Goal: Task Accomplishment & Management: Use online tool/utility

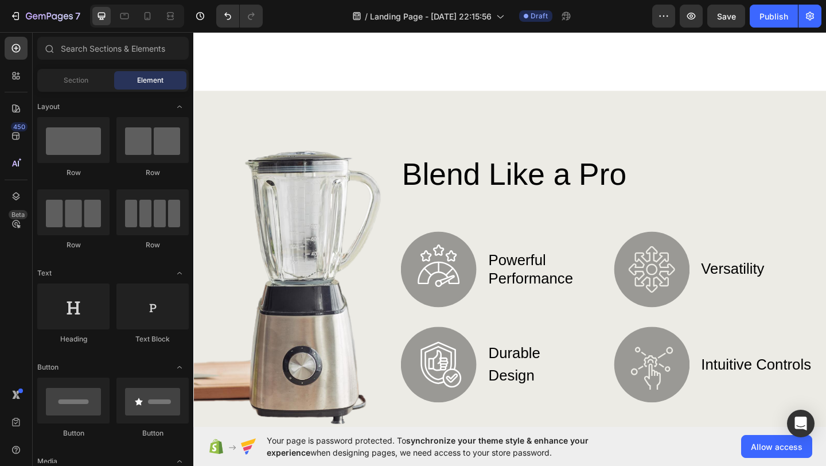
scroll to position [773, 0]
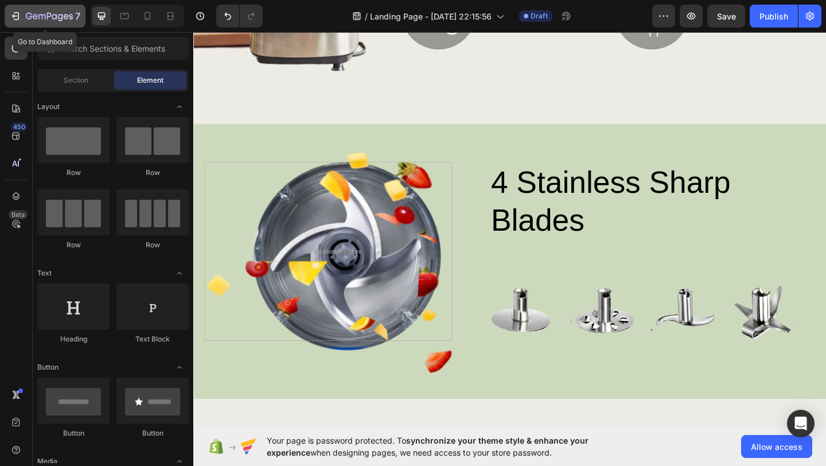
click at [10, 11] on icon "button" at bounding box center [15, 15] width 11 height 11
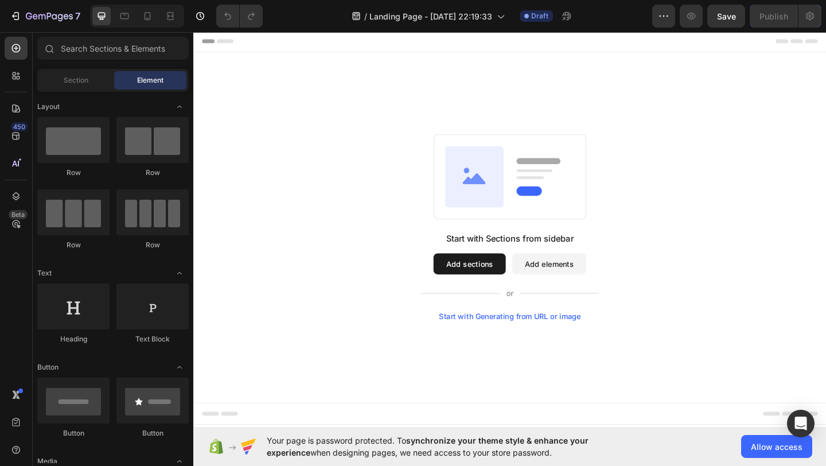
click at [521, 291] on button "Add sections" at bounding box center [493, 283] width 79 height 23
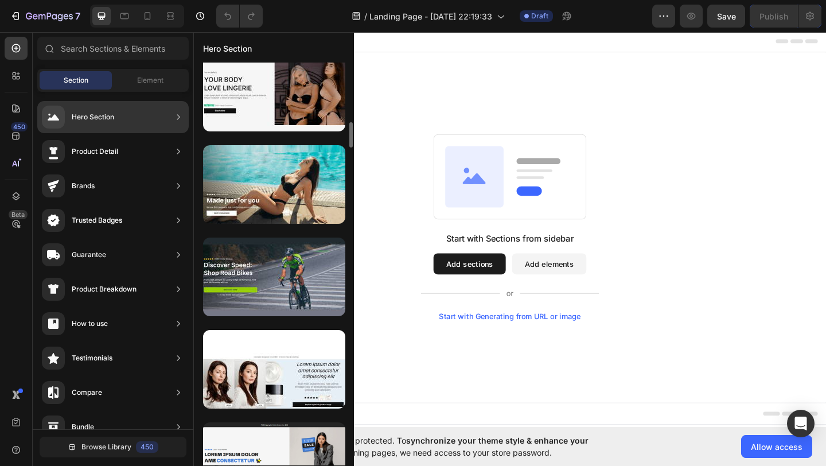
scroll to position [937, 0]
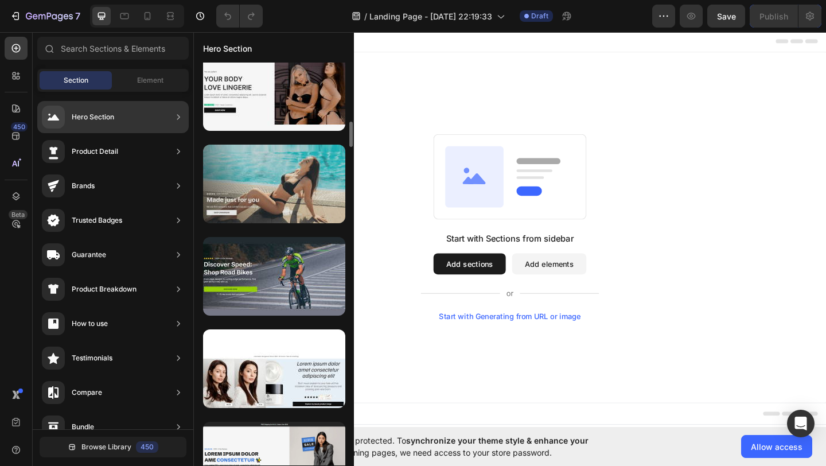
click at [278, 171] on div at bounding box center [274, 183] width 142 height 79
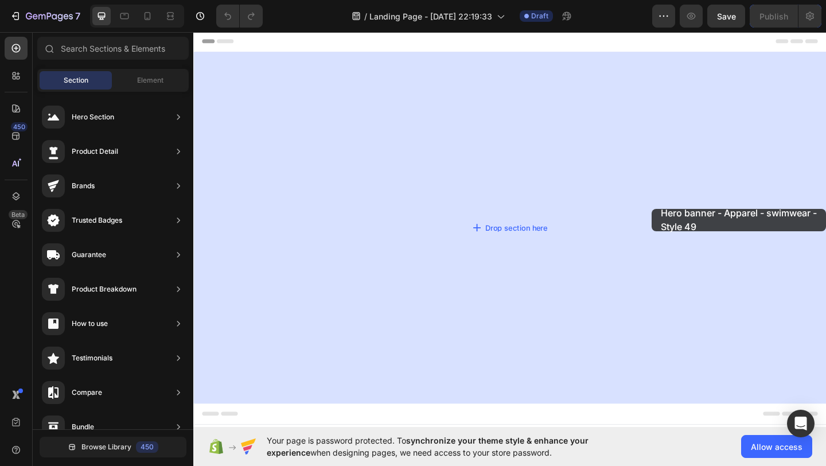
drag, startPoint x: 463, startPoint y: 221, endPoint x: 689, endPoint y: 219, distance: 225.3
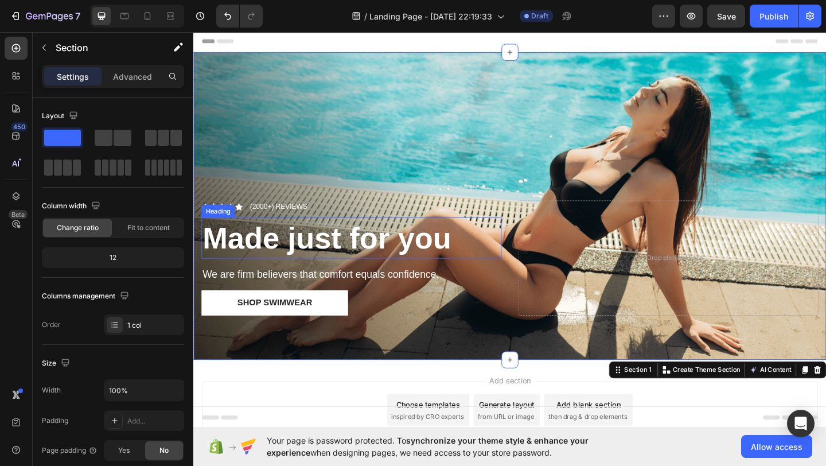
click at [343, 260] on strong "Made just for you" at bounding box center [338, 255] width 271 height 37
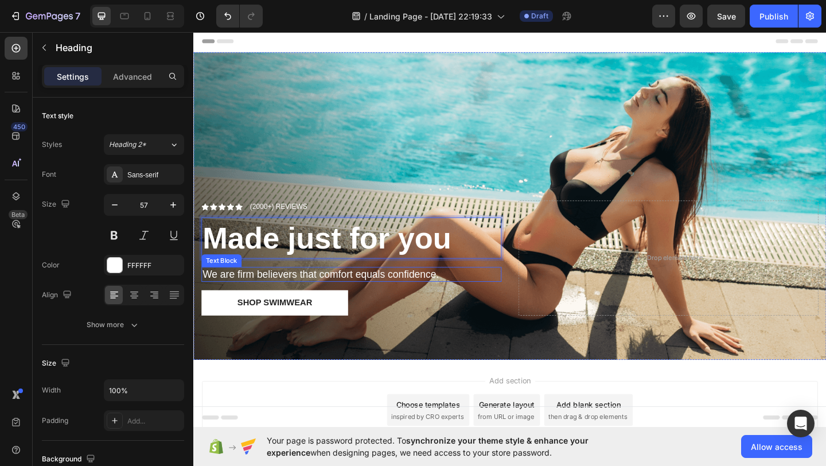
click at [370, 297] on p "We are firm believers that comfort equals confidence." at bounding box center [365, 295] width 324 height 14
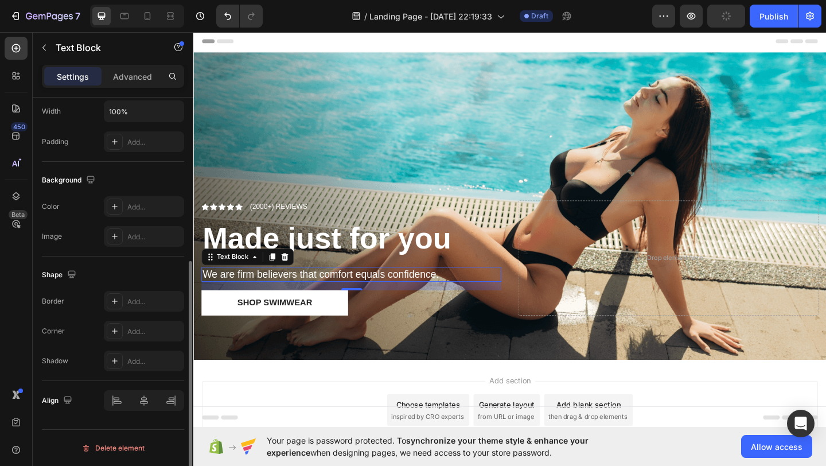
scroll to position [0, 0]
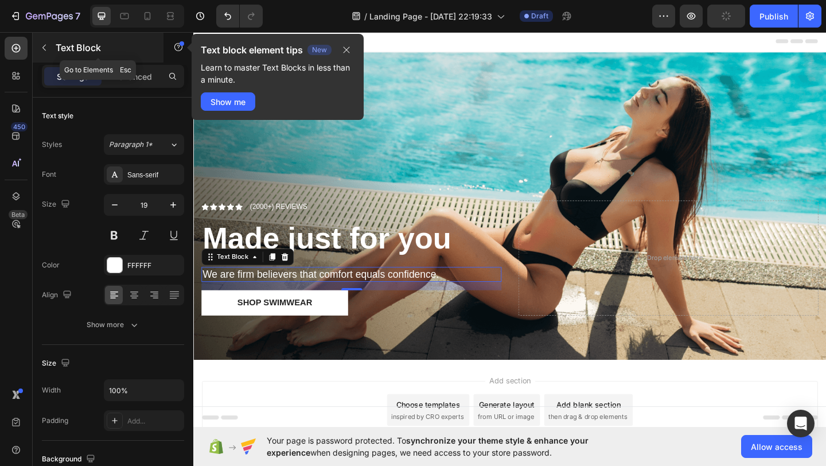
click at [45, 48] on icon "button" at bounding box center [44, 47] width 9 height 9
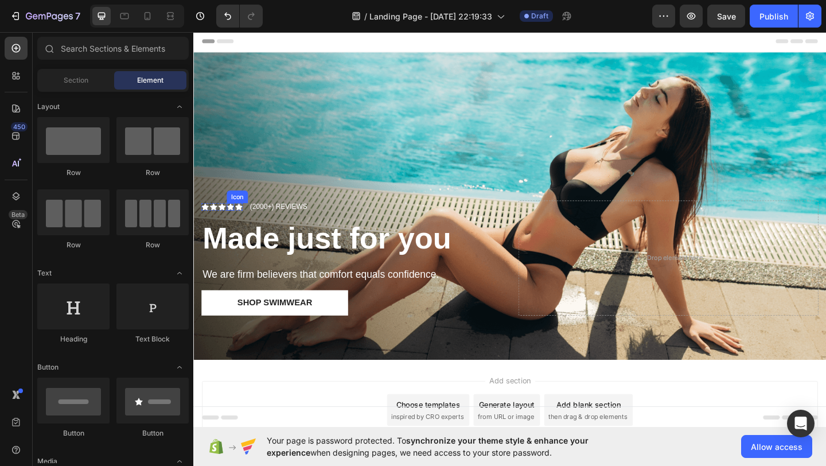
click at [230, 220] on icon at bounding box center [233, 222] width 8 height 8
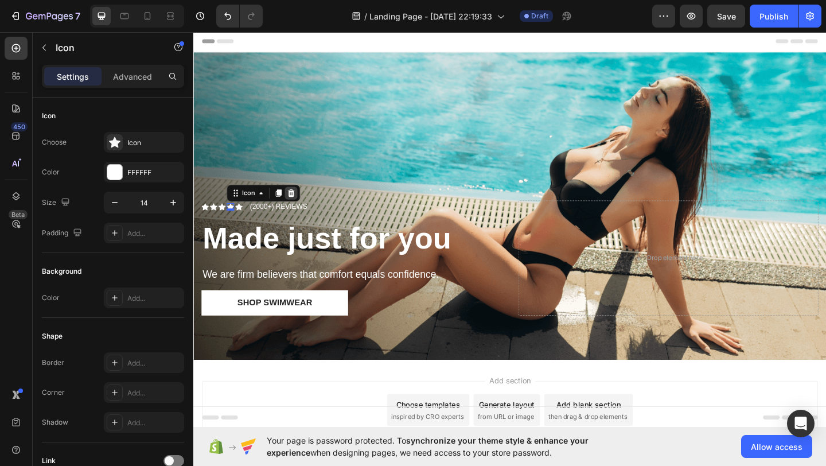
click at [299, 205] on icon at bounding box center [299, 207] width 7 height 8
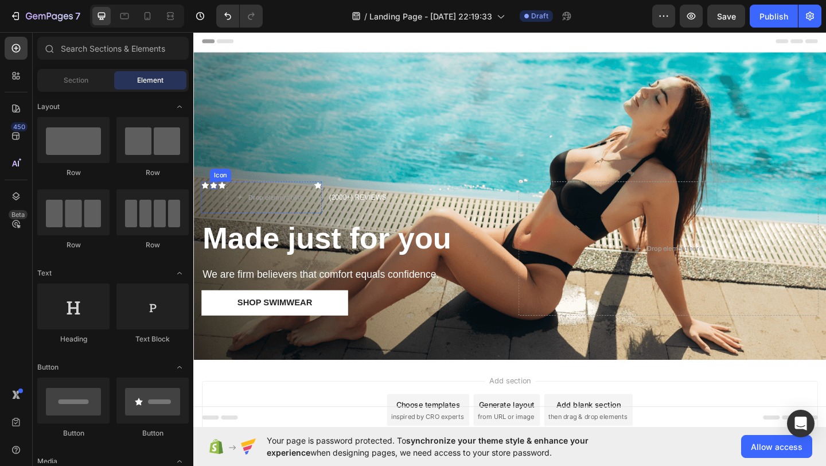
click at [216, 197] on icon at bounding box center [215, 197] width 8 height 7
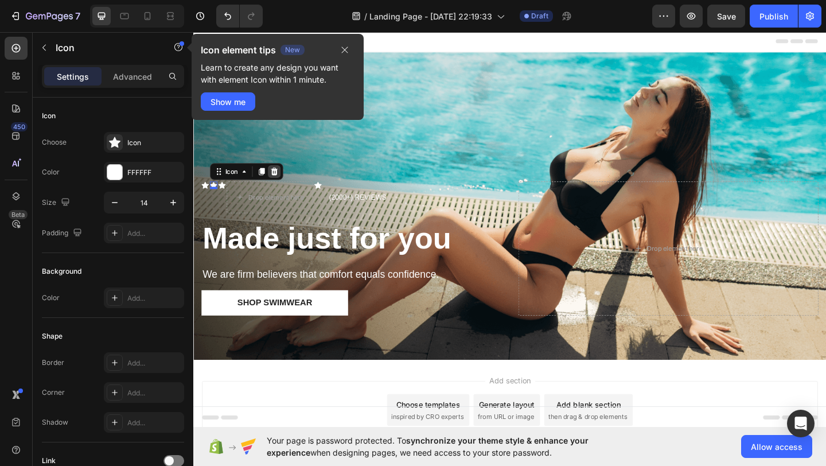
click at [283, 180] on icon at bounding box center [281, 183] width 7 height 8
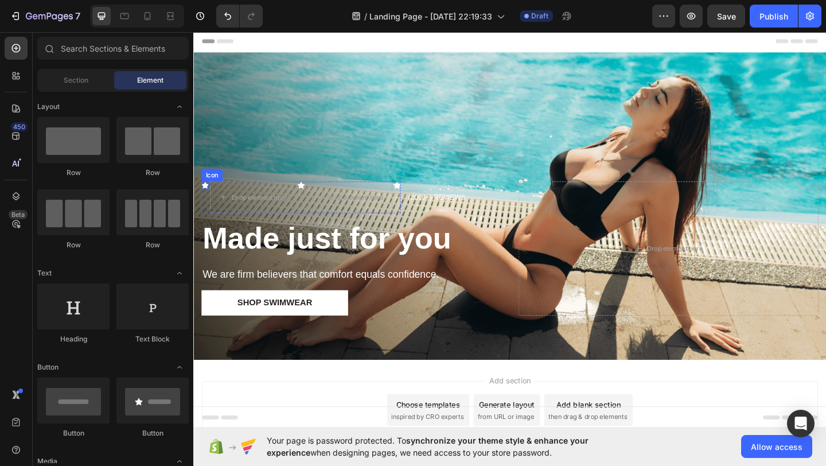
click at [209, 197] on icon at bounding box center [206, 198] width 8 height 8
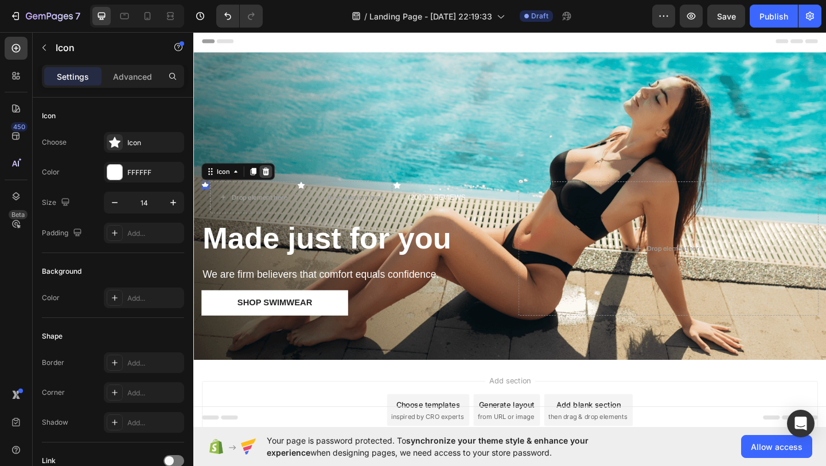
click at [274, 182] on icon at bounding box center [271, 183] width 7 height 8
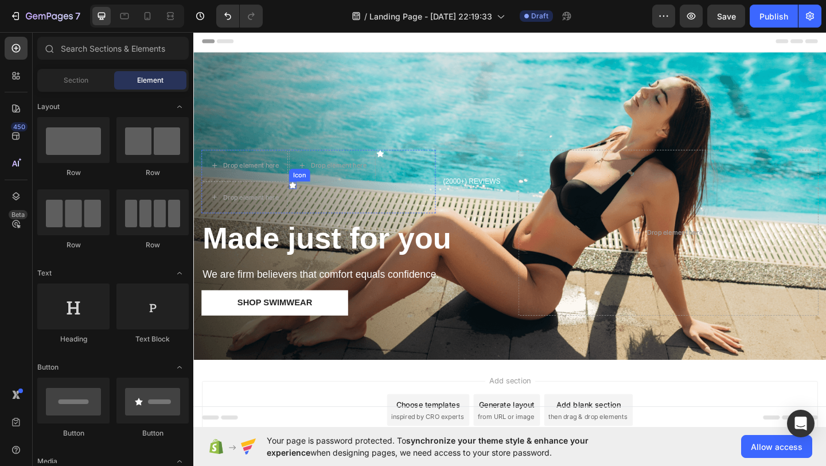
click at [302, 201] on icon at bounding box center [301, 197] width 8 height 7
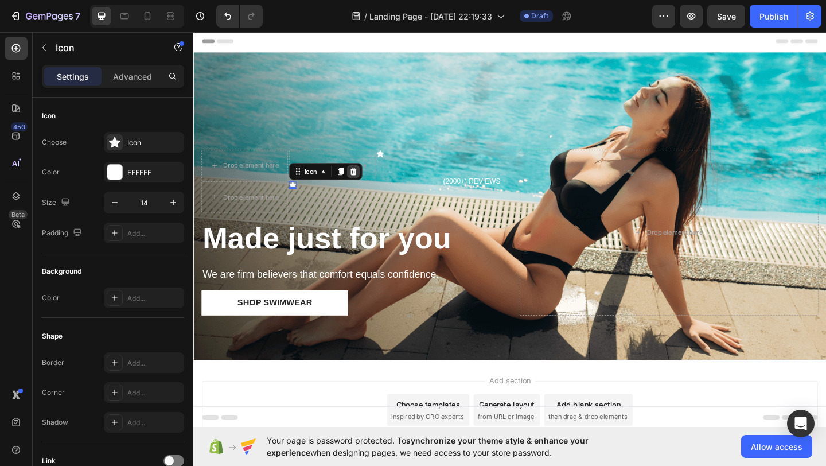
click at [368, 180] on icon at bounding box center [367, 183] width 7 height 8
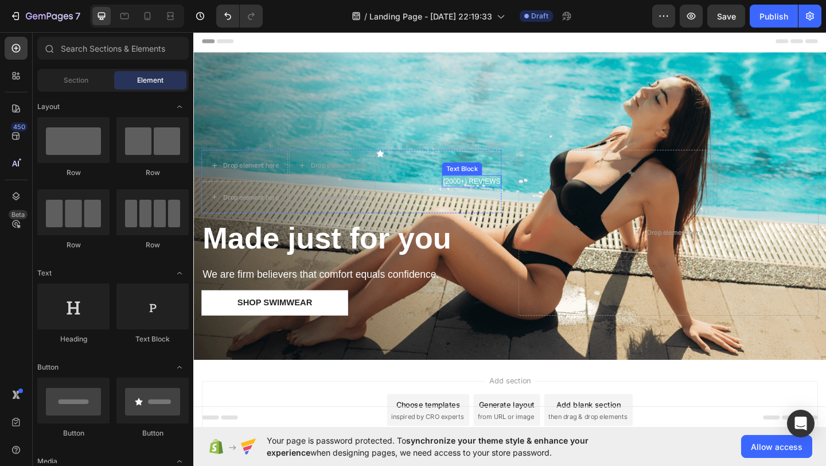
click at [480, 191] on p "(2000+) REVIEWS" at bounding box center [495, 194] width 62 height 11
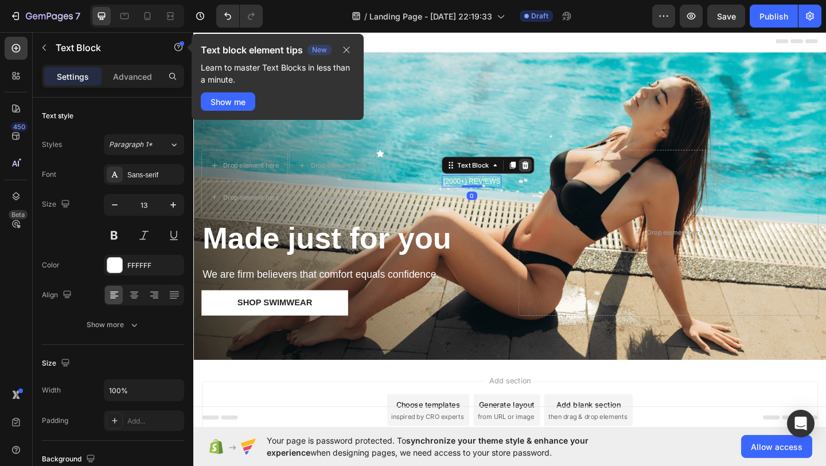
click at [556, 176] on icon at bounding box center [553, 177] width 7 height 8
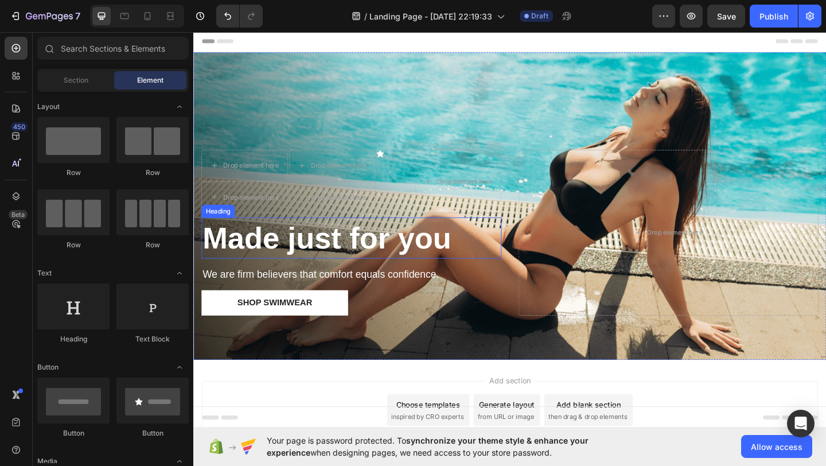
click at [396, 256] on strong "Made just for you" at bounding box center [338, 255] width 271 height 37
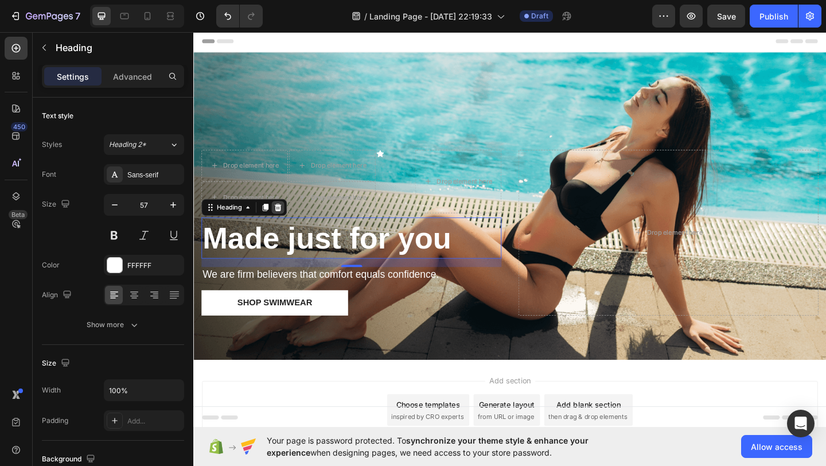
click at [287, 219] on icon at bounding box center [284, 222] width 9 height 9
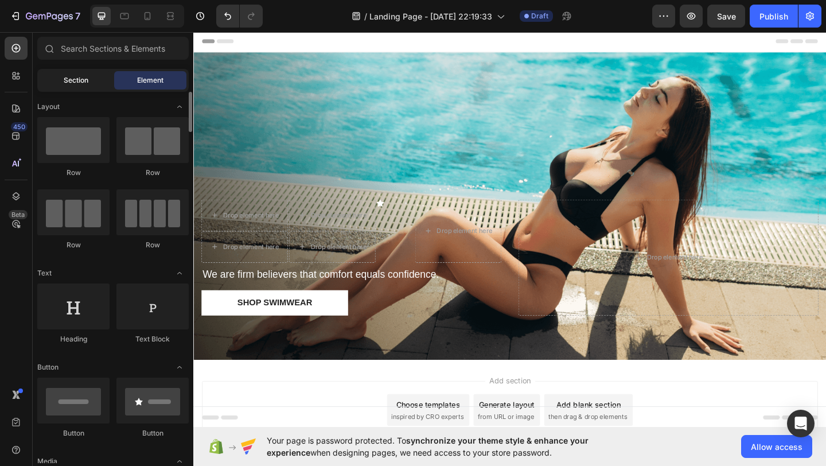
click at [88, 87] on div "Section" at bounding box center [76, 80] width 72 height 18
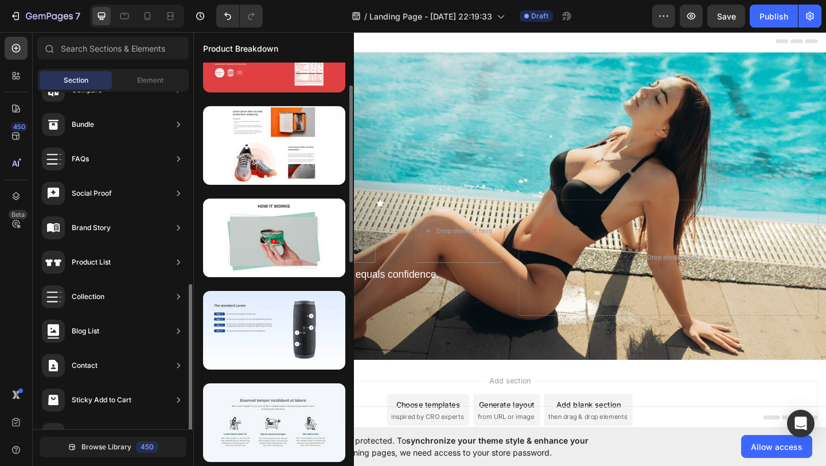
scroll to position [328, 0]
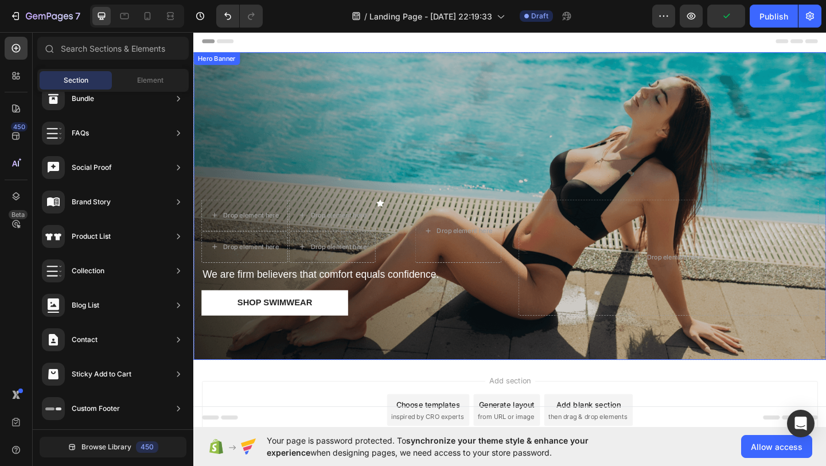
click at [395, 136] on div "Overlay" at bounding box center [537, 221] width 688 height 334
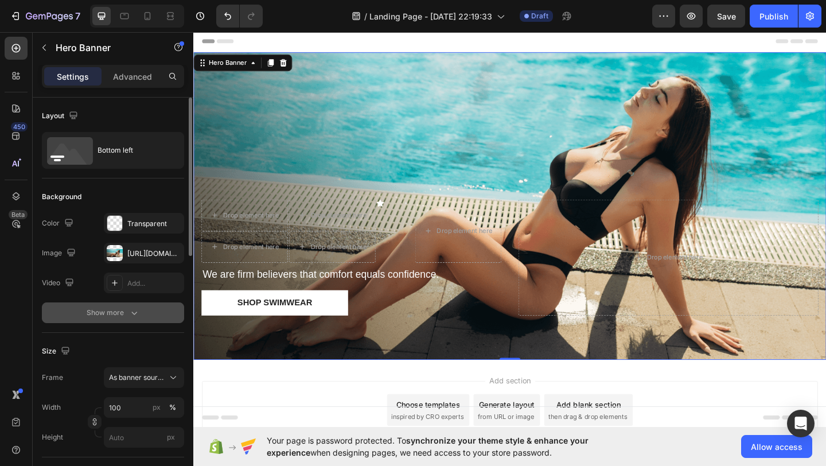
scroll to position [612, 0]
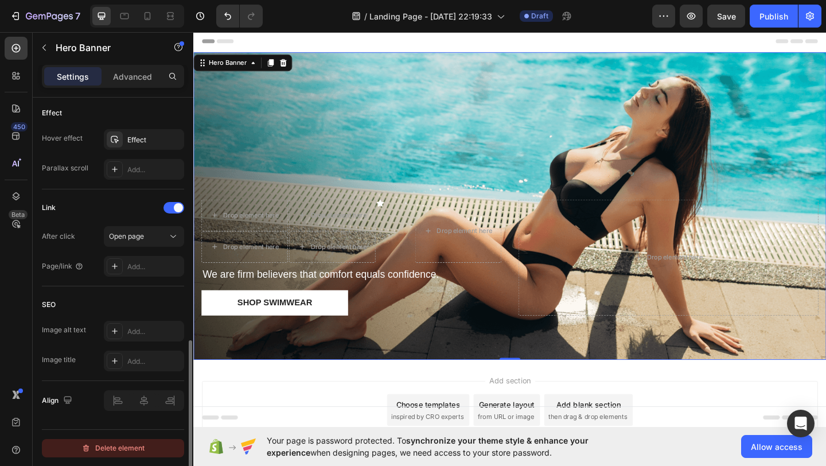
click at [138, 444] on div "Delete element" at bounding box center [112, 448] width 63 height 14
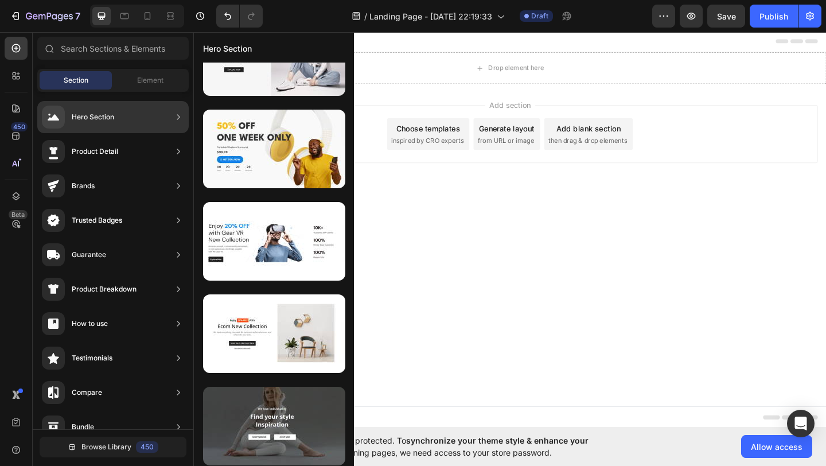
scroll to position [5960, 0]
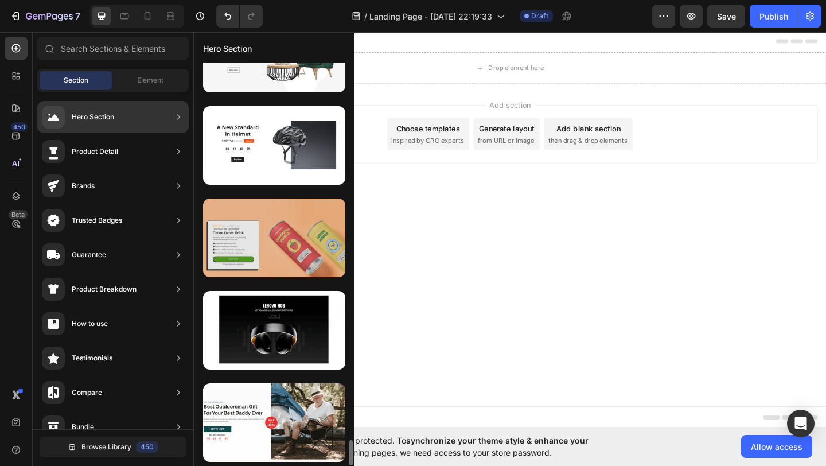
click at [288, 229] on div at bounding box center [274, 237] width 142 height 79
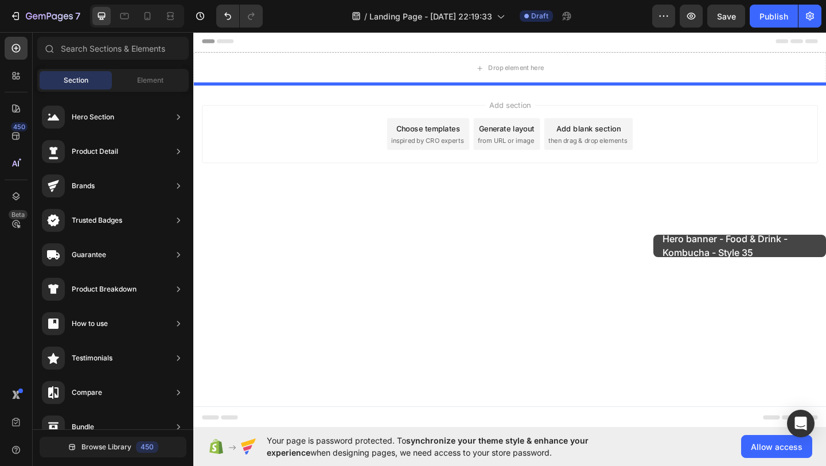
drag, startPoint x: 470, startPoint y: 278, endPoint x: 699, endPoint y: 251, distance: 230.9
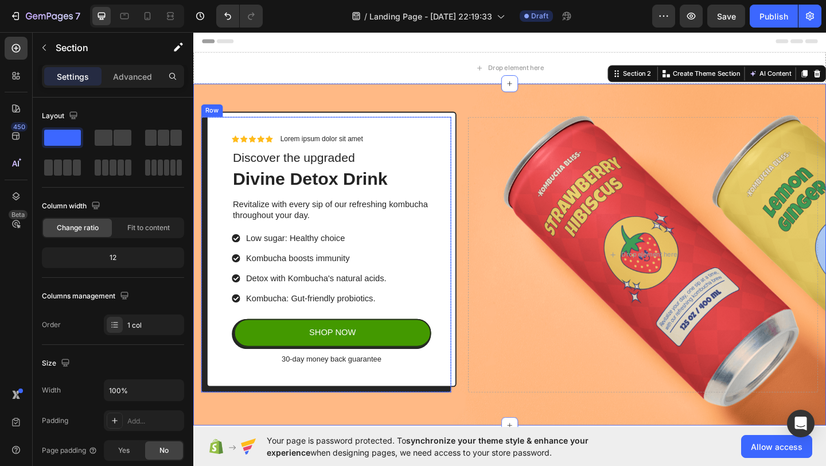
click at [397, 134] on div "Icon Icon Icon Icon Icon Icon List Lorem ipsum dolor sit amet Text Block Row Di…" at bounding box center [344, 268] width 272 height 299
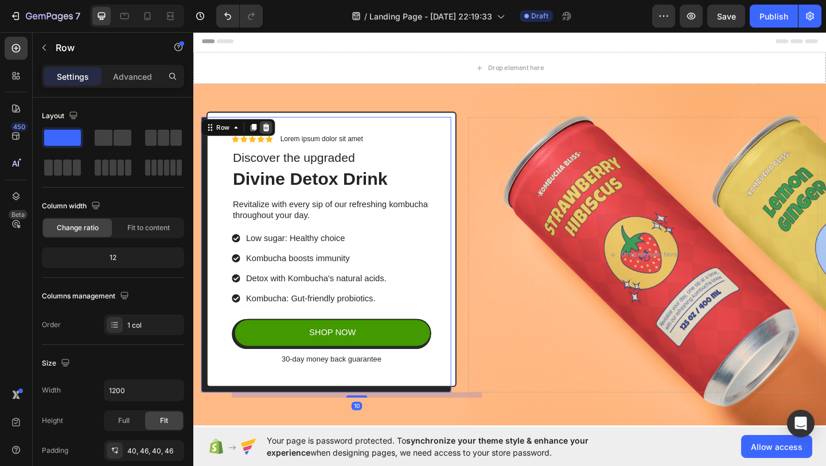
click at [275, 135] on icon at bounding box center [272, 135] width 9 height 9
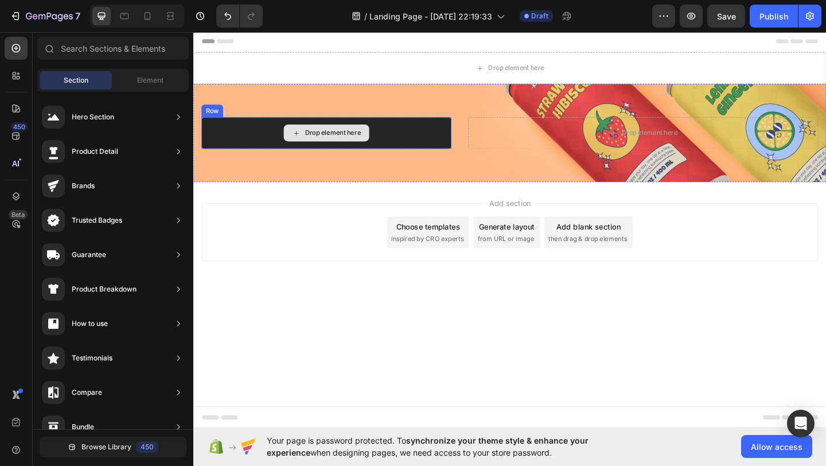
click at [407, 128] on div "Drop element here" at bounding box center [338, 141] width 272 height 34
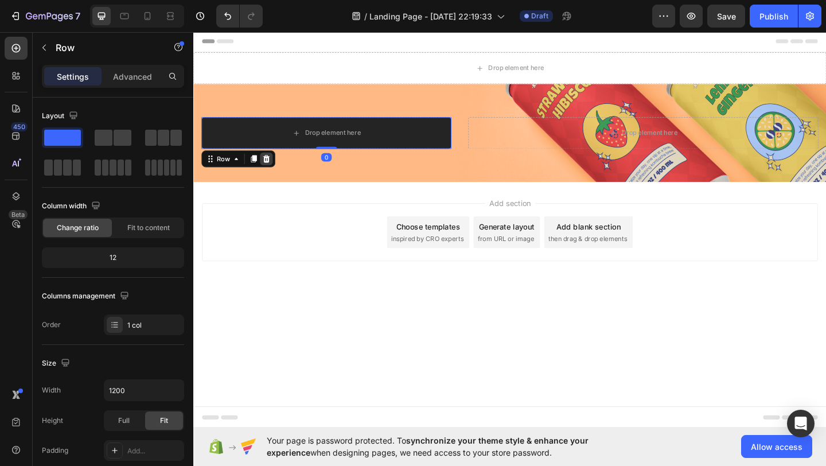
click at [278, 169] on div at bounding box center [272, 170] width 14 height 14
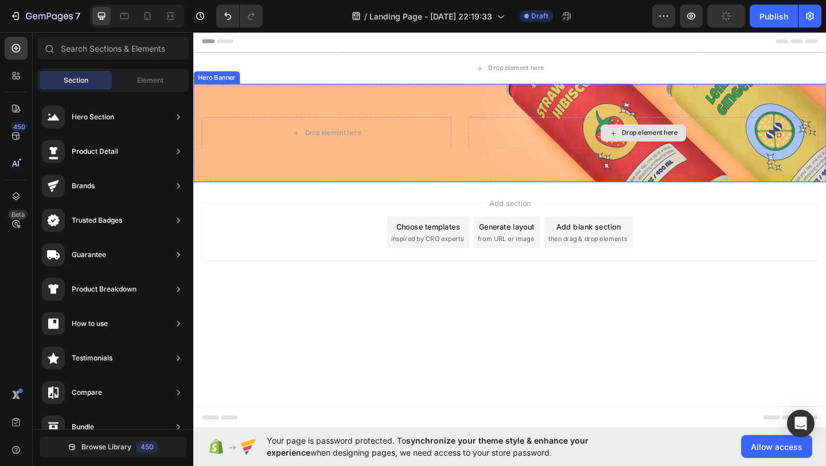
click at [609, 150] on div "Drop element here" at bounding box center [682, 141] width 381 height 34
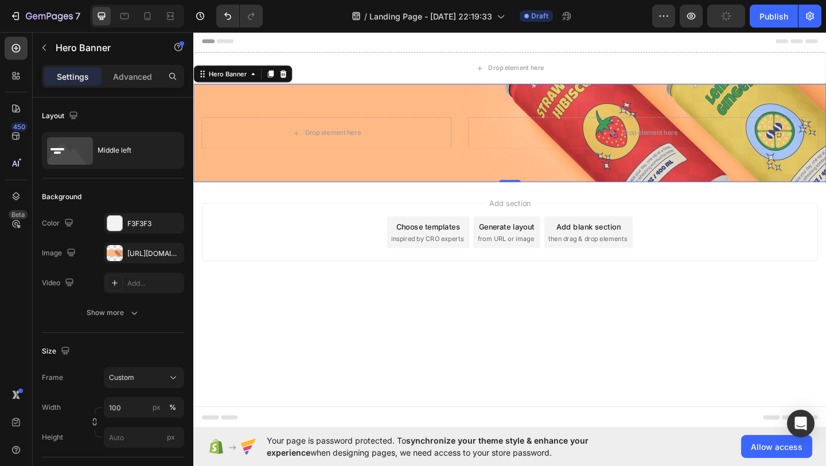
click at [337, 108] on div "Drop element here Drop element here" at bounding box center [537, 141] width 688 height 107
click at [331, 108] on div "Drop element here Drop element here" at bounding box center [537, 141] width 688 height 107
click at [464, 134] on div "Drop element here" at bounding box center [338, 141] width 272 height 34
click at [294, 74] on icon at bounding box center [290, 77] width 9 height 9
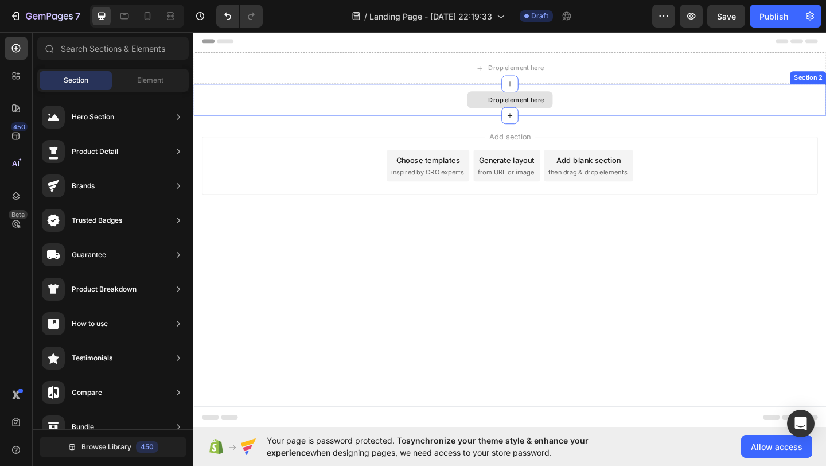
click at [418, 104] on div "Drop element here" at bounding box center [537, 105] width 688 height 34
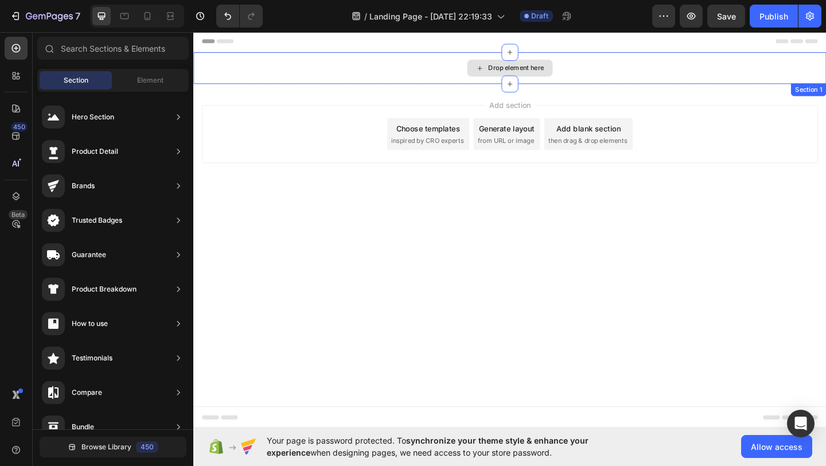
click at [677, 80] on div "Drop element here" at bounding box center [537, 71] width 688 height 34
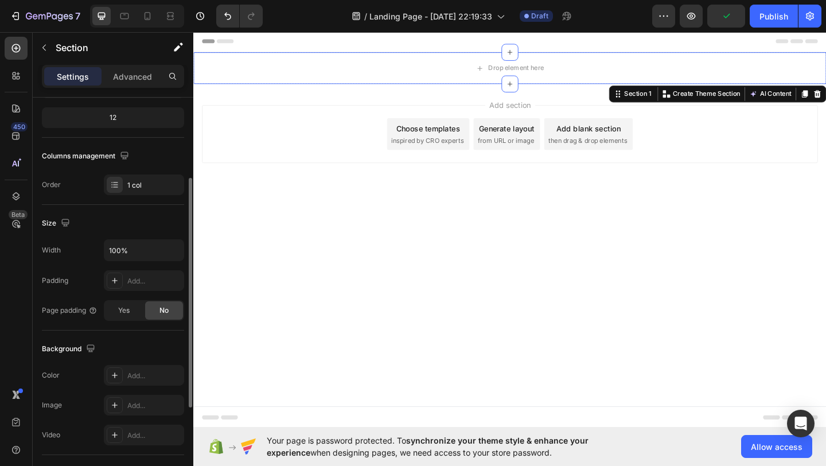
scroll to position [0, 0]
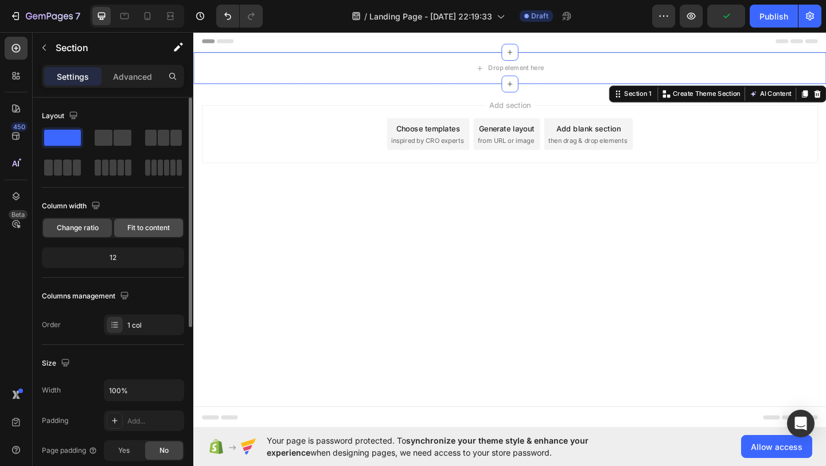
click at [152, 227] on span "Fit to content" at bounding box center [148, 227] width 42 height 10
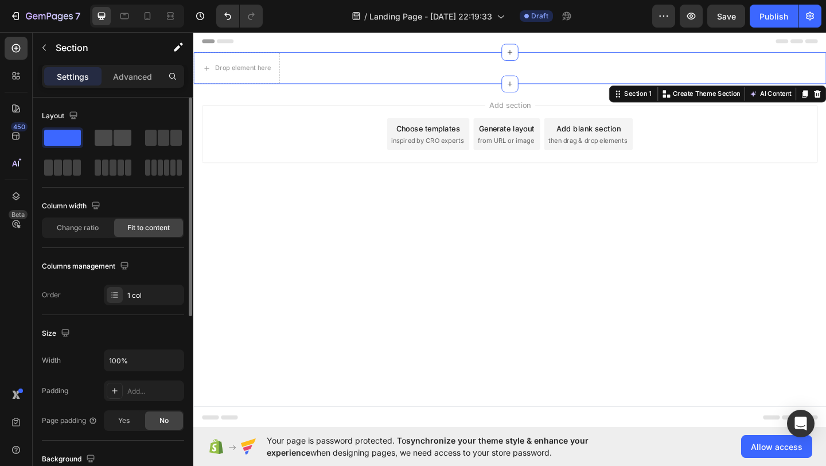
scroll to position [334, 0]
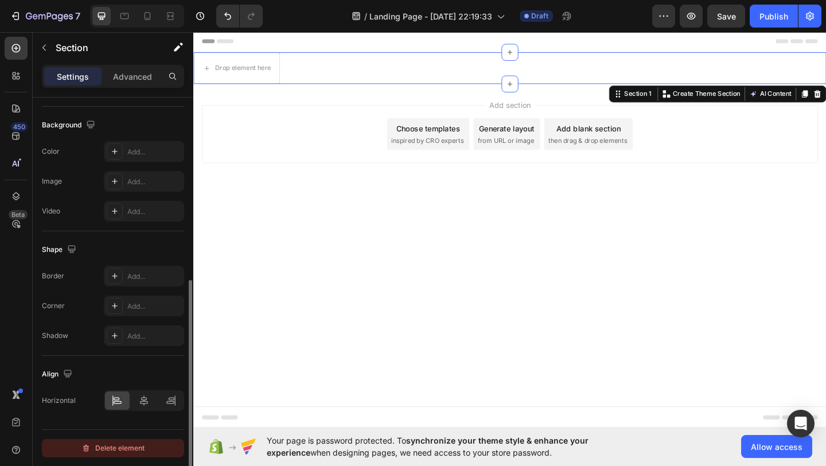
click at [119, 439] on button "Delete element" at bounding box center [113, 448] width 142 height 18
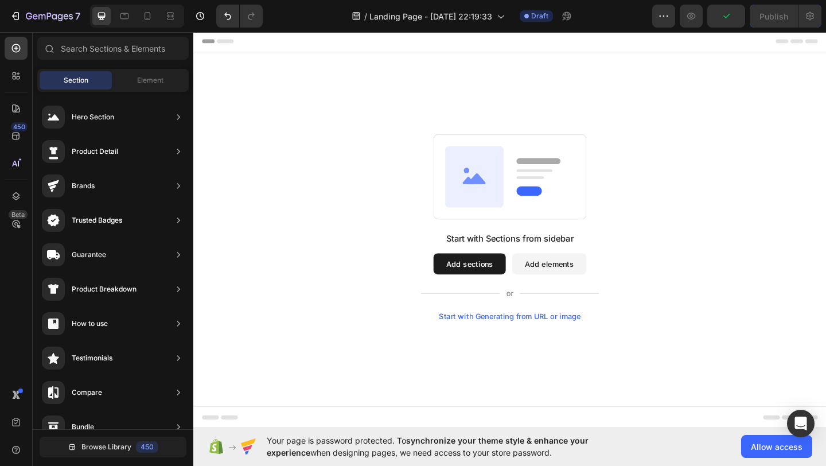
click at [550, 206] on rect at bounding box center [559, 205] width 28 height 10
click at [558, 279] on button "Add elements" at bounding box center [580, 283] width 81 height 23
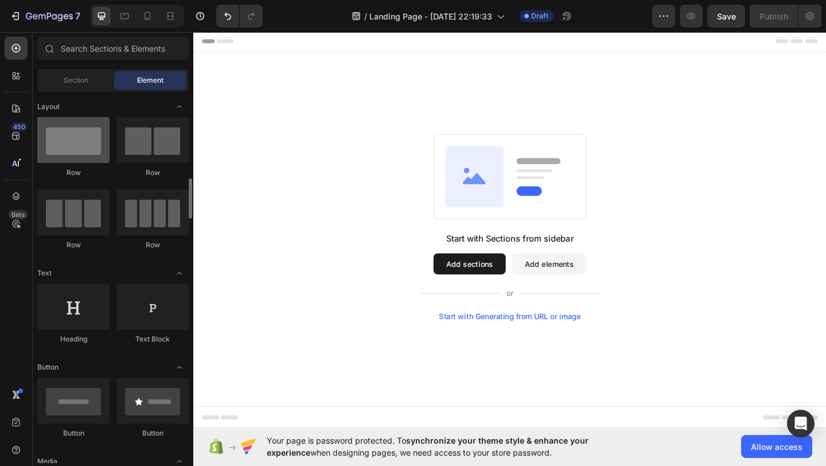
scroll to position [348, 0]
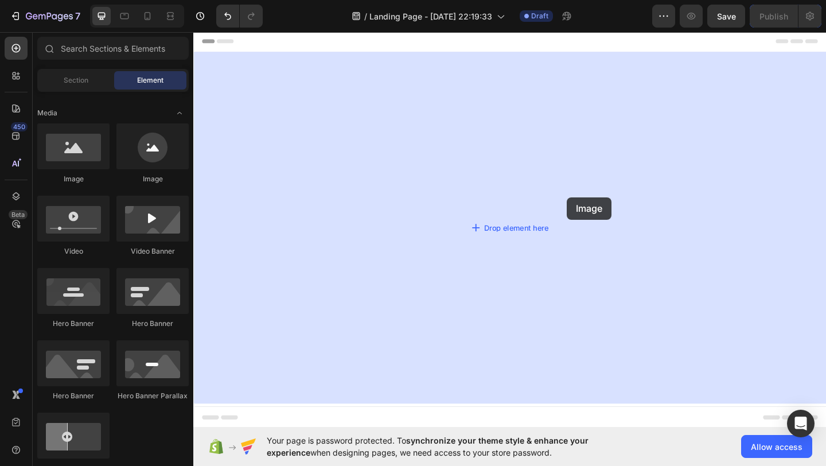
drag, startPoint x: 286, startPoint y: 183, endPoint x: 292, endPoint y: 163, distance: 21.2
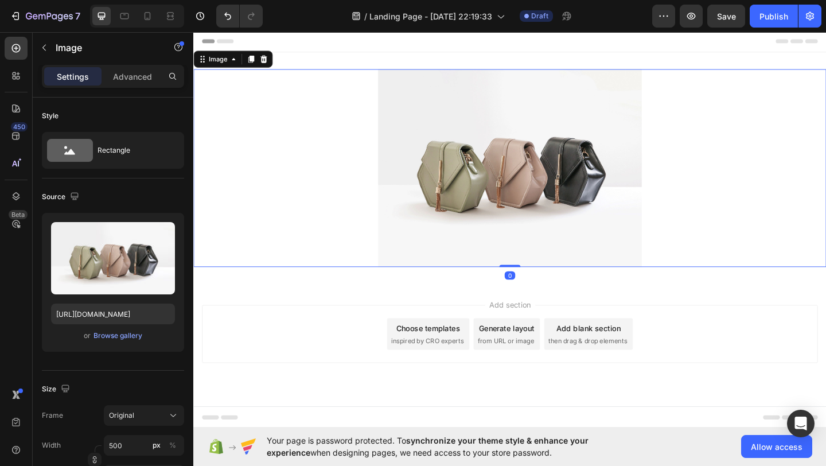
click at [589, 174] on img at bounding box center [537, 179] width 287 height 215
click at [127, 334] on div "Browse gallery" at bounding box center [117, 335] width 49 height 10
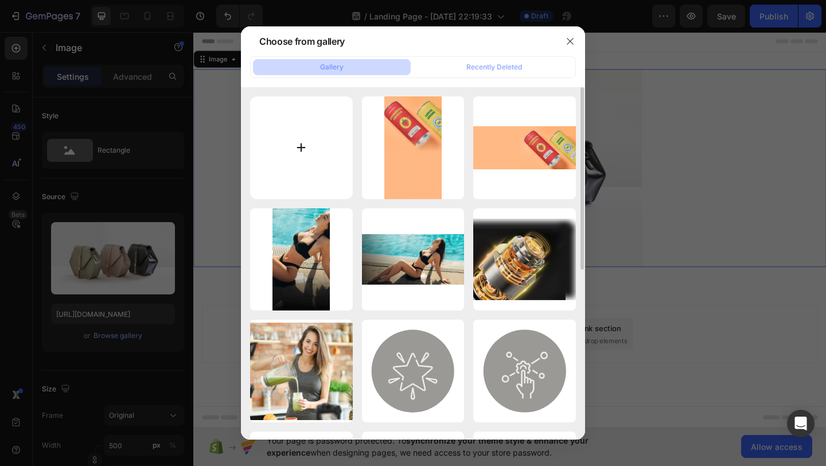
click at [274, 123] on input "file" at bounding box center [301, 147] width 103 height 103
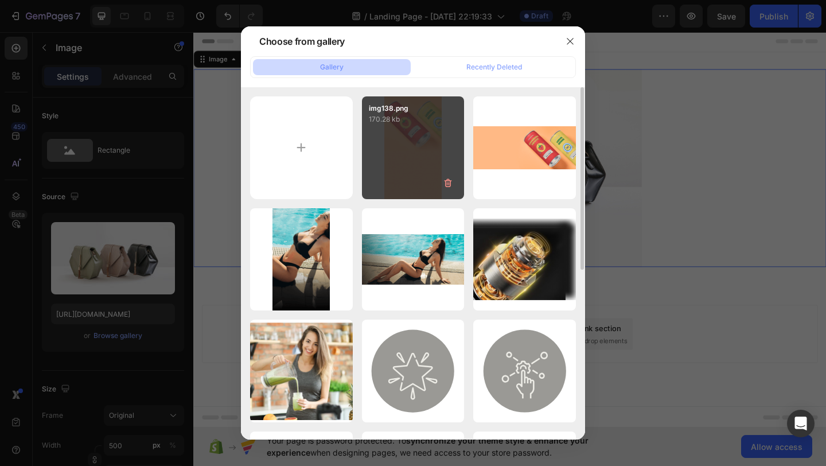
type input "C:\fakepath\banner as it lays.png"
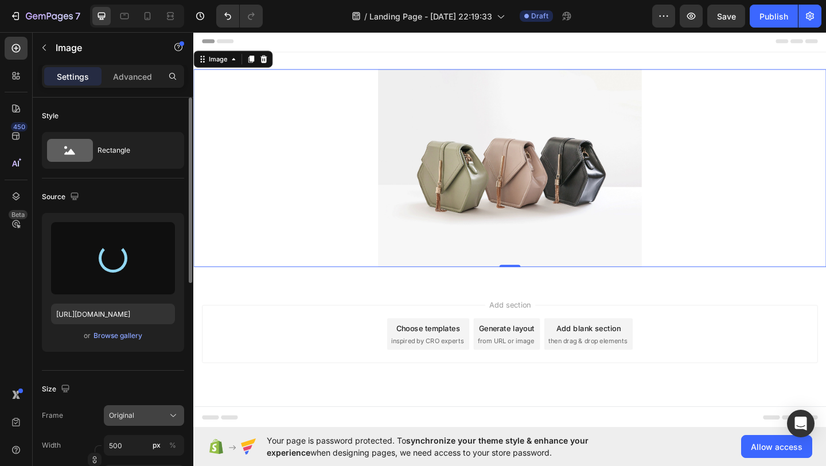
type input "[URL][DOMAIN_NAME]"
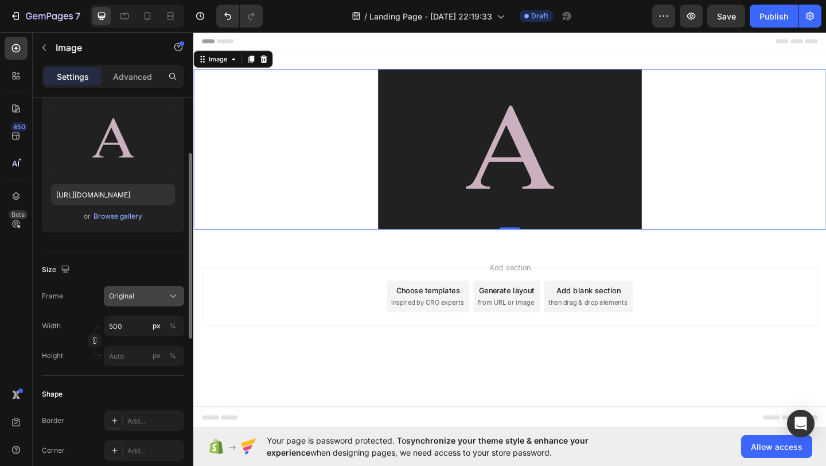
scroll to position [120, 0]
click at [143, 288] on button "Original" at bounding box center [144, 295] width 80 height 21
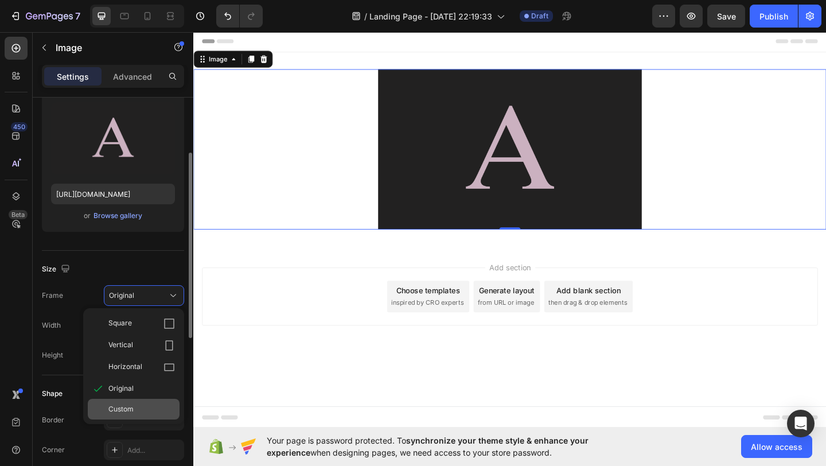
click at [154, 408] on div "Custom" at bounding box center [141, 409] width 67 height 10
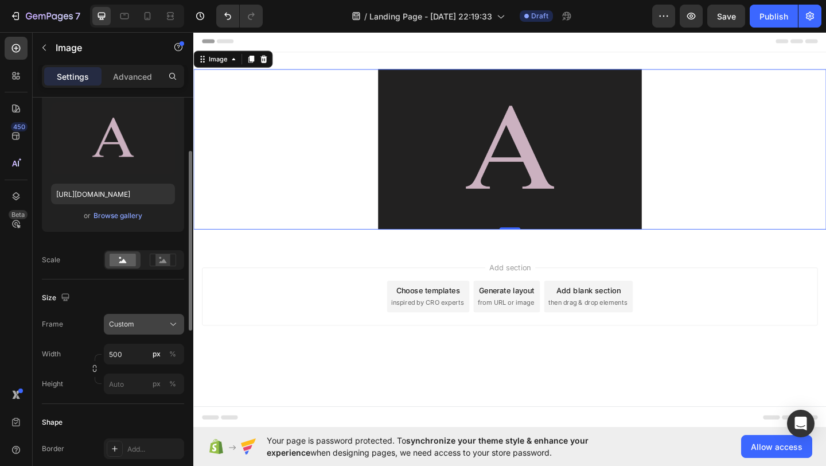
click at [136, 324] on div "Custom" at bounding box center [137, 324] width 56 height 10
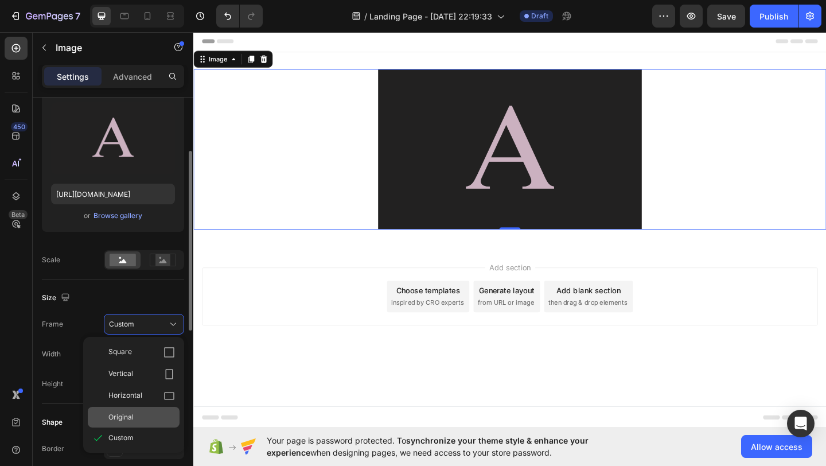
click at [128, 410] on div "Original" at bounding box center [134, 417] width 92 height 21
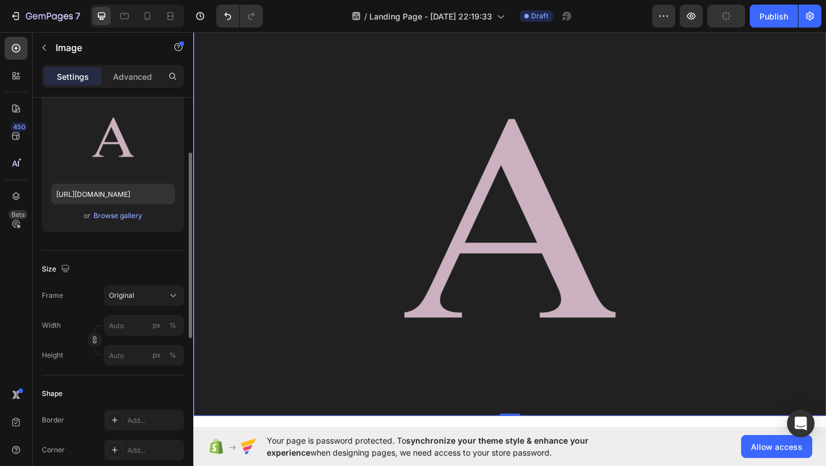
scroll to position [0, 0]
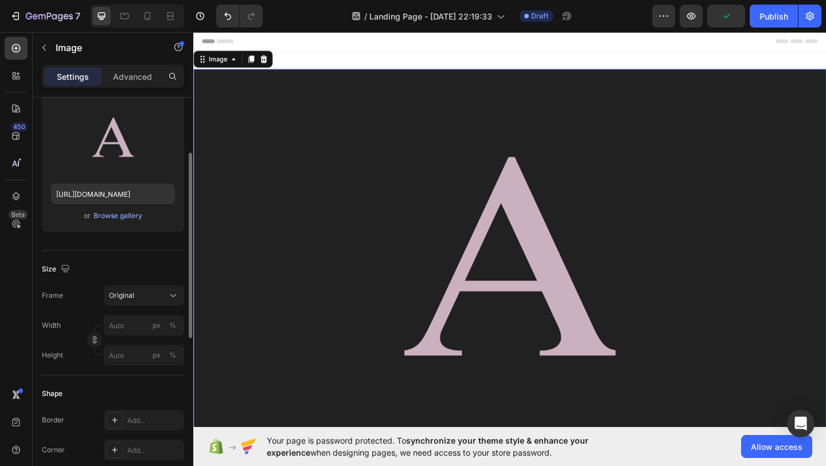
click at [354, 41] on div "Header" at bounding box center [537, 41] width 670 height 23
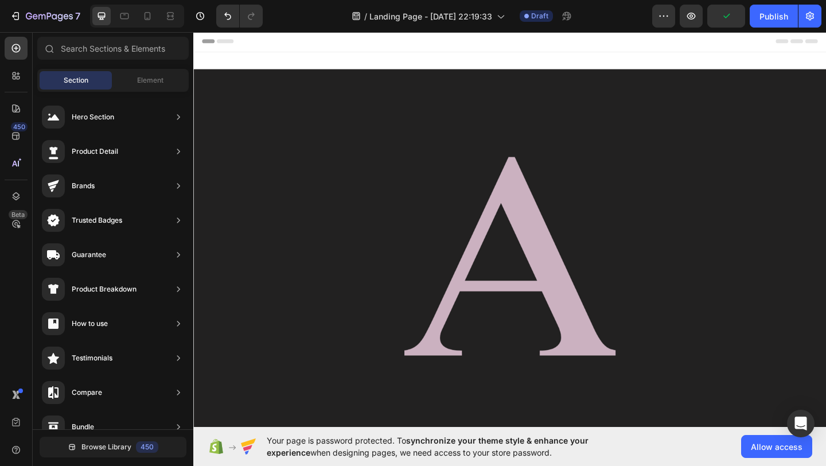
click at [295, 38] on div "Header" at bounding box center [537, 41] width 670 height 23
click at [226, 41] on span "Header" at bounding box center [227, 41] width 25 height 11
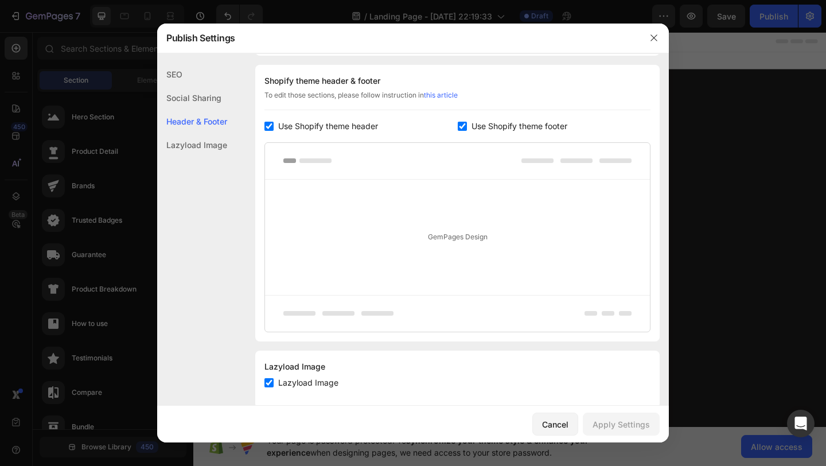
scroll to position [557, 0]
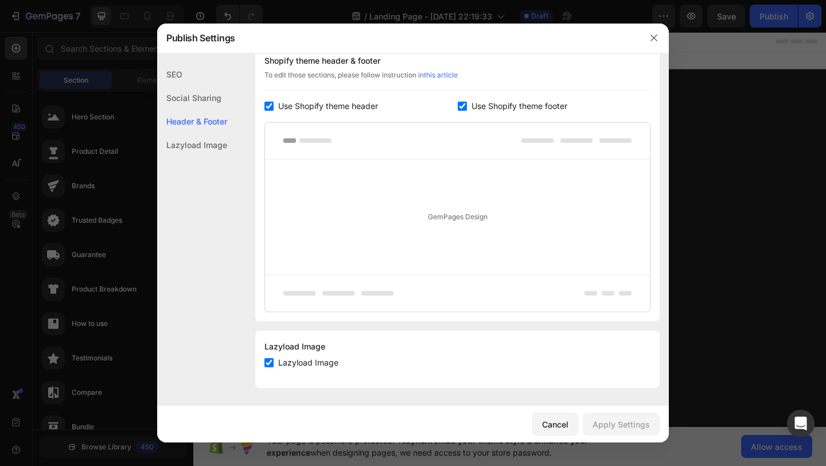
click at [275, 362] on label "Lazyload Image" at bounding box center [305, 362] width 65 height 14
checkbox input "false"
click at [290, 110] on span "Use Shopify theme header" at bounding box center [328, 106] width 100 height 14
checkbox input "false"
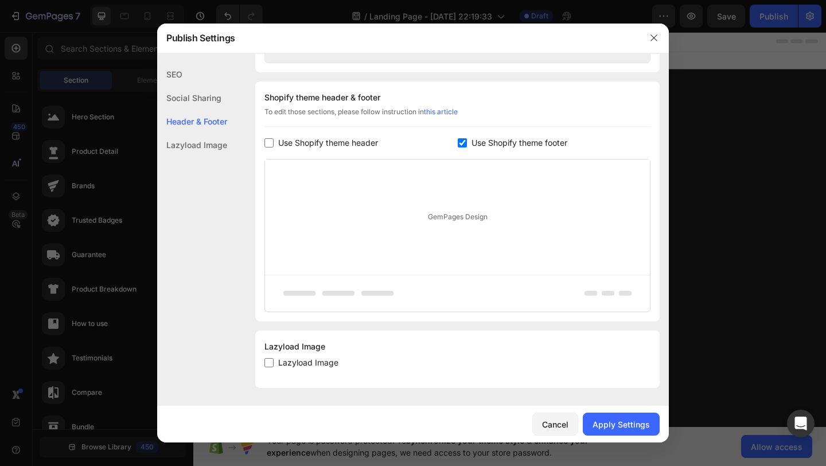
scroll to position [521, 0]
click at [468, 146] on label "Use Shopify theme footer" at bounding box center [517, 143] width 100 height 14
checkbox input "false"
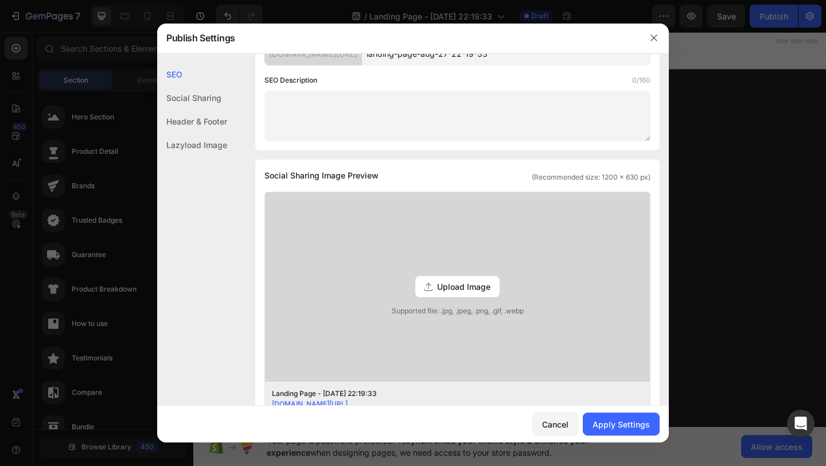
scroll to position [0, 0]
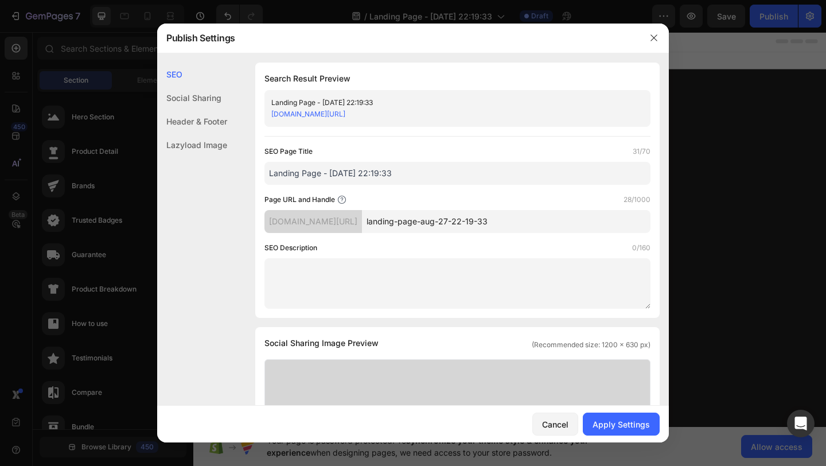
click at [184, 133] on div "Header & Footer" at bounding box center [192, 145] width 70 height 24
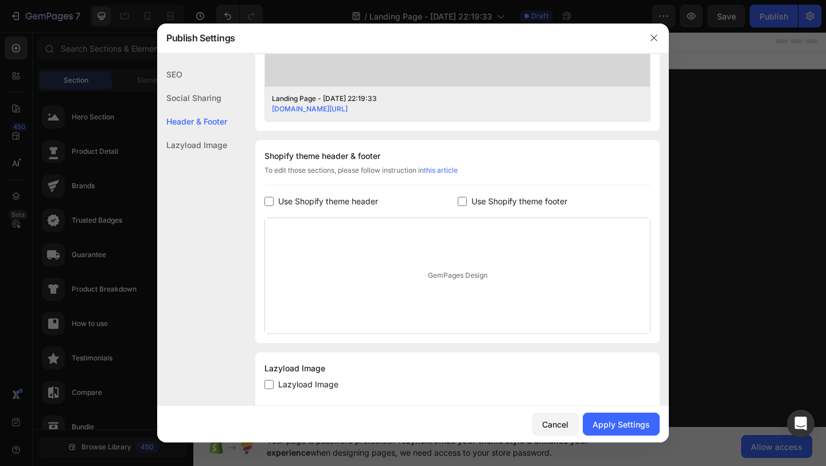
scroll to position [484, 0]
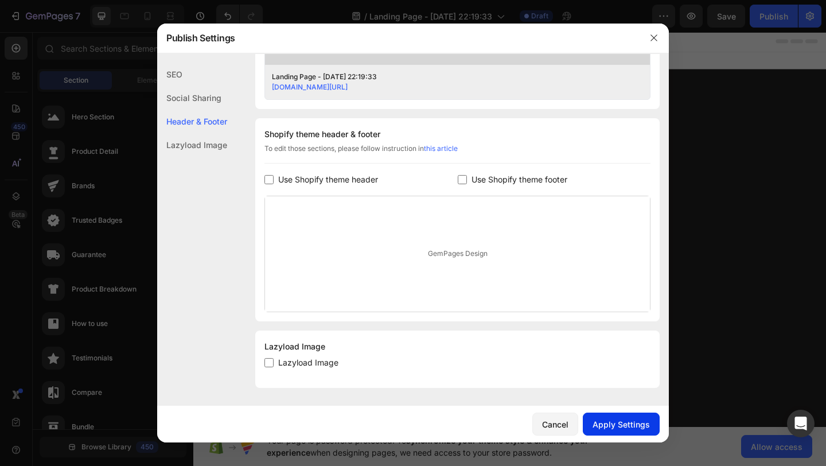
click at [628, 426] on div "Apply Settings" at bounding box center [620, 424] width 57 height 12
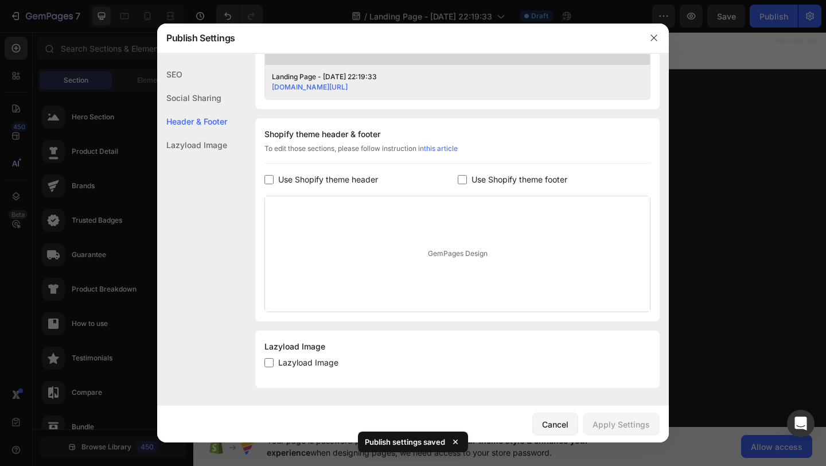
click at [740, 225] on div at bounding box center [413, 233] width 826 height 466
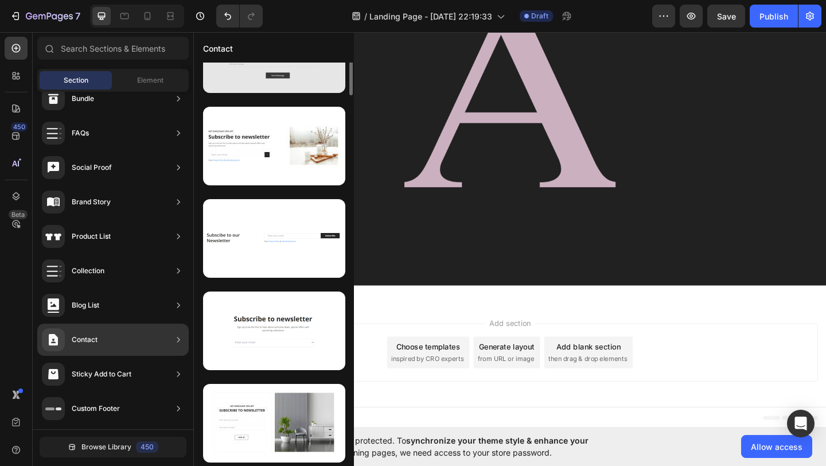
scroll to position [0, 0]
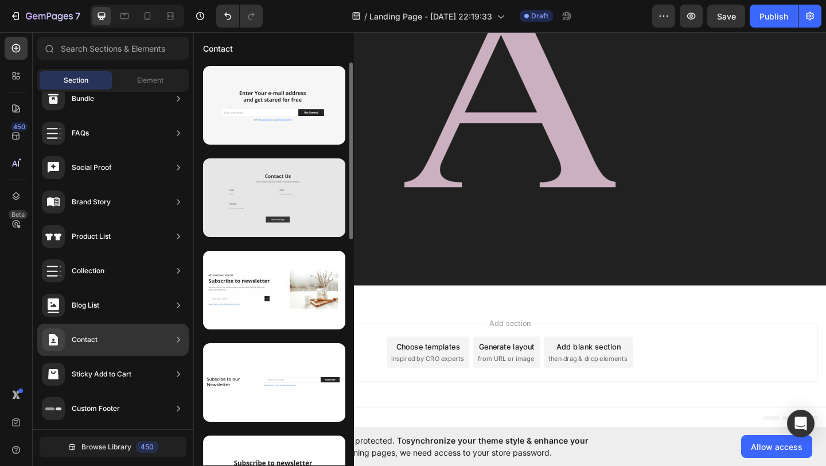
click at [294, 193] on div at bounding box center [274, 197] width 142 height 79
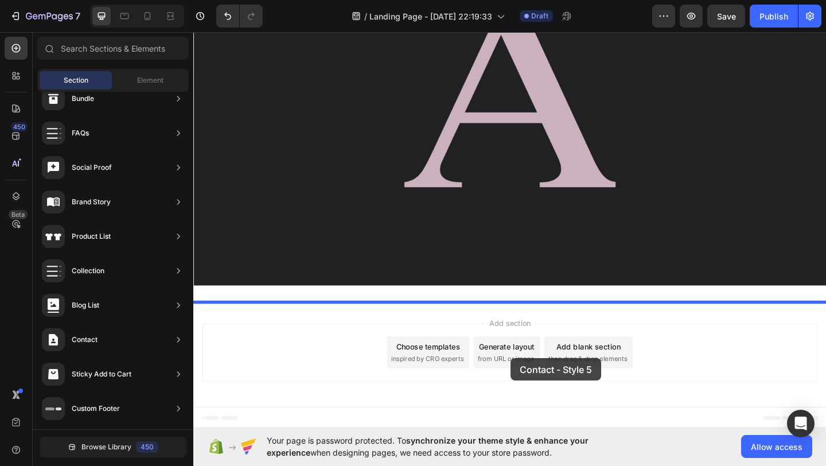
drag, startPoint x: 472, startPoint y: 230, endPoint x: 538, endPoint y: 387, distance: 170.1
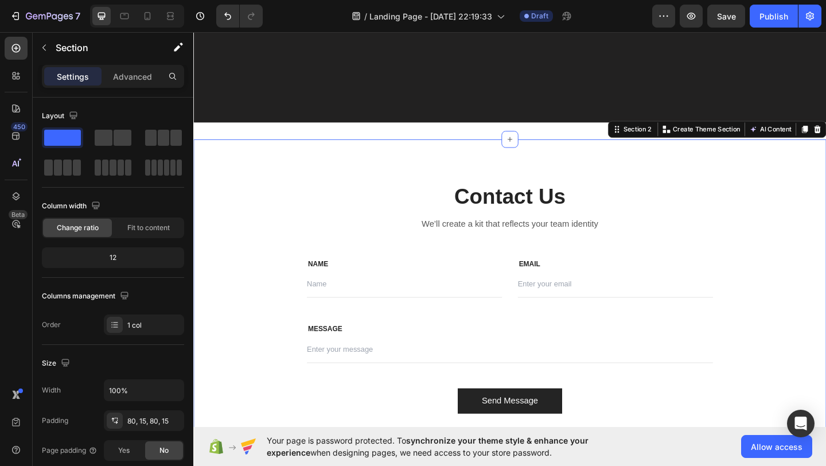
scroll to position [309, 0]
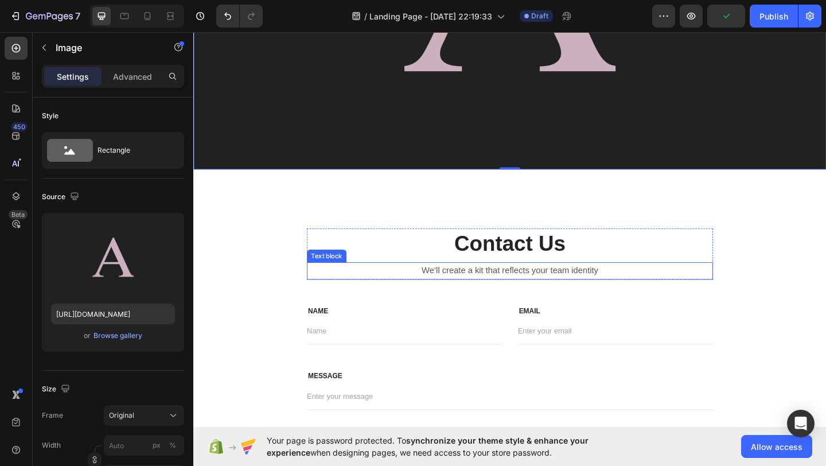
click at [523, 288] on p "We’ll create a kit that reflects your team identity" at bounding box center [537, 291] width 439 height 17
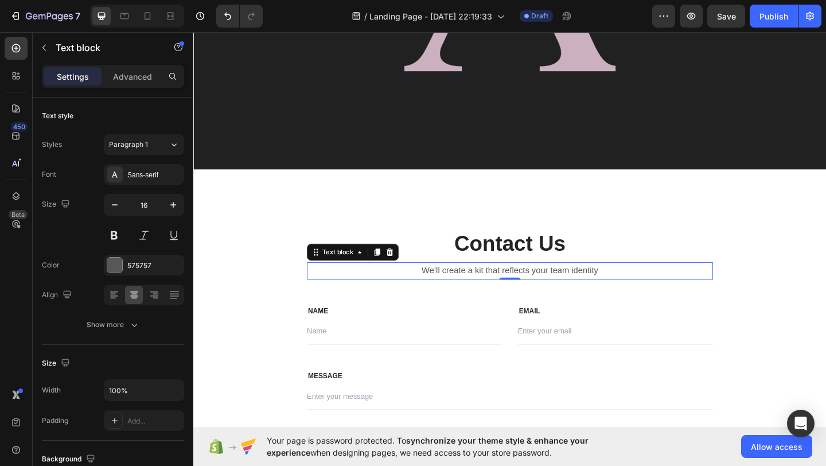
click at [484, 290] on p "We’ll create a kit that reflects your team identity" at bounding box center [537, 291] width 439 height 17
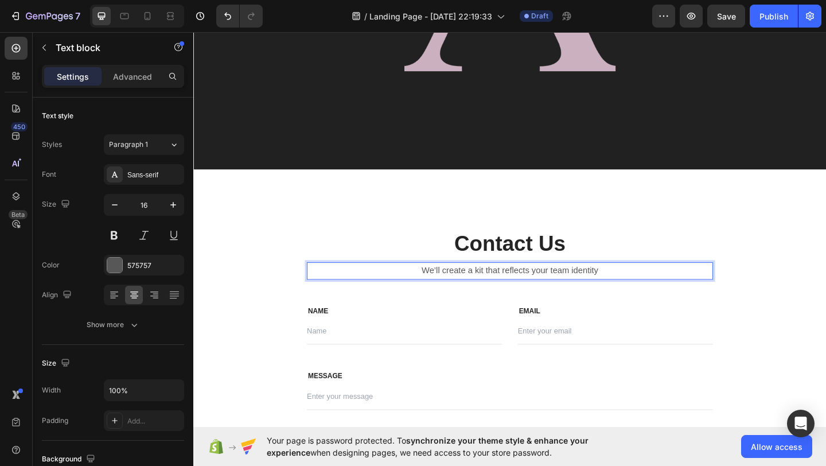
click at [484, 290] on p "We’ll create a kit that reflects your team identity" at bounding box center [537, 291] width 439 height 17
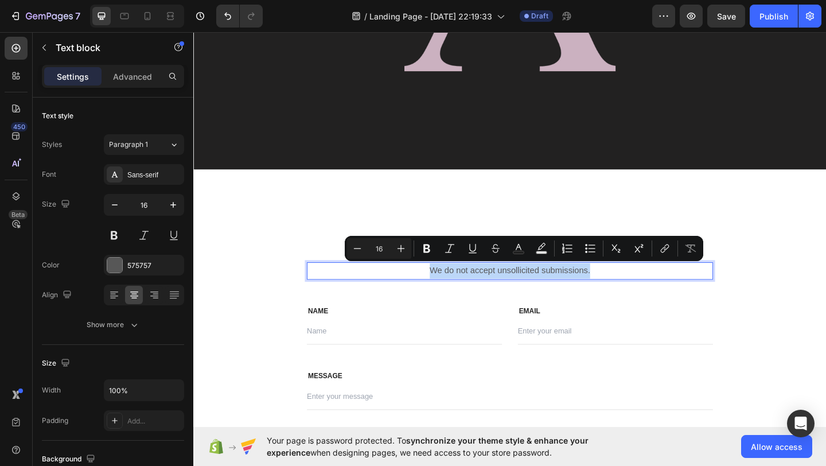
copy p "We do not accept unsollicited submissions."
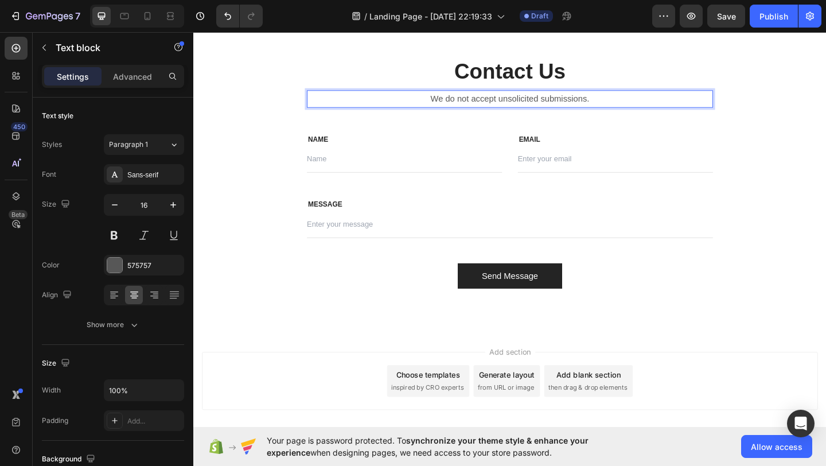
scroll to position [497, 0]
click at [376, 165] on input "text" at bounding box center [422, 169] width 212 height 29
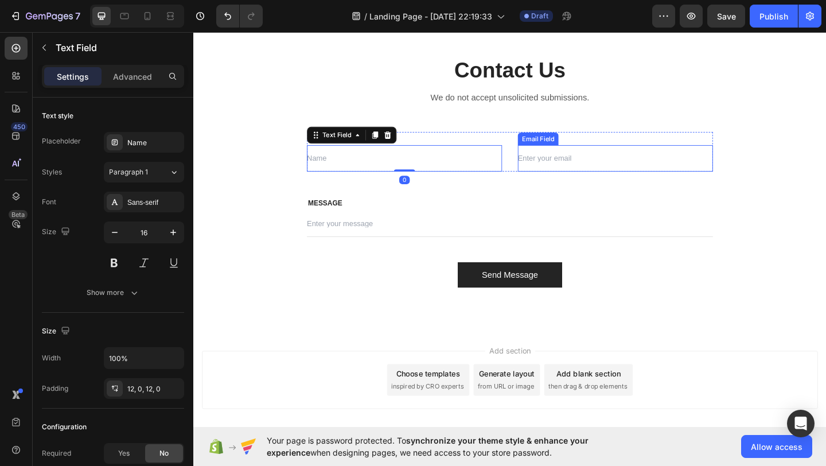
click at [565, 167] on input "email" at bounding box center [652, 169] width 212 height 29
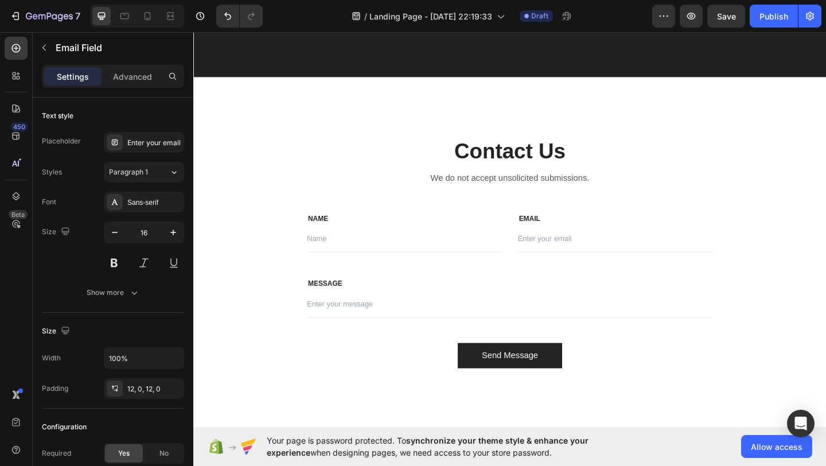
scroll to position [408, 0]
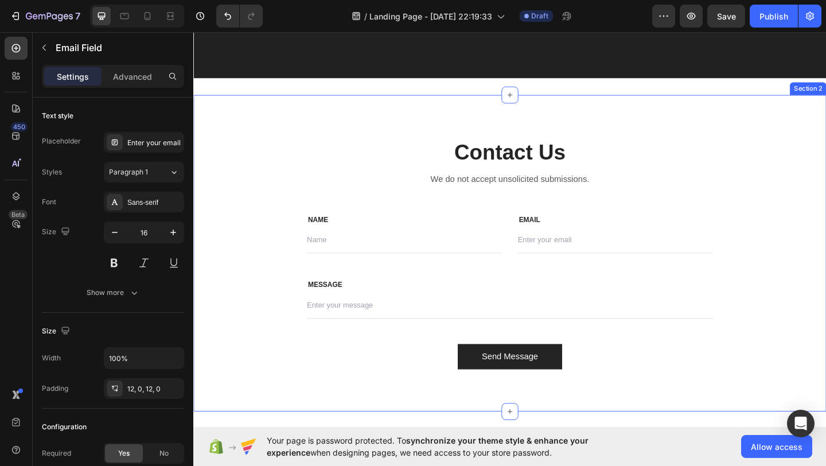
click at [360, 410] on div "Contact Us Heading We do not accept unsolicited submissions. Text block Row NAM…" at bounding box center [537, 272] width 688 height 344
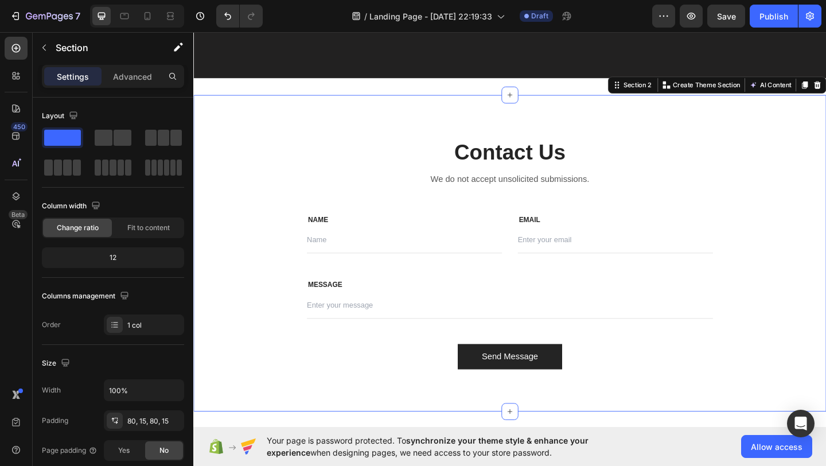
scroll to position [527, 0]
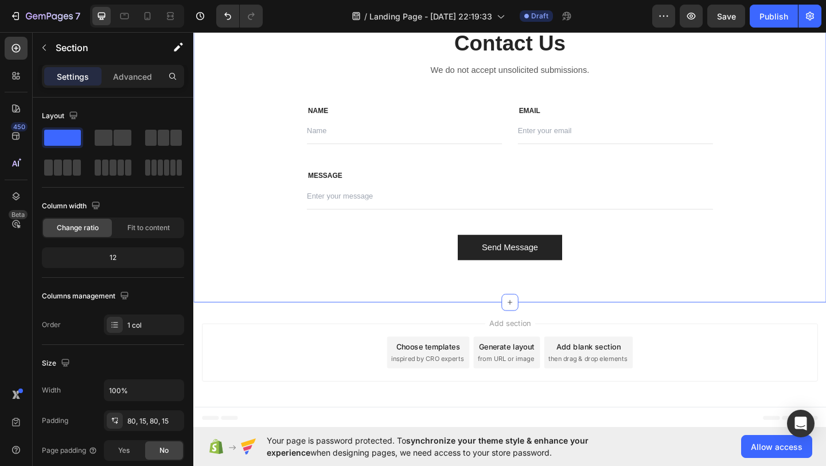
click at [445, 370] on div "Choose templates" at bounding box center [448, 374] width 69 height 12
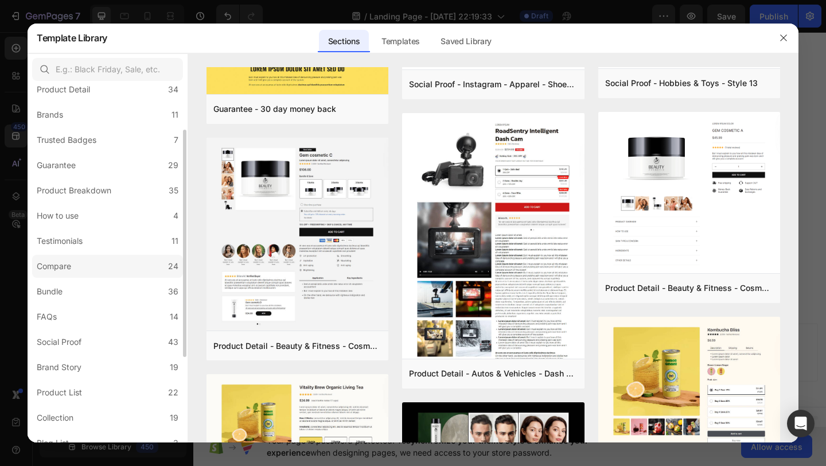
scroll to position [68, 0]
click at [123, 384] on label "Product List 22" at bounding box center [107, 391] width 151 height 23
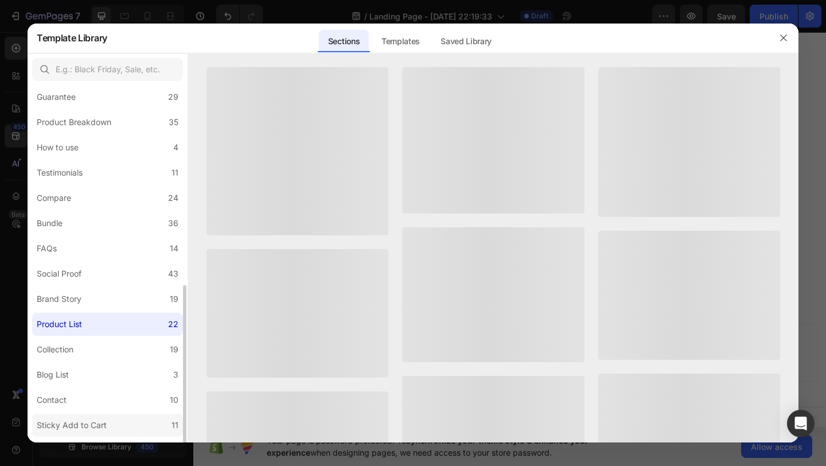
scroll to position [205, 0]
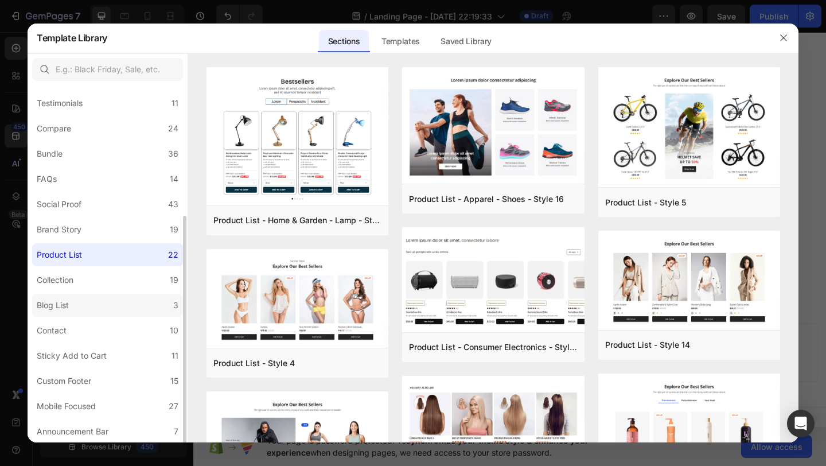
click at [80, 301] on label "Blog List 3" at bounding box center [107, 305] width 151 height 23
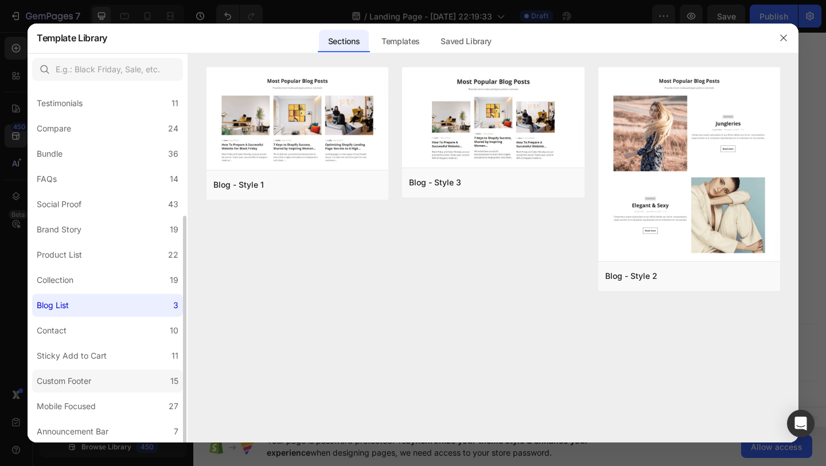
click at [83, 372] on label "Custom Footer 15" at bounding box center [107, 380] width 151 height 23
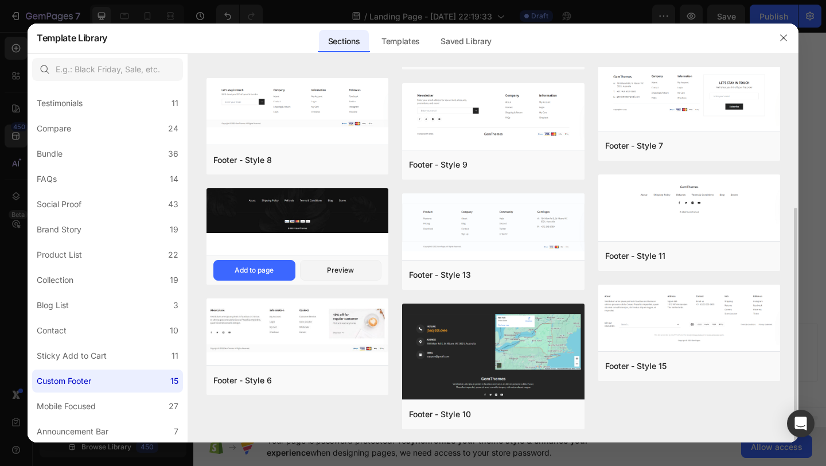
scroll to position [0, 0]
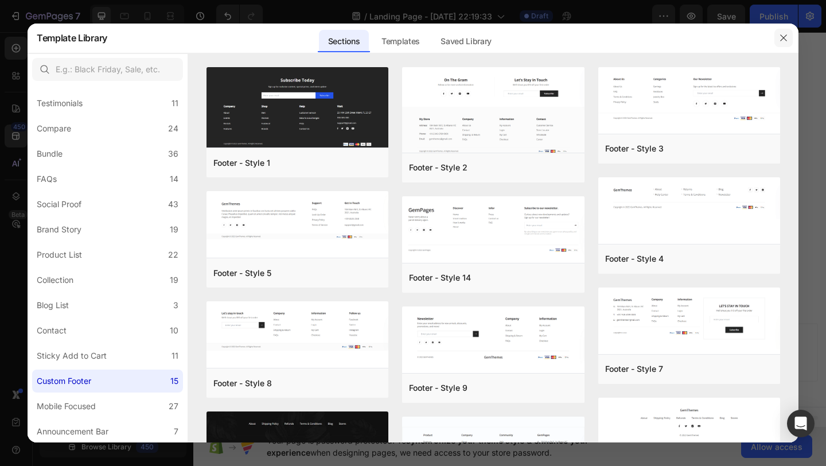
click at [788, 39] on button "button" at bounding box center [783, 38] width 18 height 18
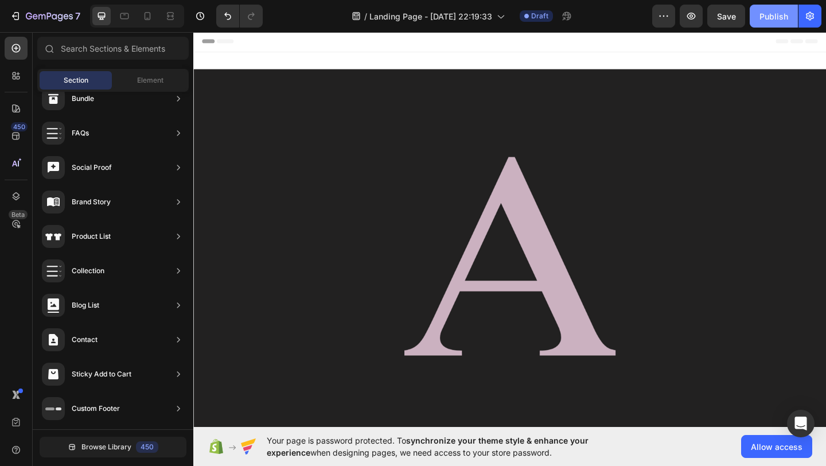
click at [790, 11] on button "Publish" at bounding box center [773, 16] width 48 height 23
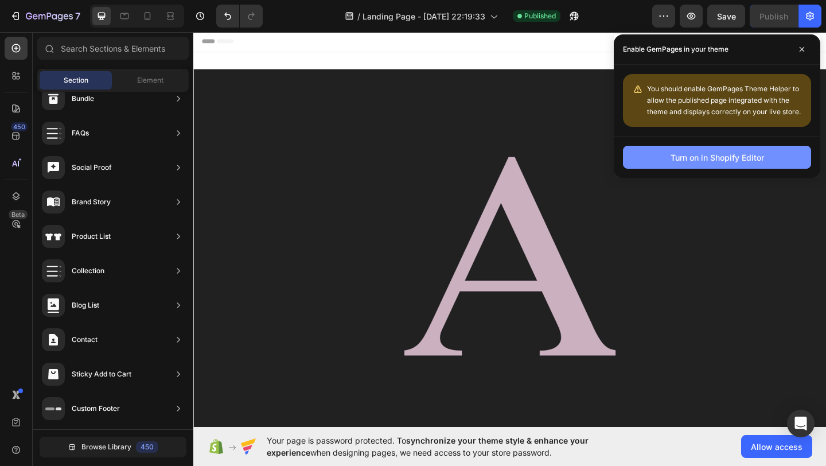
click at [674, 155] on div "Turn on in Shopify Editor" at bounding box center [716, 157] width 93 height 12
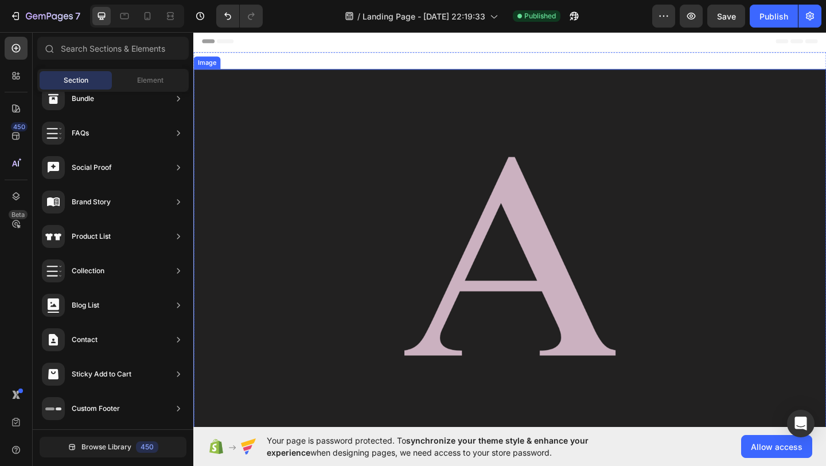
scroll to position [242, 0]
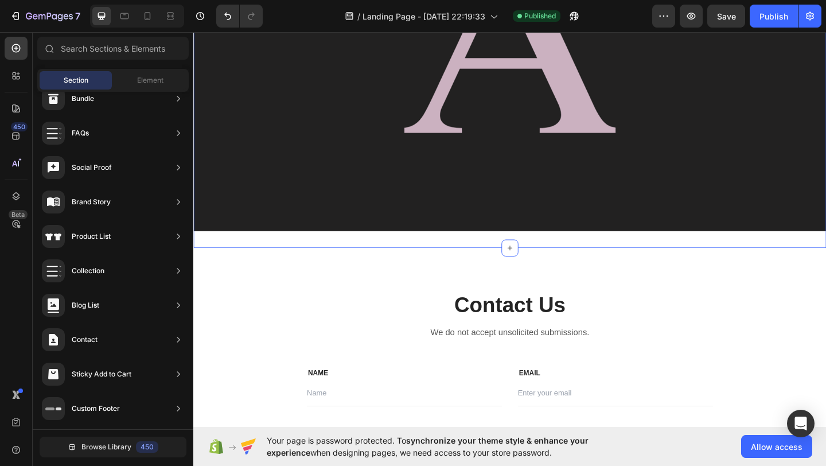
click at [248, 262] on div "Image Section 1" at bounding box center [537, 39] width 688 height 455
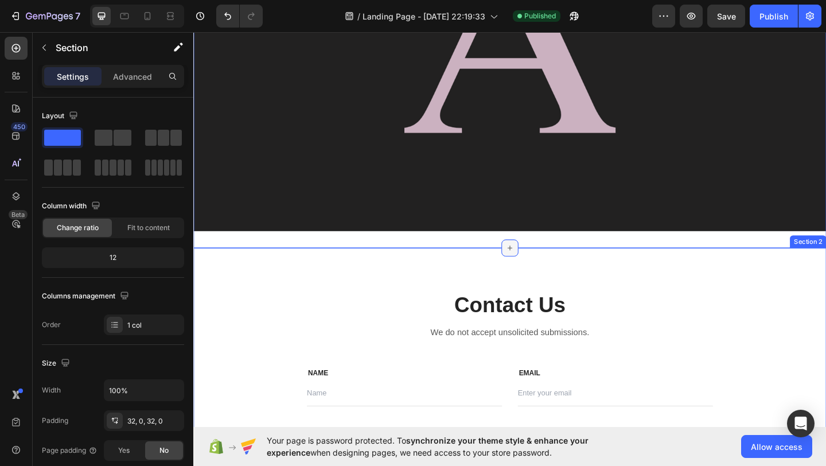
click at [531, 272] on div at bounding box center [537, 266] width 18 height 18
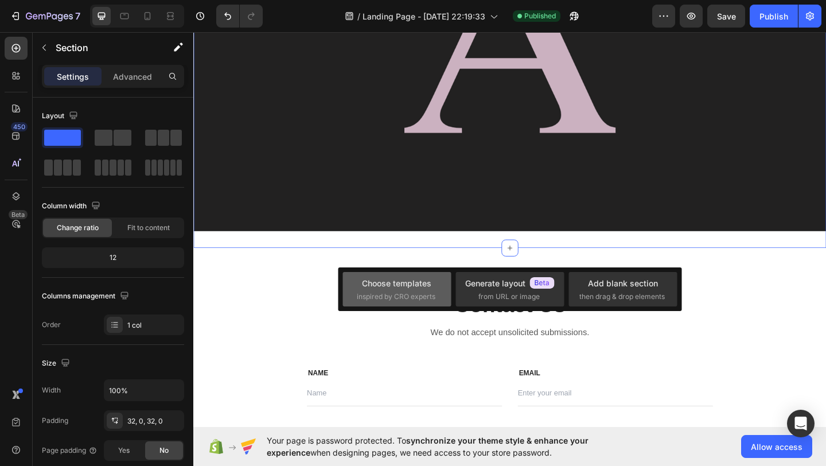
click at [406, 298] on span "inspired by CRO experts" at bounding box center [396, 296] width 79 height 10
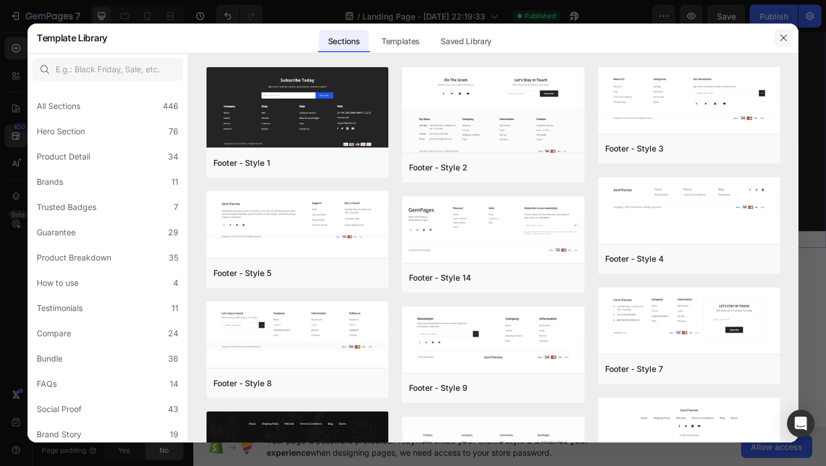
click at [784, 37] on icon "button" at bounding box center [783, 37] width 9 height 9
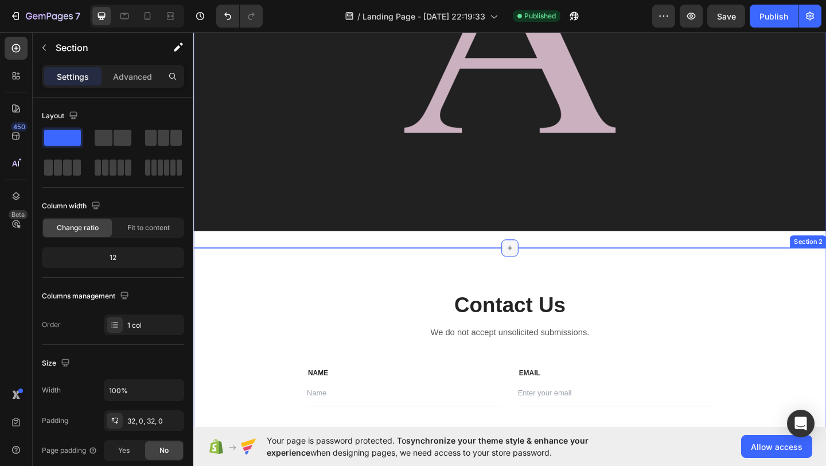
click at [544, 267] on div at bounding box center [537, 266] width 18 height 18
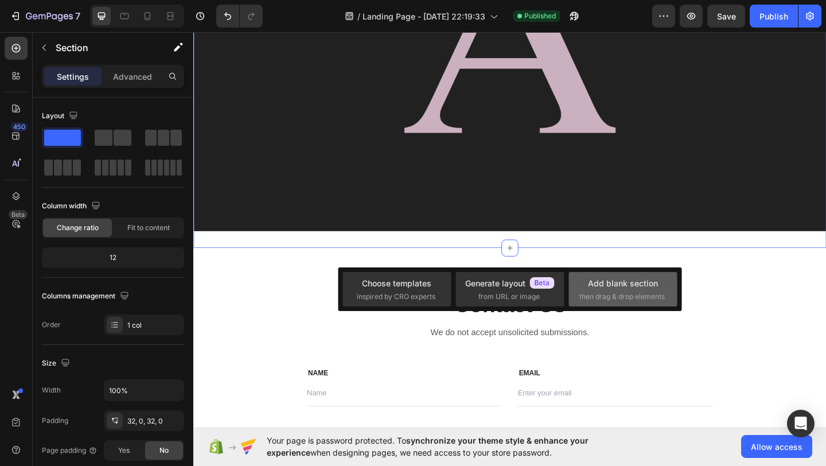
click at [631, 298] on span "then drag & drop elements" at bounding box center [621, 296] width 85 height 10
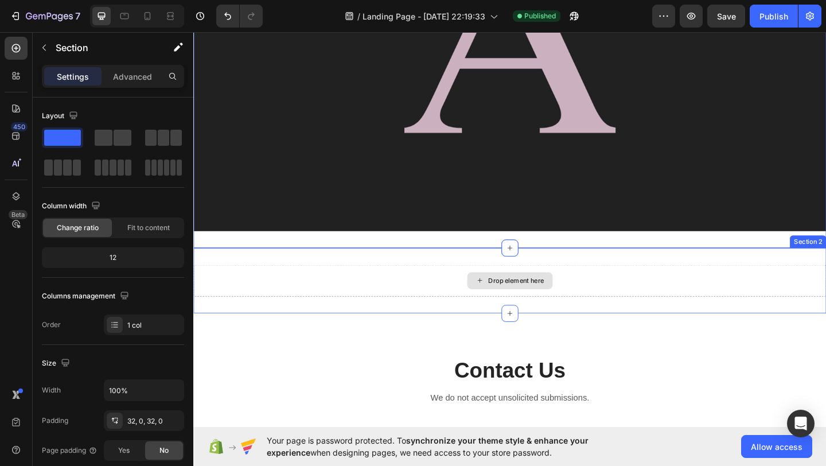
click at [548, 287] on div "Drop element here" at bounding box center [537, 302] width 688 height 34
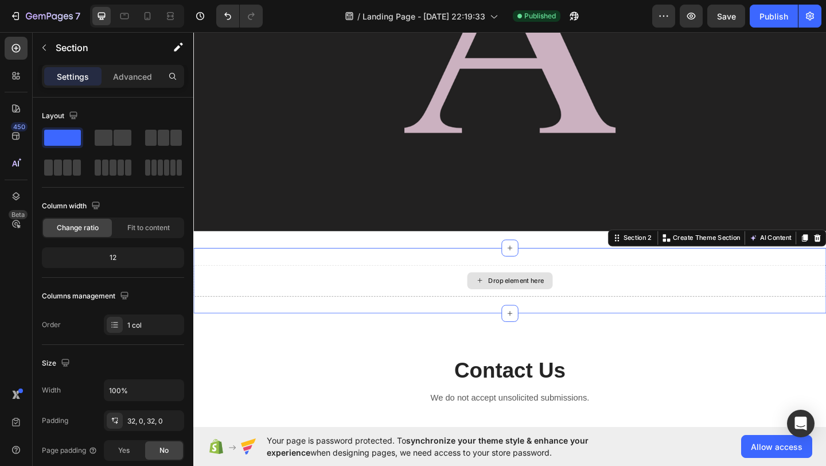
click at [542, 295] on div "Drop element here" at bounding box center [537, 302] width 93 height 18
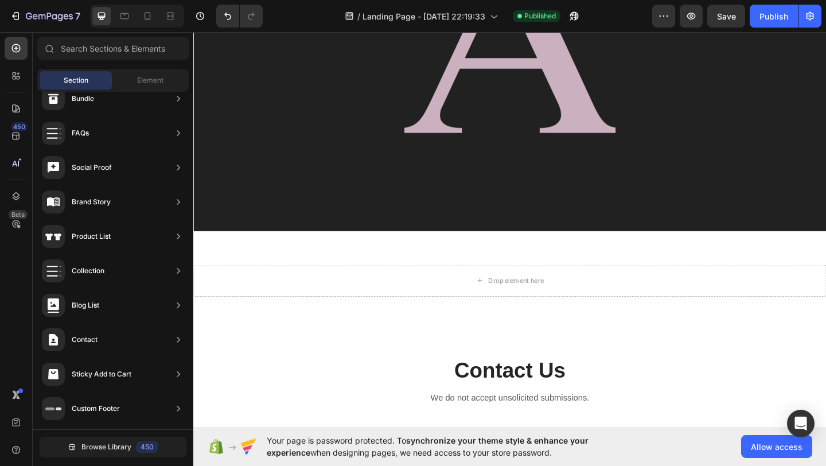
click at [146, 67] on div "Sections(15) Elements(83) Section Element Hero Section Product Detail Brands Tr…" at bounding box center [113, 250] width 161 height 427
click at [128, 79] on div "Element" at bounding box center [150, 80] width 72 height 18
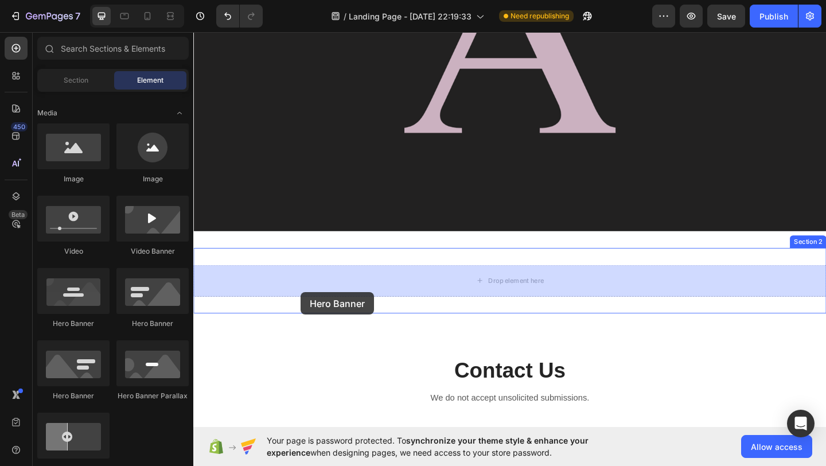
drag, startPoint x: 283, startPoint y: 322, endPoint x: 312, endPoint y: 314, distance: 31.0
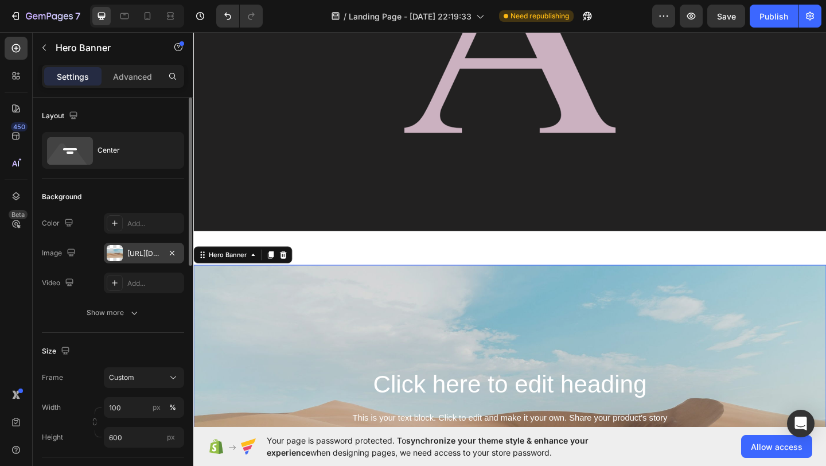
click at [110, 248] on div at bounding box center [115, 253] width 16 height 16
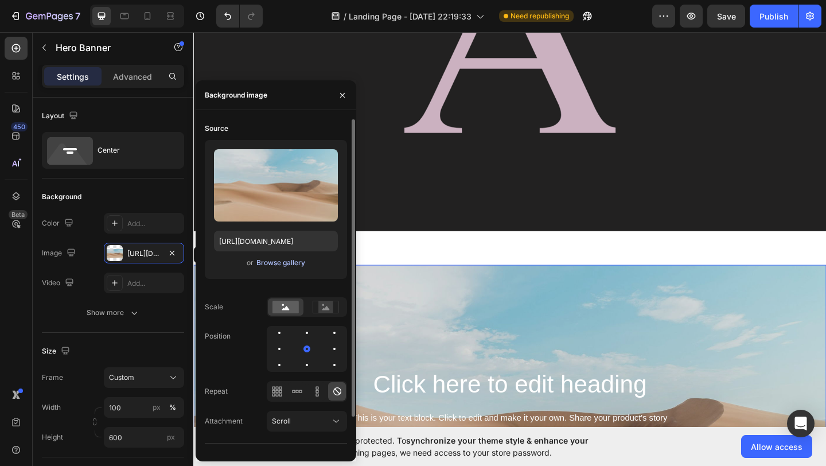
click at [265, 261] on div "Browse gallery" at bounding box center [280, 262] width 49 height 10
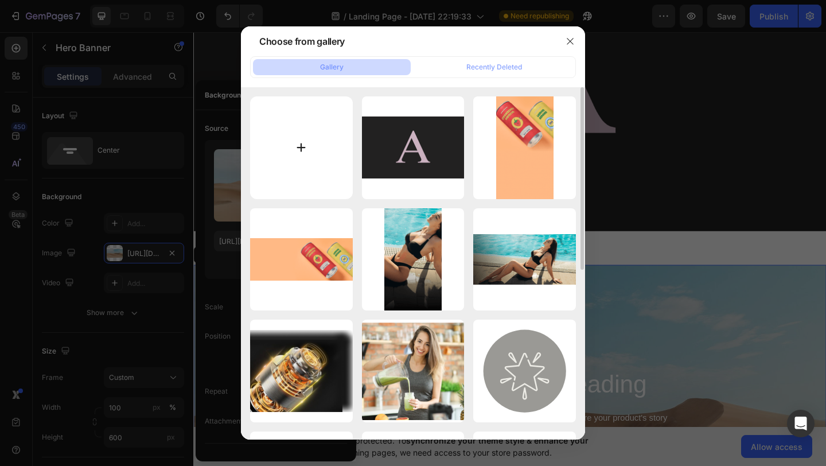
click at [274, 139] on input "file" at bounding box center [301, 147] width 103 height 103
type input "C:\fakepath\Screenshot 2025-03-29 at 22.33.10.png"
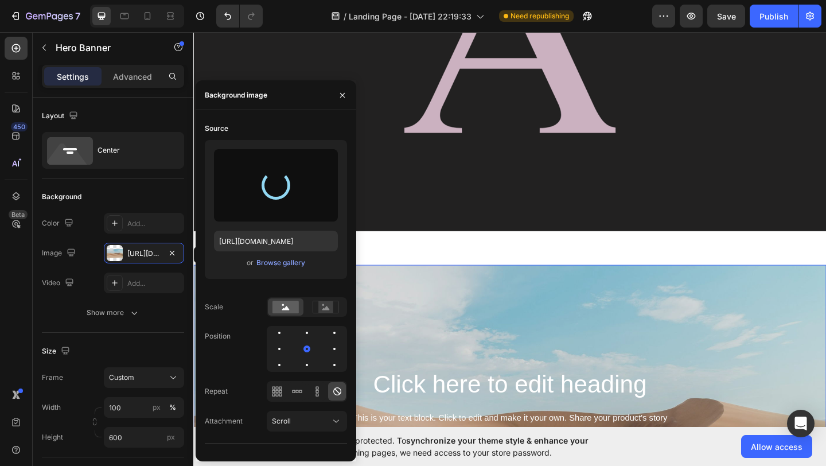
type input "https://cdn.shopify.com/s/files/1/0914/9448/2253/files/gempages_581827331354526…"
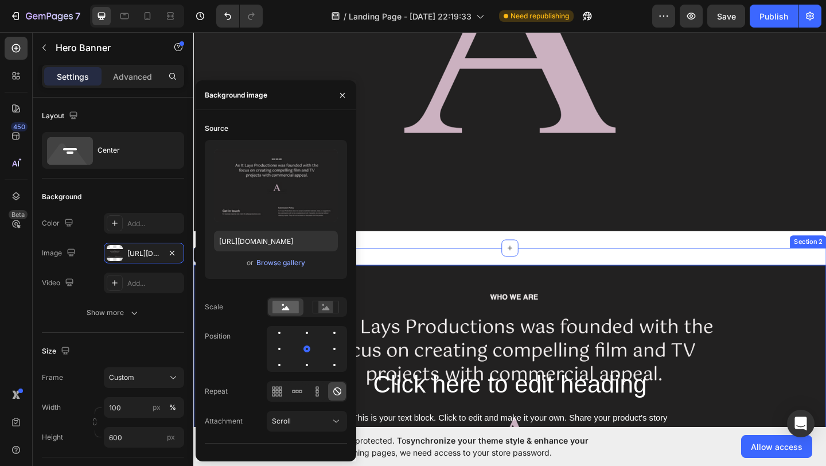
click at [499, 272] on div "Click here to edit heading Heading This is your text block. Click to edit and m…" at bounding box center [537, 457] width 688 height 381
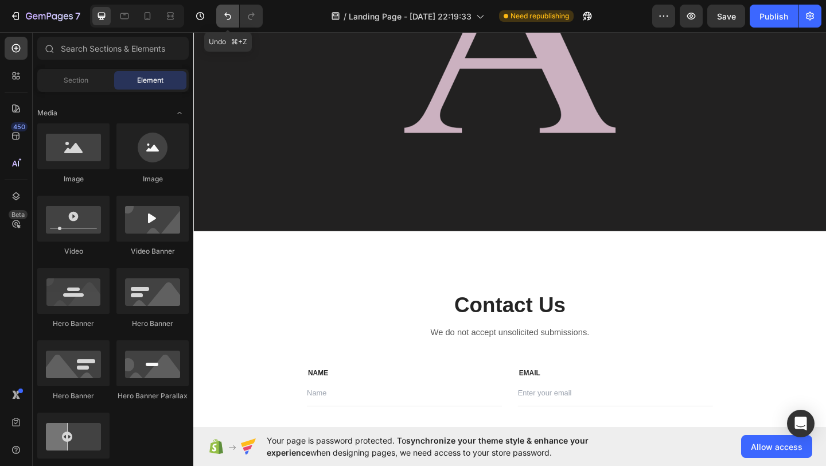
click at [229, 24] on button "Undo/Redo" at bounding box center [227, 16] width 23 height 23
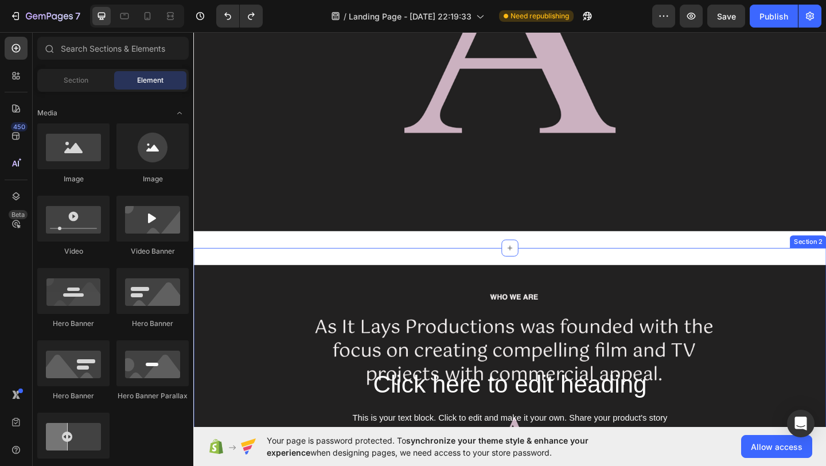
click at [269, 268] on div "Click here to edit heading Heading This is your text block. Click to edit and m…" at bounding box center [537, 457] width 688 height 381
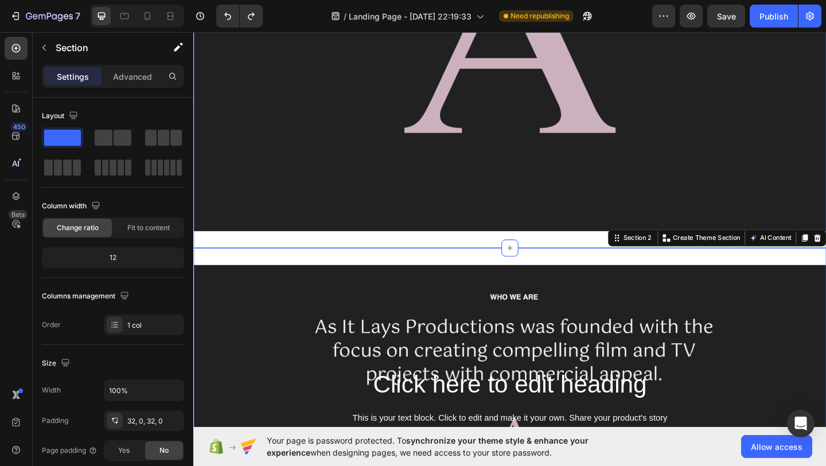
click at [272, 260] on div "Image Section 1" at bounding box center [537, 39] width 688 height 455
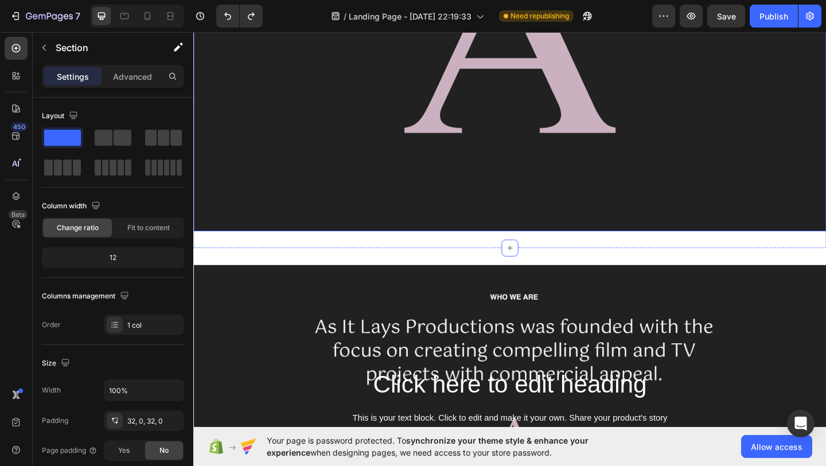
click at [308, 190] on img at bounding box center [537, 39] width 688 height 418
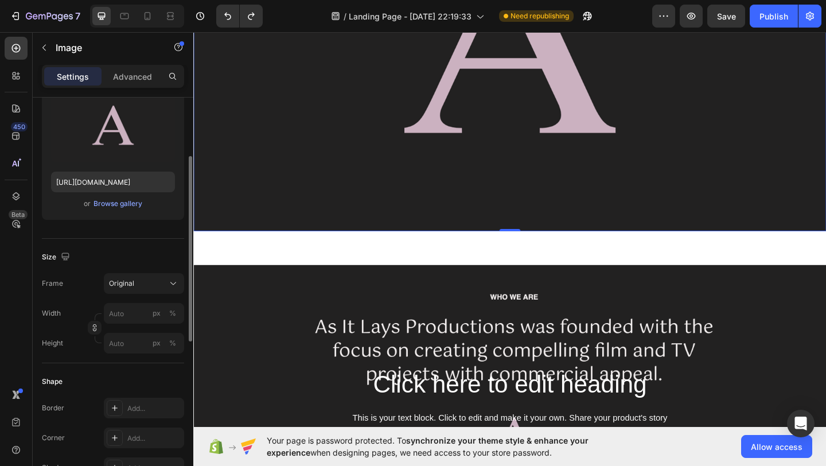
scroll to position [130, 0]
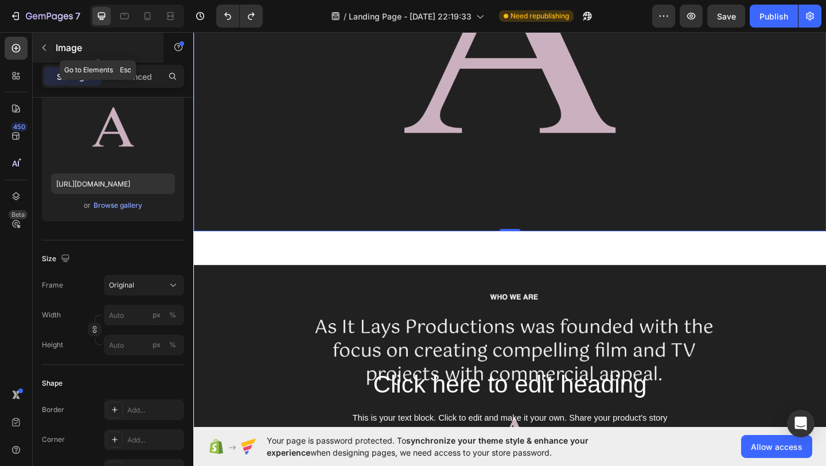
click at [49, 48] on button "button" at bounding box center [44, 47] width 18 height 18
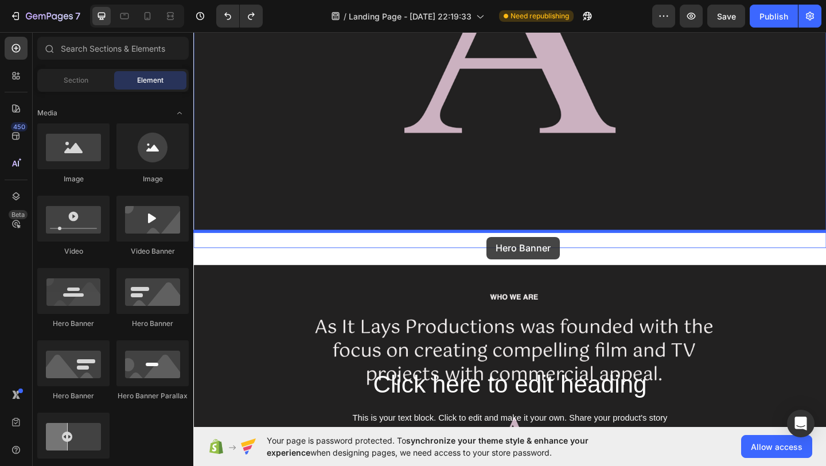
drag, startPoint x: 279, startPoint y: 323, endPoint x: 512, endPoint y: 253, distance: 243.2
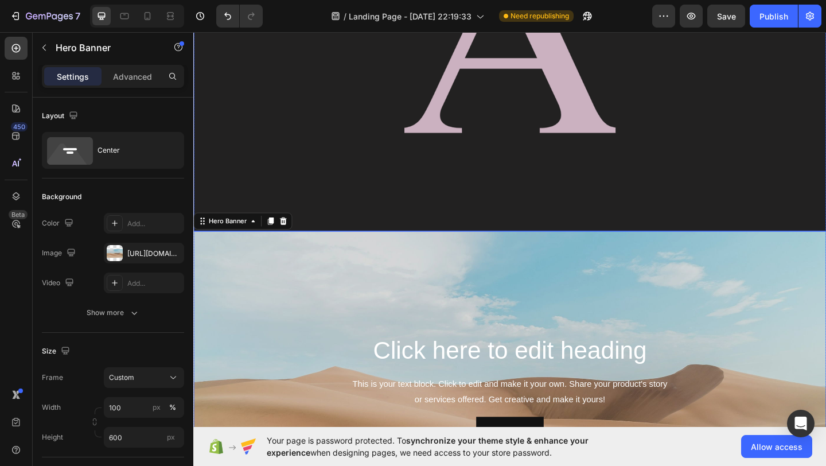
click at [316, 204] on img at bounding box center [537, 39] width 688 height 418
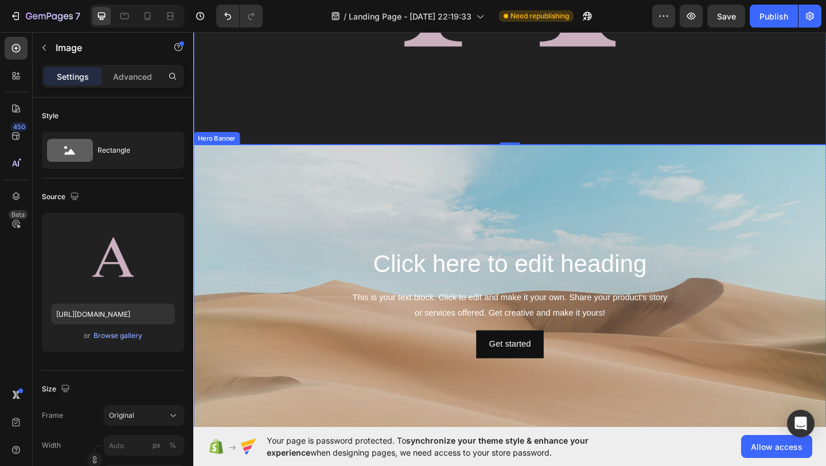
scroll to position [335, 0]
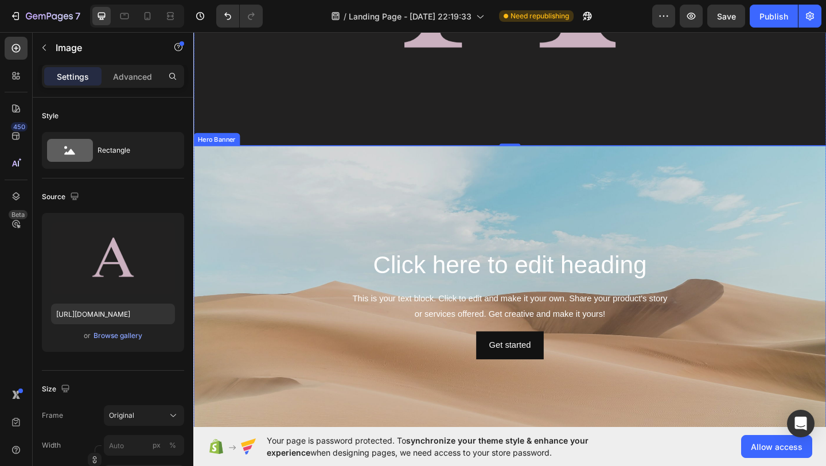
click at [372, 202] on div "Background Image" at bounding box center [537, 327] width 688 height 344
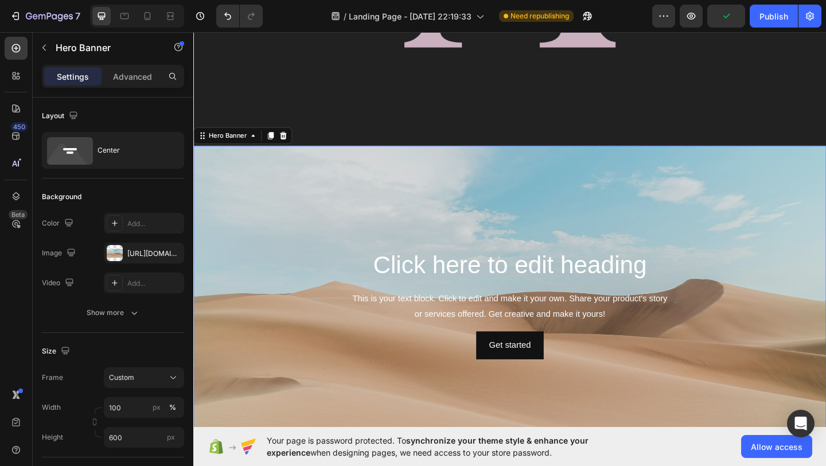
click at [338, 211] on div "Background Image" at bounding box center [537, 327] width 688 height 344
click at [111, 250] on div at bounding box center [115, 253] width 16 height 16
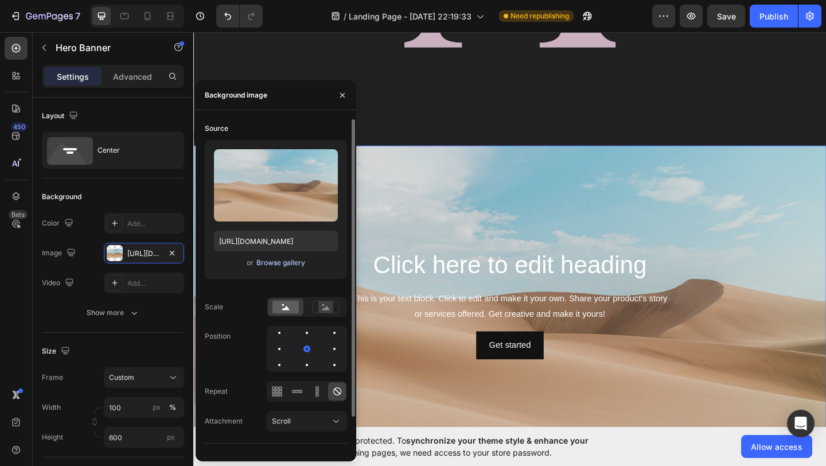
click at [272, 267] on div "Browse gallery" at bounding box center [280, 262] width 49 height 10
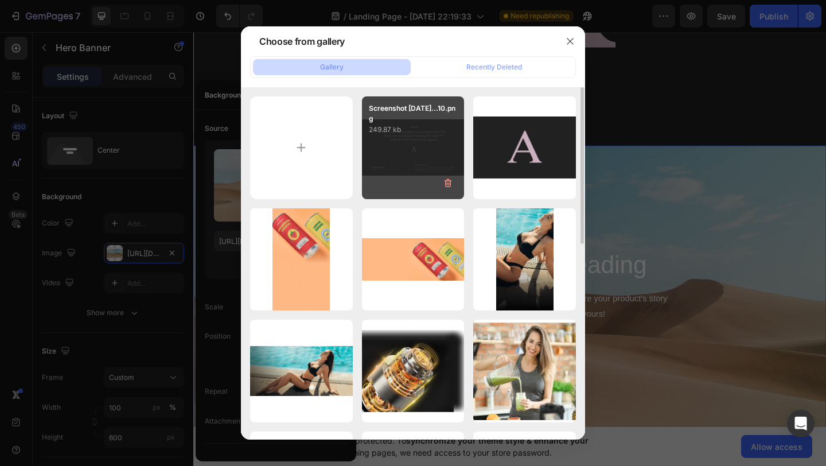
click at [385, 130] on p "249.87 kb" at bounding box center [413, 129] width 89 height 11
type input "https://cdn.shopify.com/s/files/1/0914/9448/2253/files/gempages_581827331354526…"
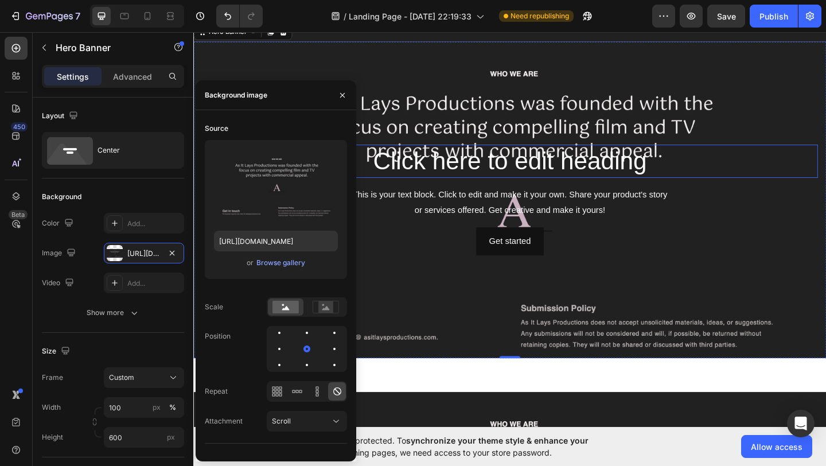
scroll to position [448, 0]
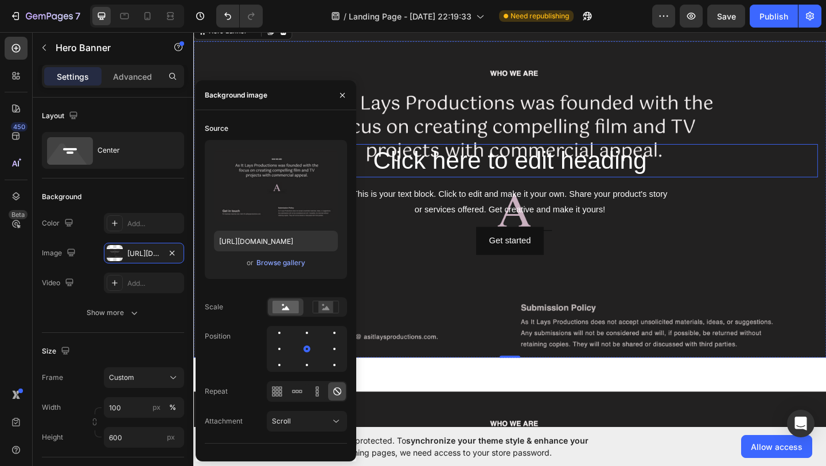
click at [579, 185] on h2 "Click here to edit heading" at bounding box center [537, 172] width 670 height 37
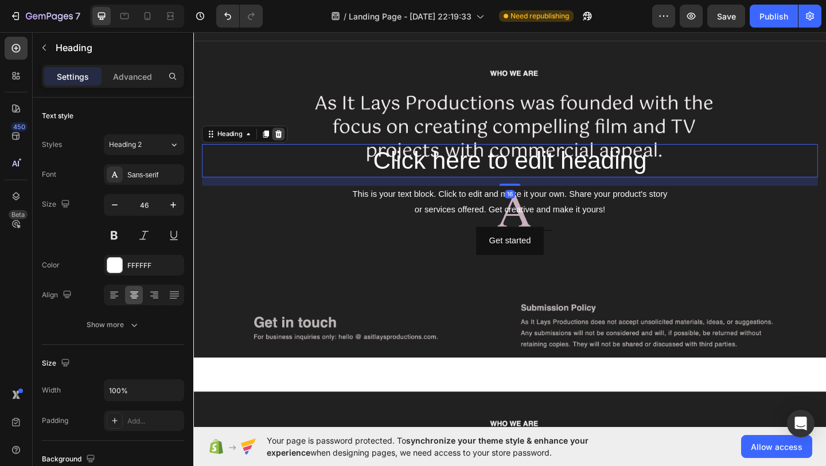
click at [286, 142] on icon at bounding box center [285, 143] width 7 height 8
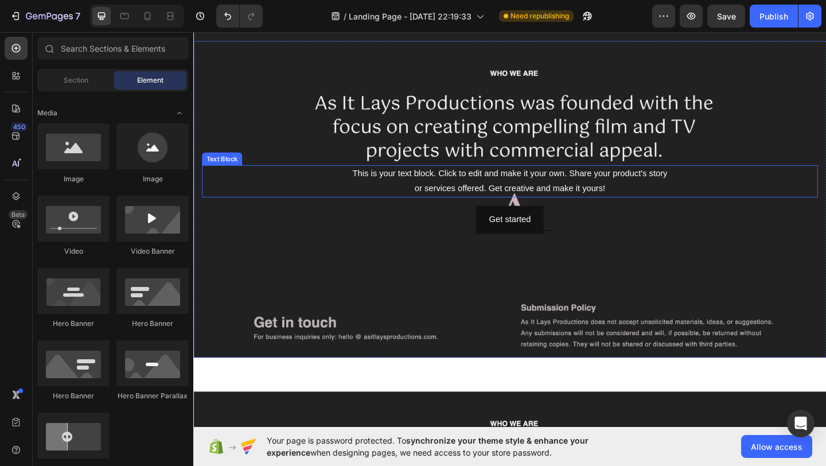
click at [514, 202] on div "This is your text block. Click to edit and make it your own. Share your product…" at bounding box center [537, 195] width 670 height 36
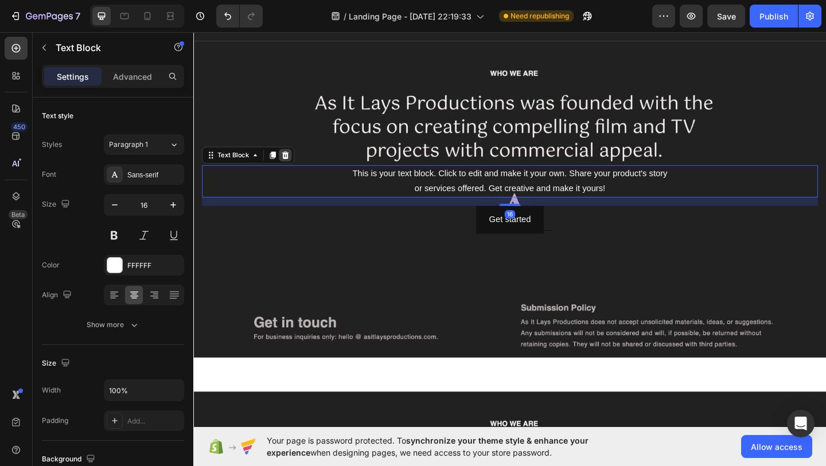
click at [295, 163] on icon at bounding box center [293, 165] width 7 height 8
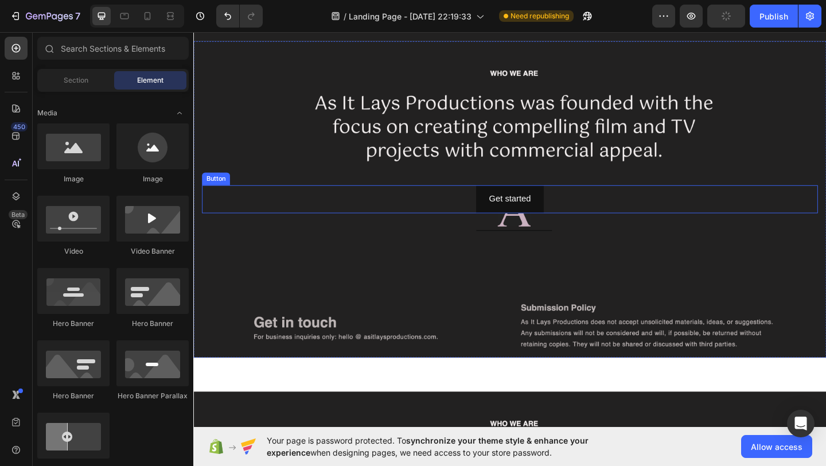
click at [484, 210] on div "Get started Button" at bounding box center [537, 213] width 670 height 30
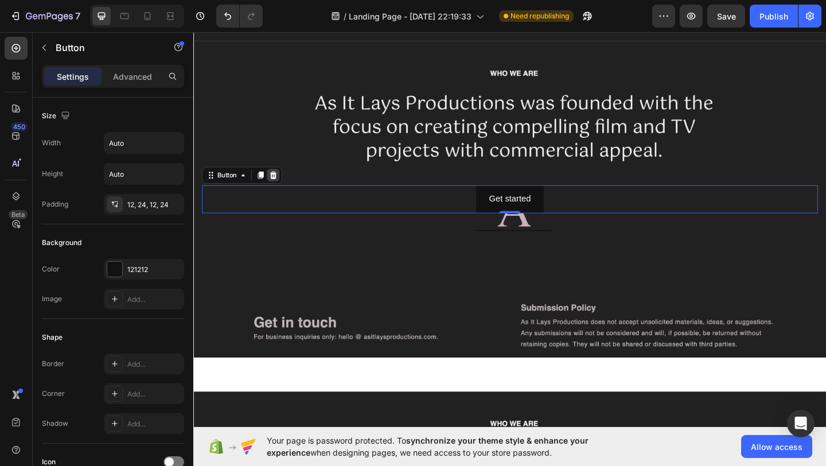
click at [281, 186] on icon at bounding box center [279, 187] width 9 height 9
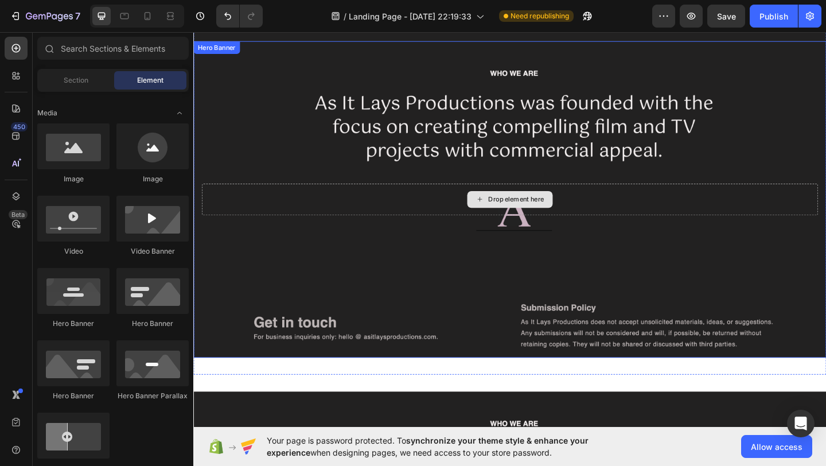
click at [456, 210] on div "Drop element here" at bounding box center [537, 214] width 670 height 34
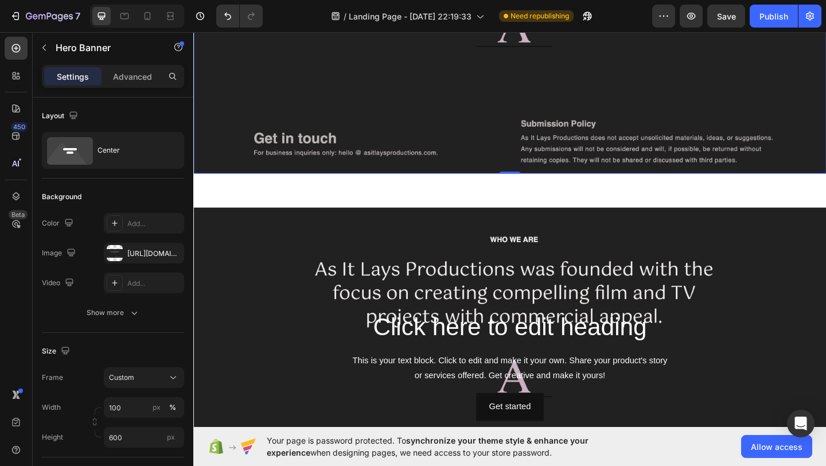
scroll to position [666, 0]
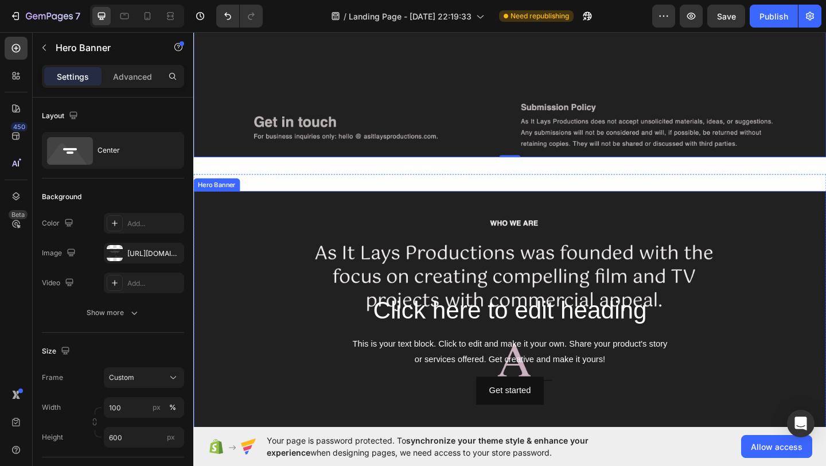
click at [408, 240] on div "Background Image" at bounding box center [537, 377] width 688 height 344
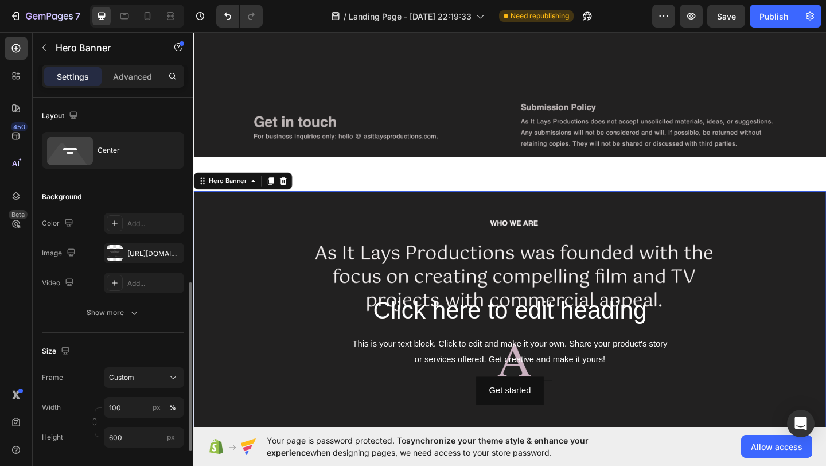
scroll to position [130, 0]
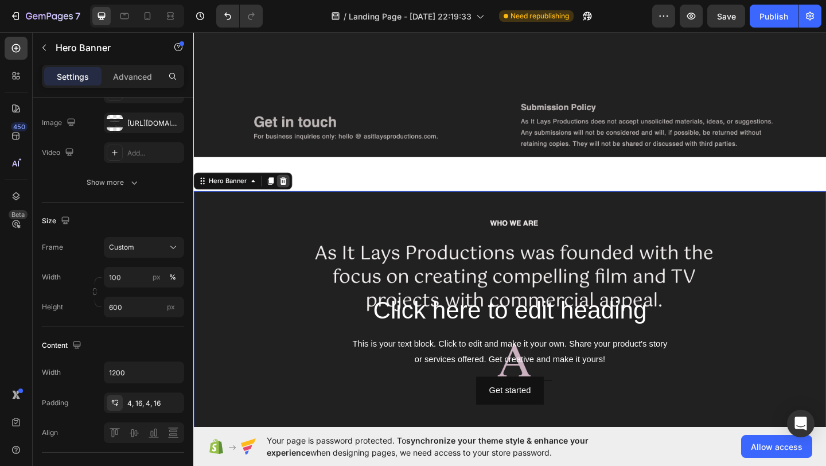
click at [291, 192] on icon at bounding box center [290, 194] width 7 height 8
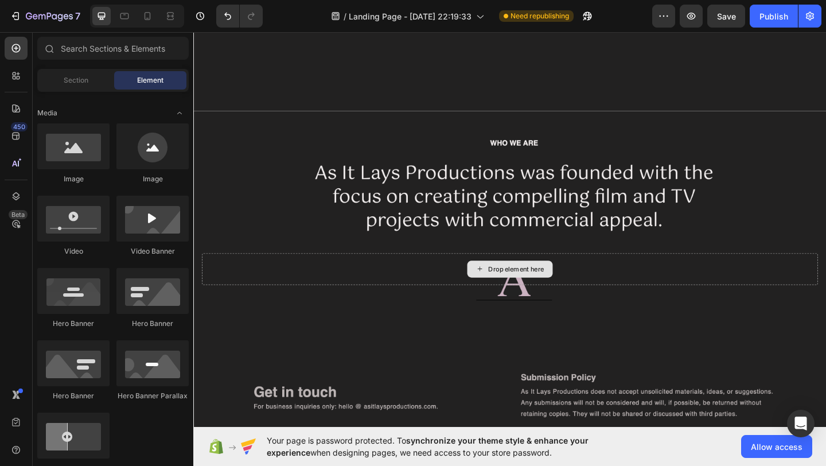
scroll to position [370, 0]
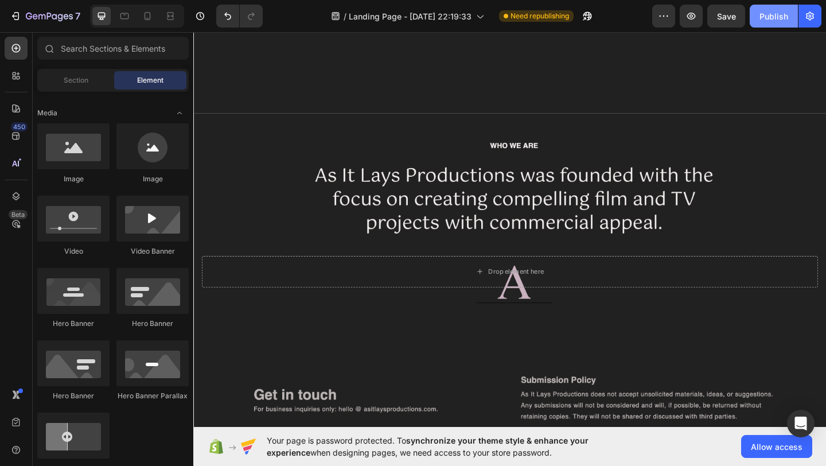
click at [765, 21] on div "Publish" at bounding box center [773, 16] width 29 height 12
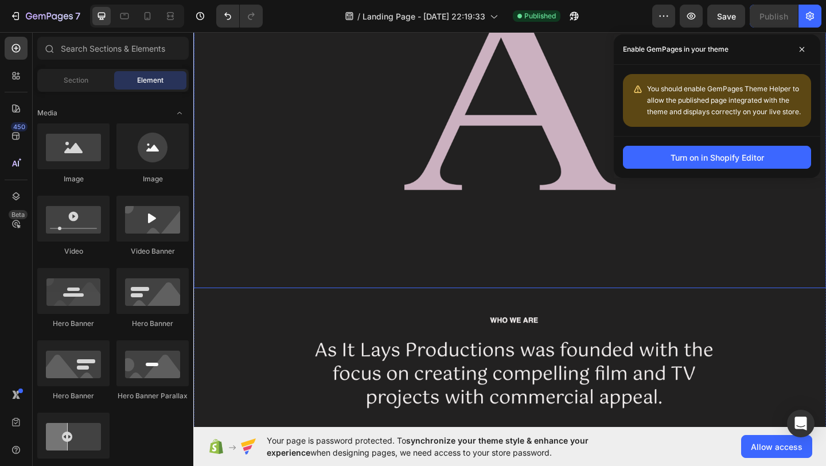
scroll to position [179, 0]
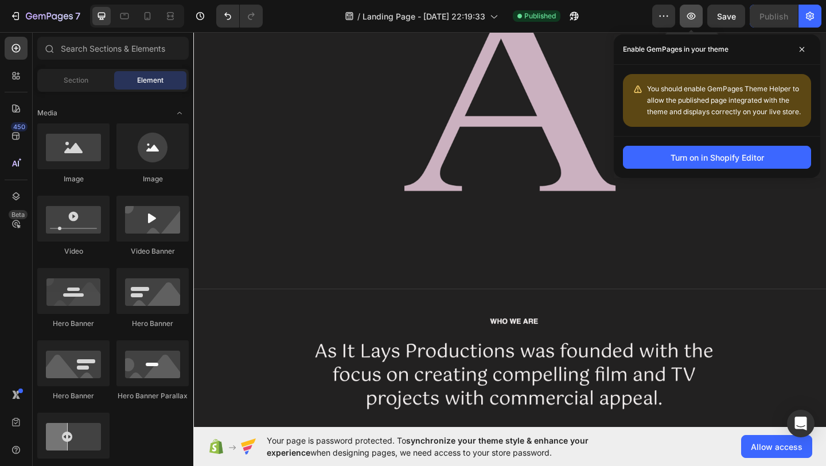
click at [695, 13] on icon "button" at bounding box center [690, 15] width 11 height 11
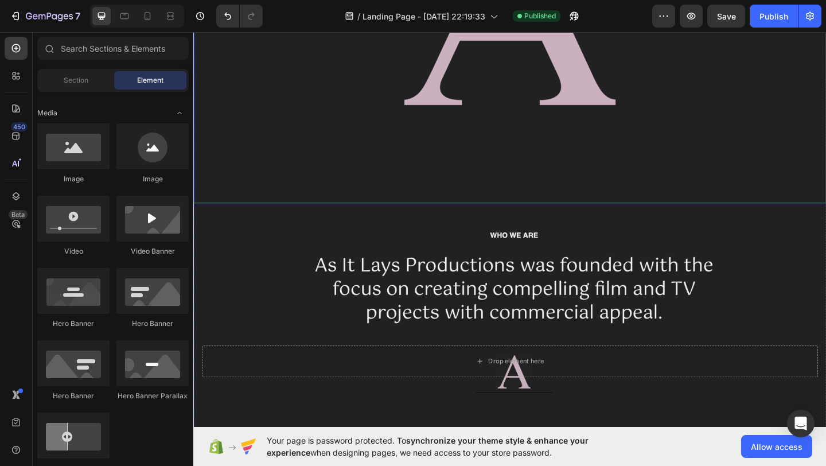
scroll to position [546, 0]
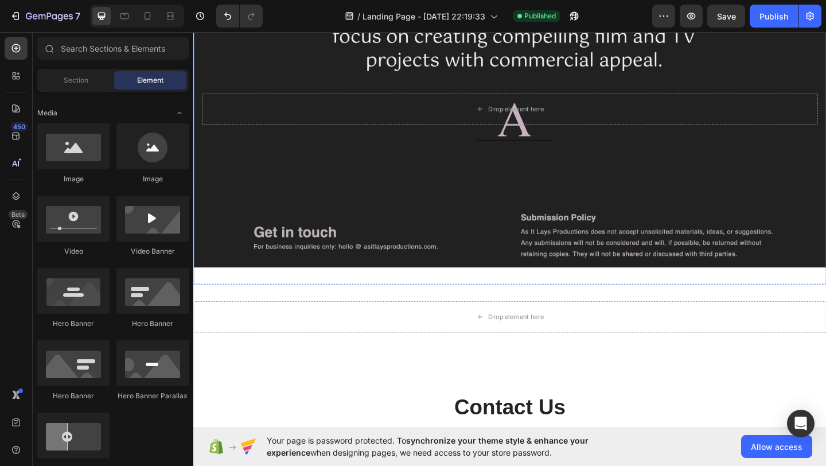
click at [393, 221] on div "Background Image" at bounding box center [537, 116] width 688 height 344
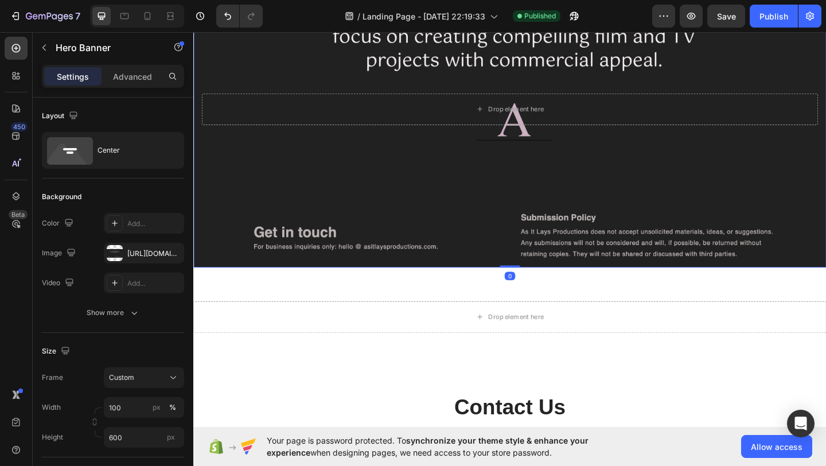
click at [378, 228] on div "Background Image" at bounding box center [537, 116] width 688 height 344
click at [523, 197] on div "Background Image" at bounding box center [537, 116] width 688 height 344
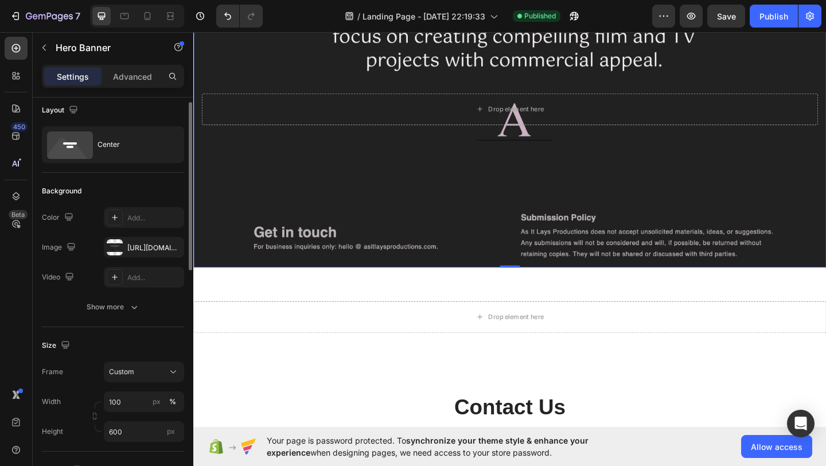
scroll to position [7, 0]
click at [132, 310] on icon "button" at bounding box center [133, 304] width 11 height 11
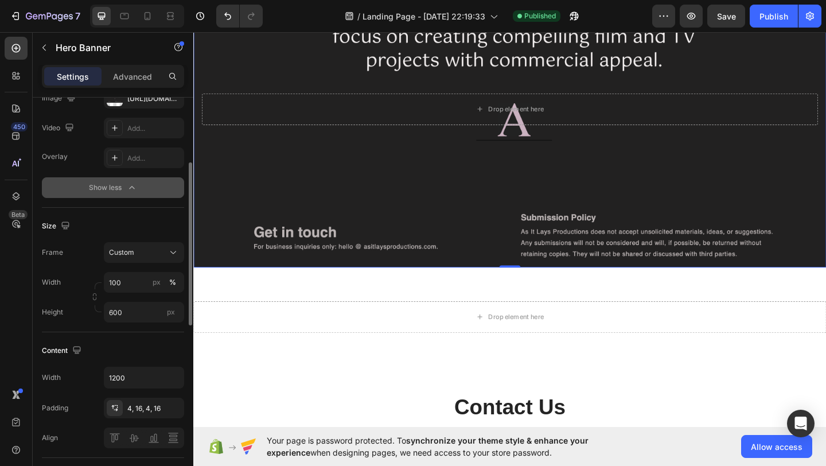
scroll to position [156, 0]
click at [146, 254] on div "Custom" at bounding box center [137, 251] width 56 height 10
click at [141, 276] on span "As banner source" at bounding box center [136, 278] width 57 height 10
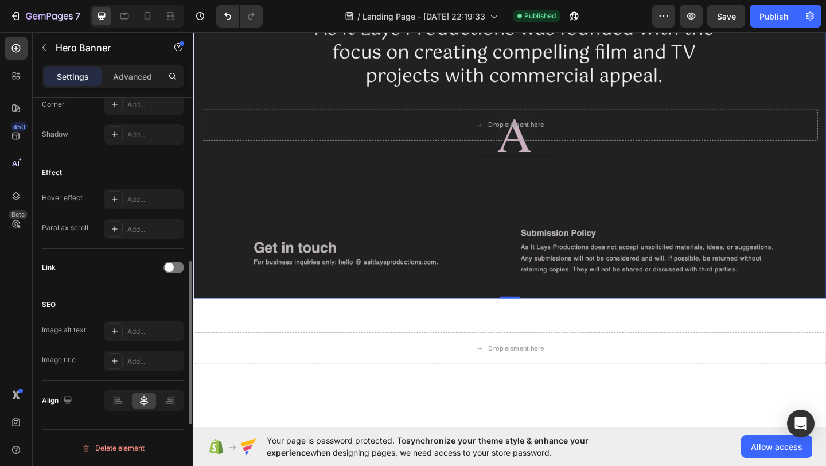
scroll to position [0, 0]
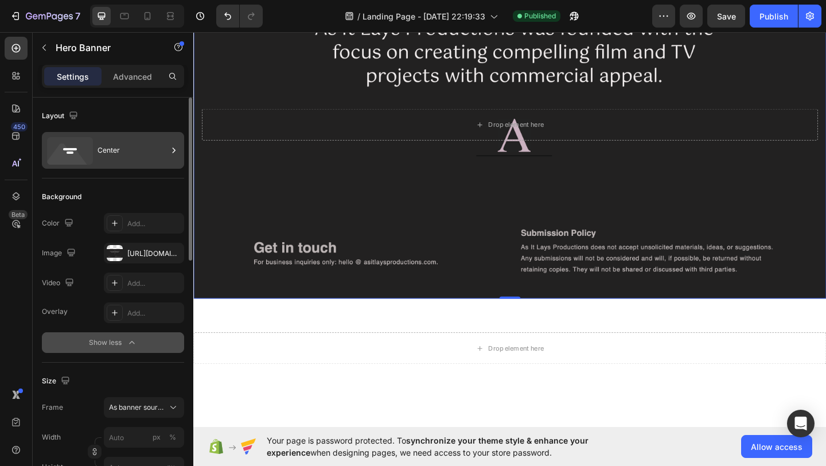
click at [68, 152] on rect at bounding box center [70, 152] width 7 height 2
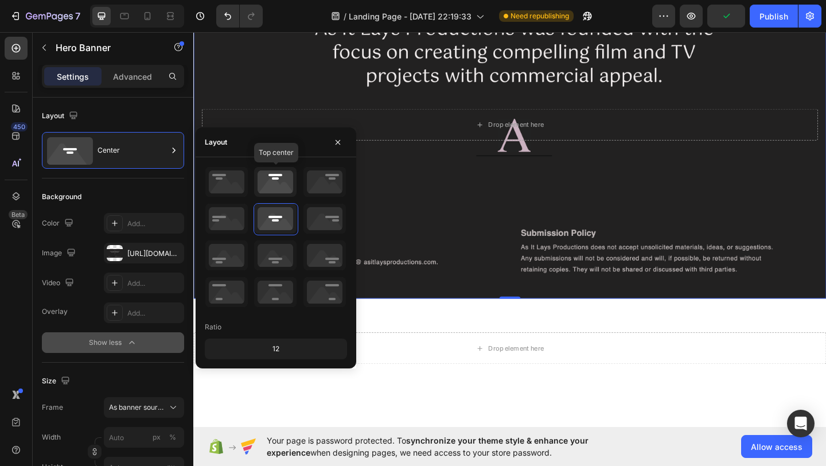
click at [280, 174] on icon at bounding box center [275, 182] width 42 height 30
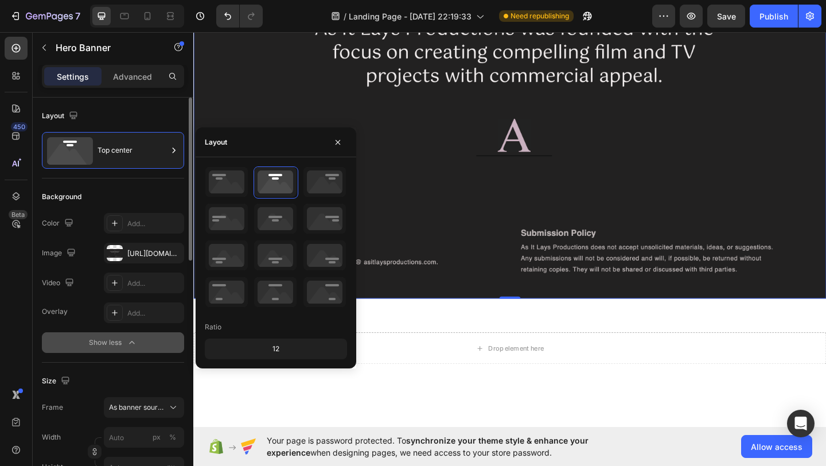
click at [139, 362] on div "Layout Top center" at bounding box center [113, 424] width 142 height 124
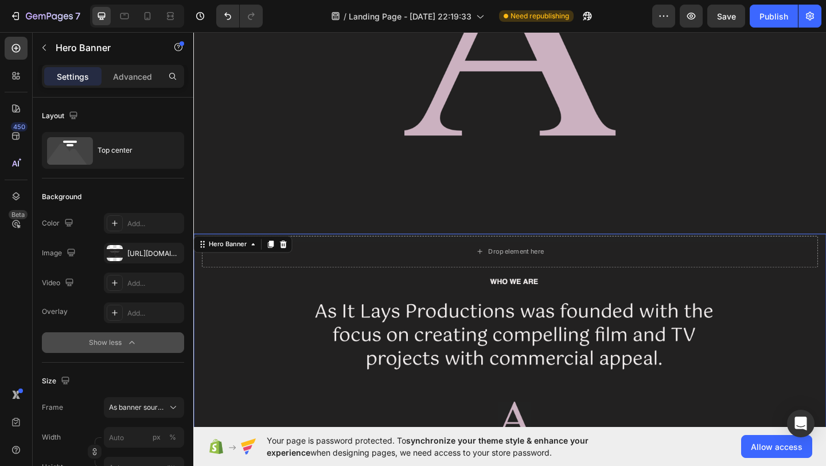
scroll to position [239, 0]
click at [790, 7] on button "Publish" at bounding box center [773, 16] width 48 height 23
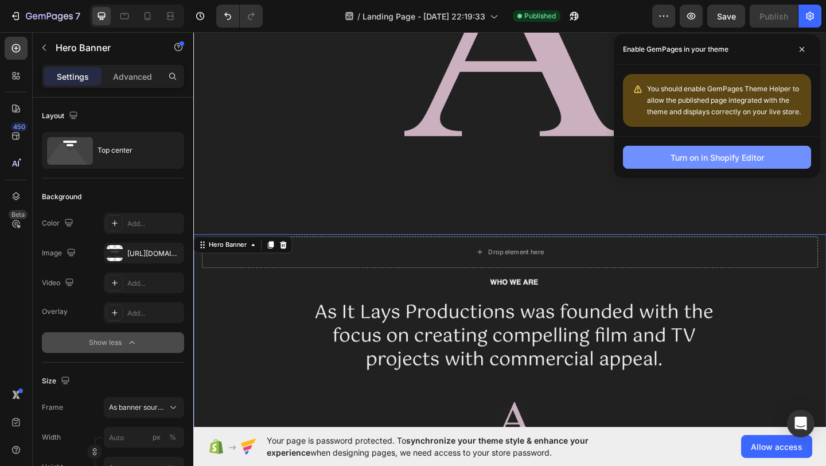
click at [742, 153] on div "Turn on in Shopify Editor" at bounding box center [716, 157] width 93 height 12
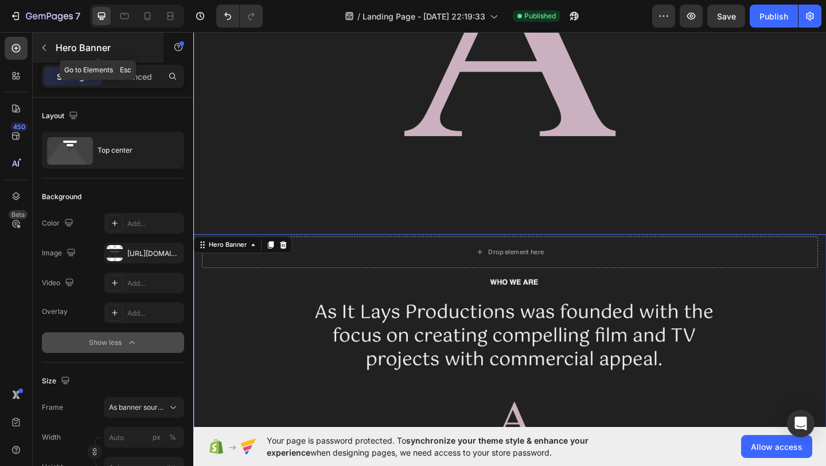
click at [45, 50] on icon "button" at bounding box center [44, 47] width 9 height 9
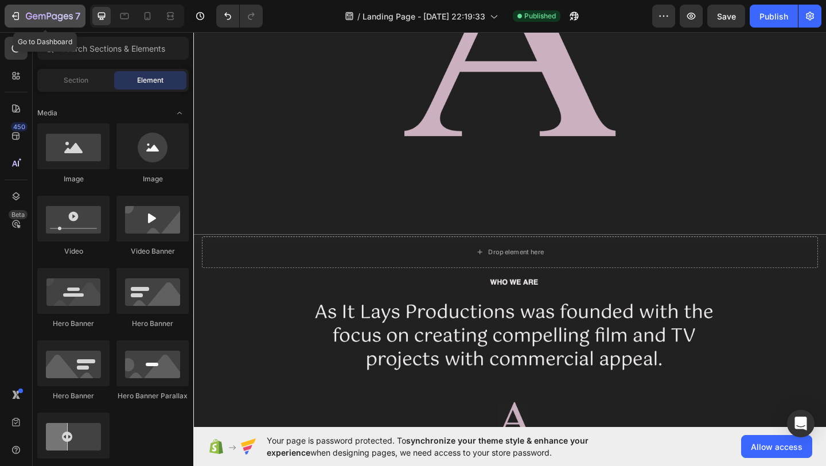
click at [14, 20] on icon "button" at bounding box center [15, 15] width 11 height 11
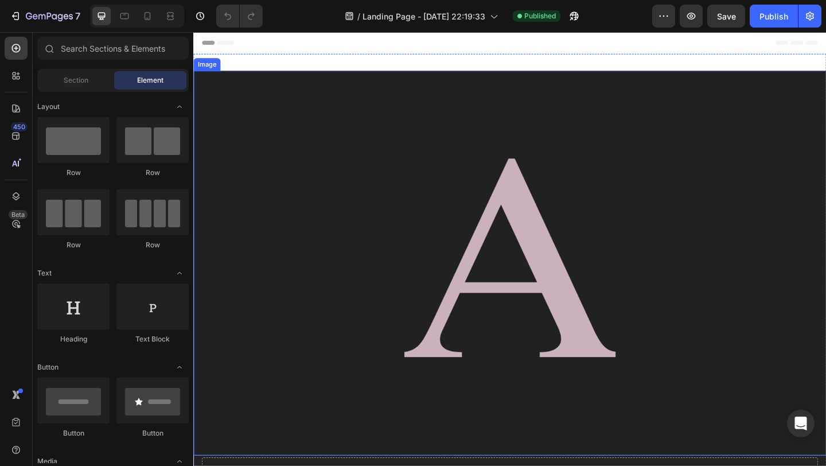
click at [370, 195] on img at bounding box center [537, 283] width 688 height 418
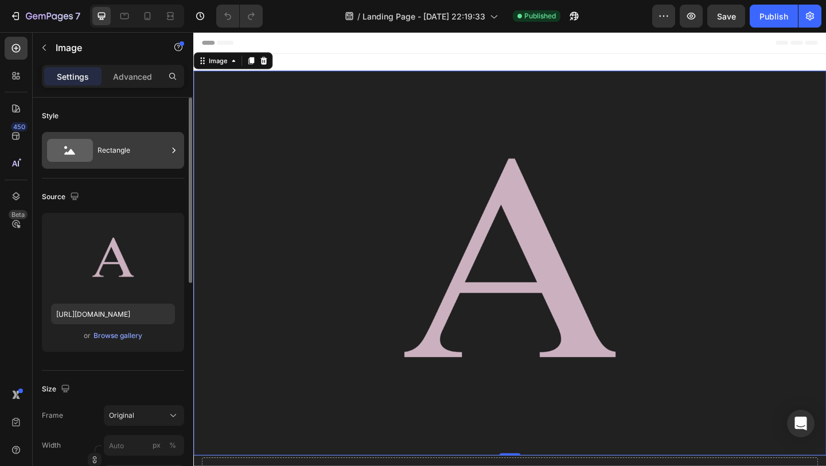
click at [155, 162] on div "Rectangle" at bounding box center [132, 150] width 70 height 26
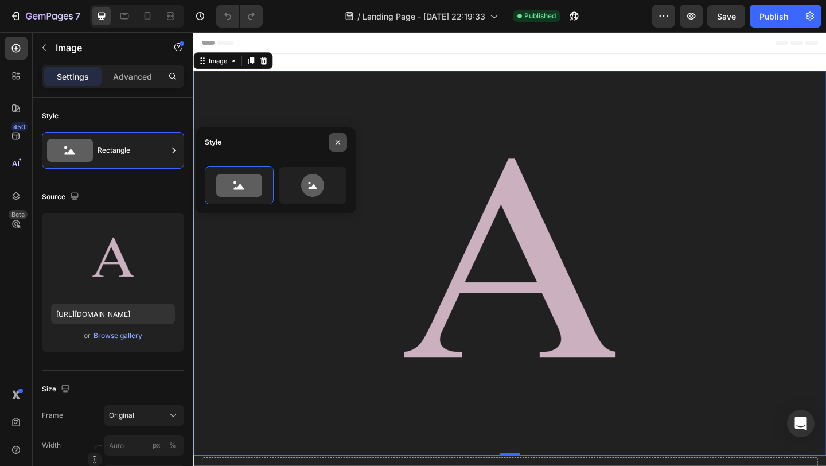
click at [343, 142] on button "button" at bounding box center [338, 142] width 18 height 18
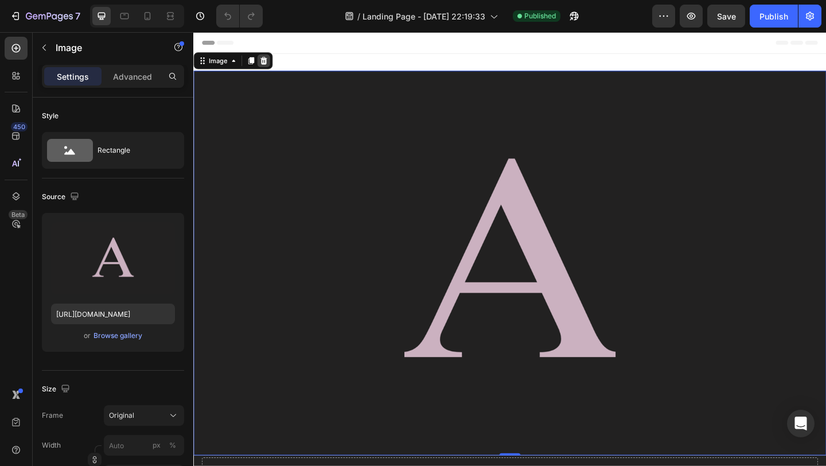
click at [271, 62] on icon at bounding box center [269, 63] width 7 height 8
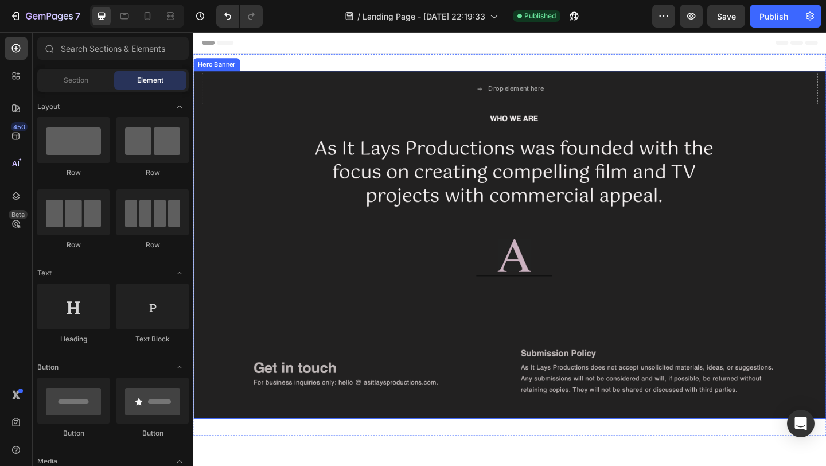
click at [439, 218] on div "Background Image" at bounding box center [537, 263] width 688 height 378
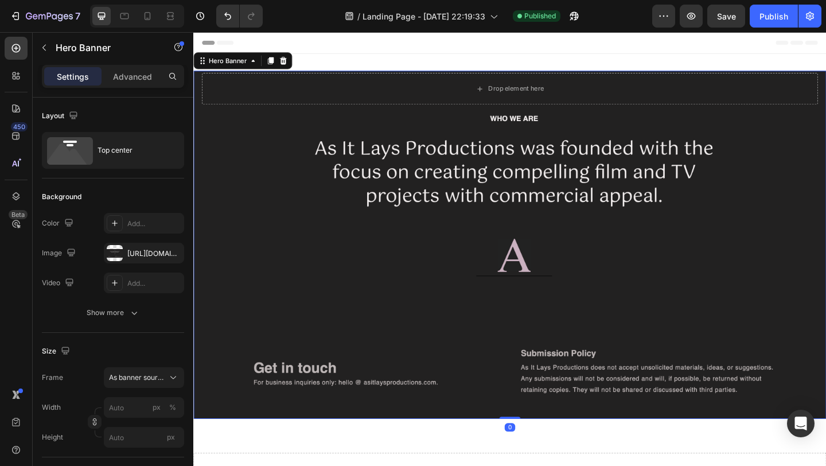
scroll to position [165, 0]
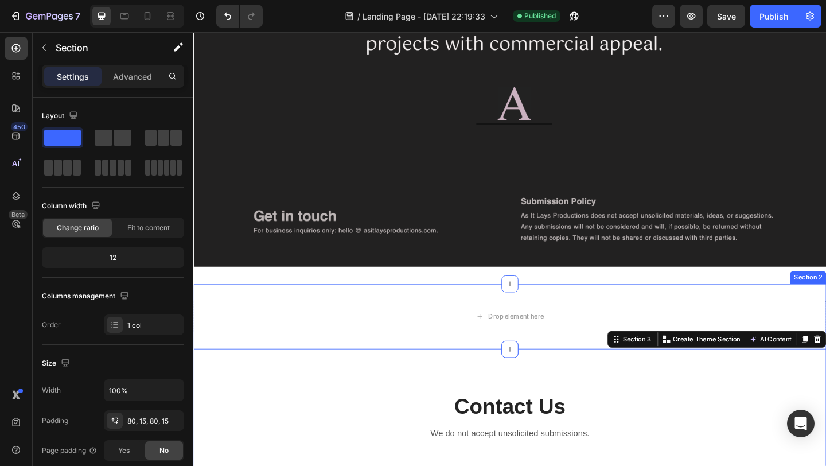
click at [773, 312] on div "Drop element here Section 2" at bounding box center [537, 341] width 688 height 71
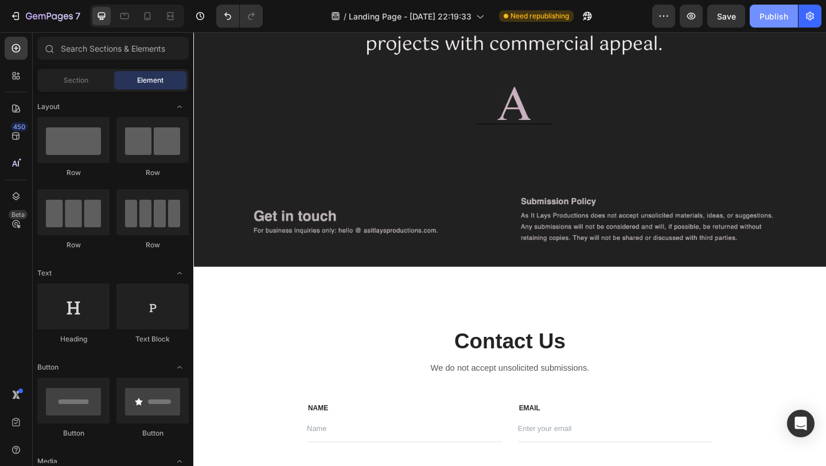
click at [767, 19] on div "Publish" at bounding box center [773, 16] width 29 height 12
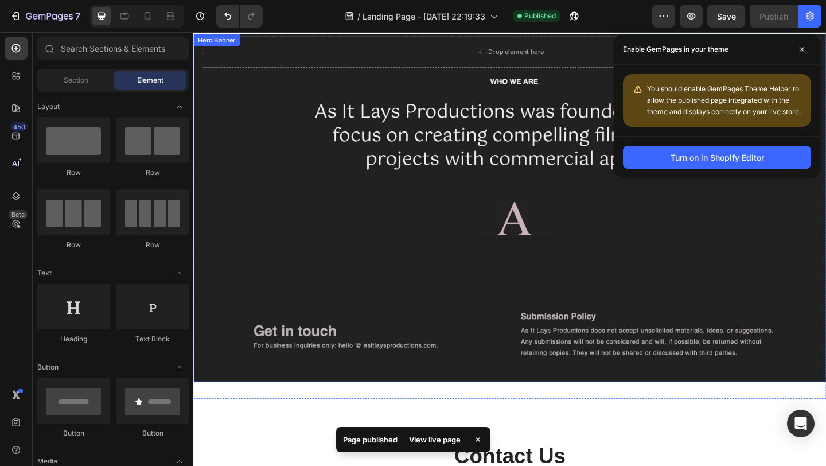
scroll to position [0, 0]
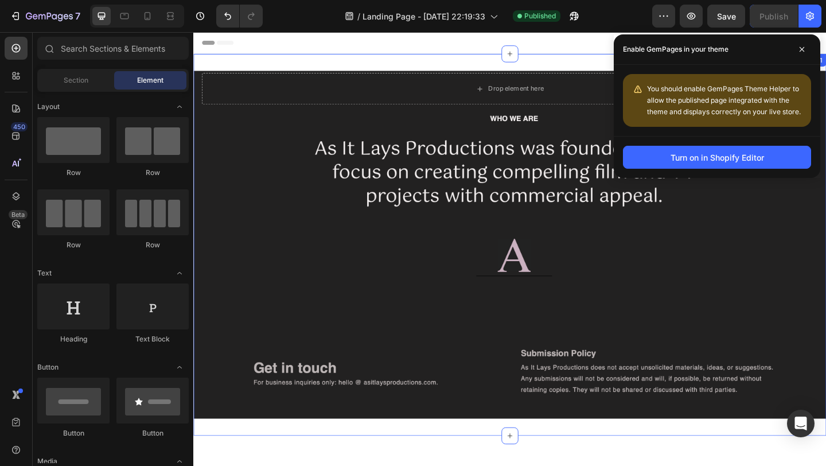
click at [378, 58] on div "Drop element here Hero Banner Section 1" at bounding box center [537, 263] width 688 height 415
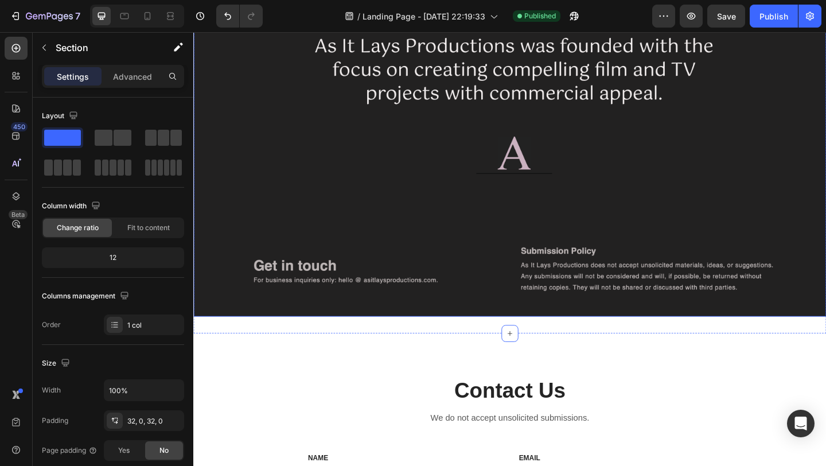
scroll to position [210, 0]
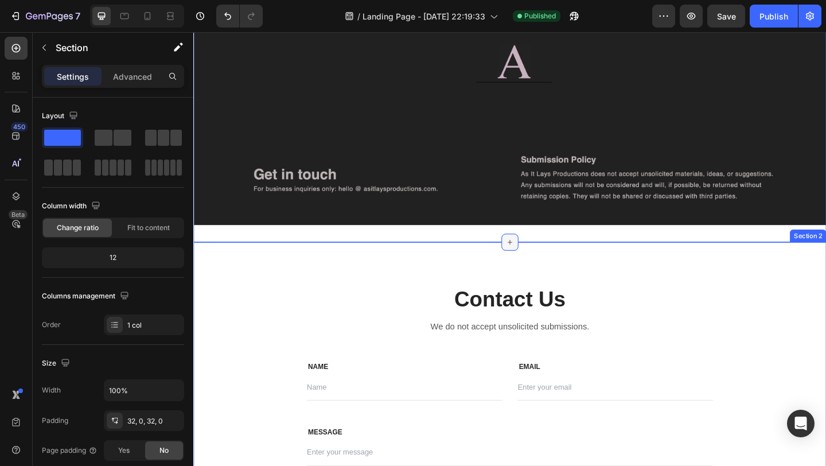
click at [530, 261] on div at bounding box center [537, 260] width 18 height 18
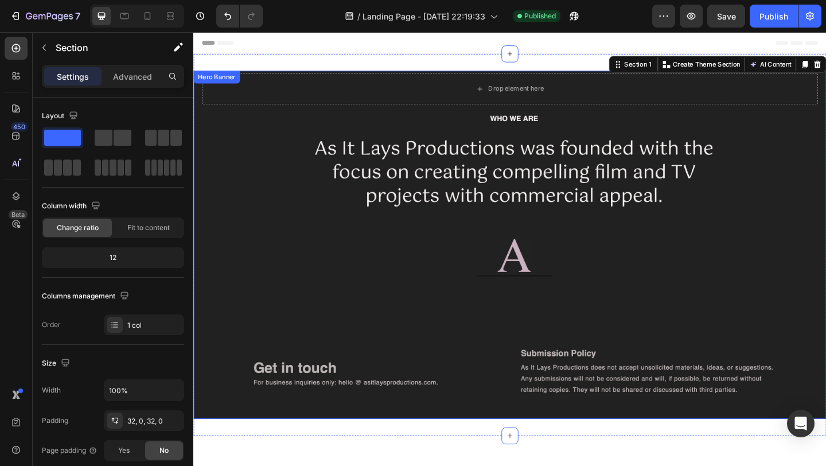
scroll to position [1, 0]
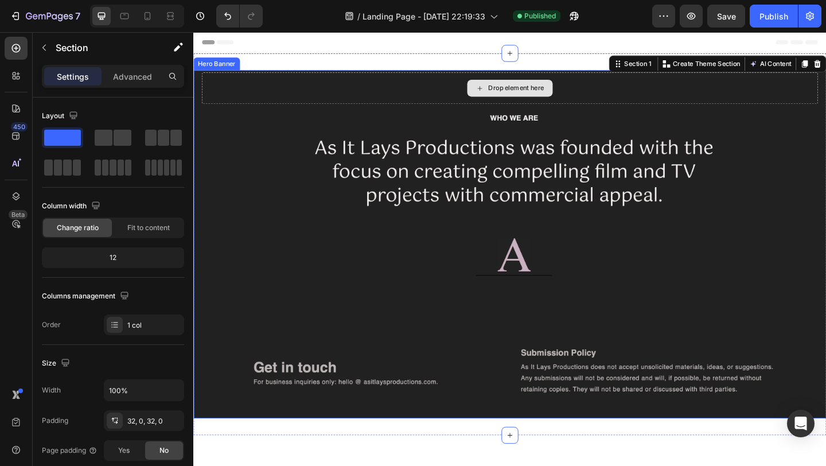
click at [514, 81] on div "Drop element here" at bounding box center [537, 93] width 670 height 34
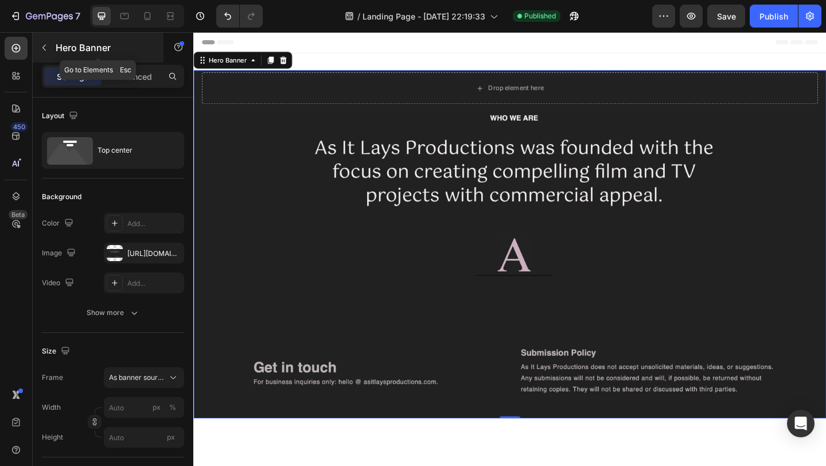
click at [38, 50] on button "button" at bounding box center [44, 47] width 18 height 18
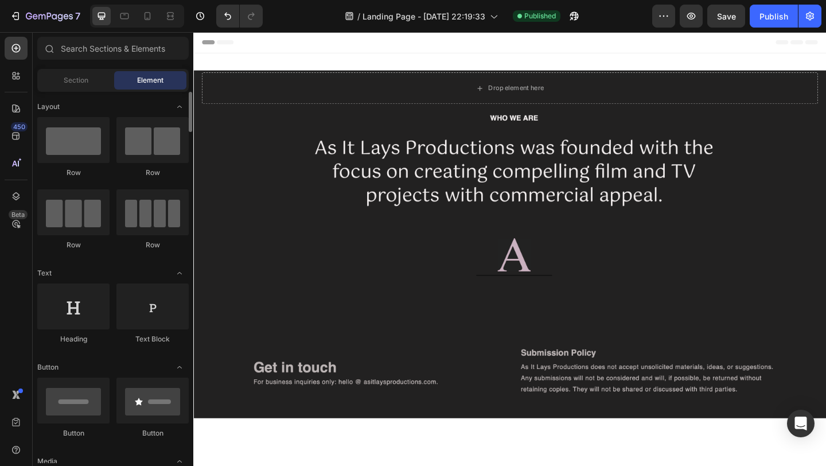
click at [82, 90] on div "Section Element" at bounding box center [112, 80] width 151 height 23
click at [86, 73] on div "Section" at bounding box center [76, 80] width 72 height 18
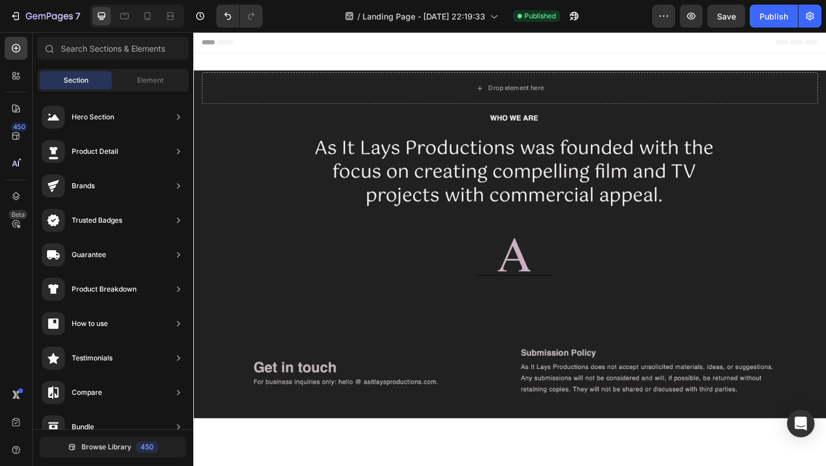
click at [141, 92] on div "Hero Section Product Detail Brands Trusted Badges Guarantee Product Breakdown H…" at bounding box center [113, 424] width 161 height 665
click at [144, 88] on div "Element" at bounding box center [150, 80] width 72 height 18
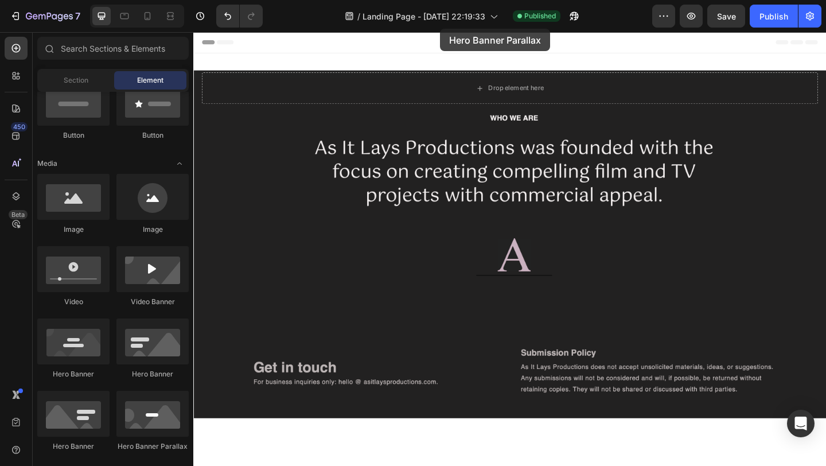
scroll to position [0, 0]
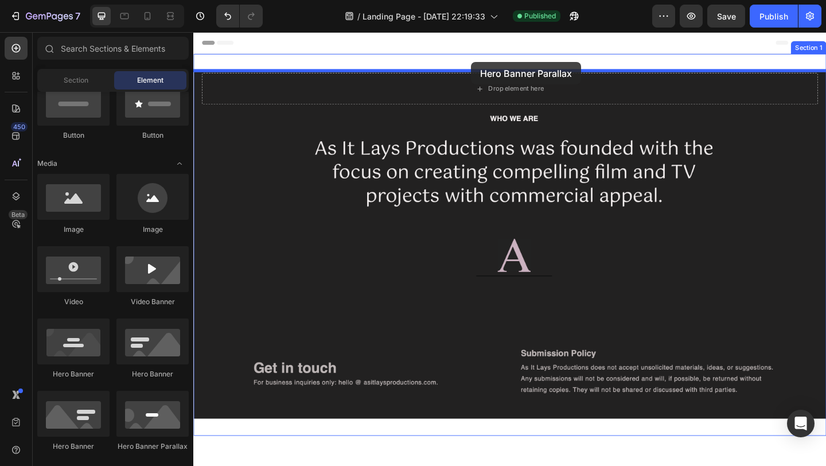
drag, startPoint x: 325, startPoint y: 444, endPoint x: 495, endPoint y: 63, distance: 417.6
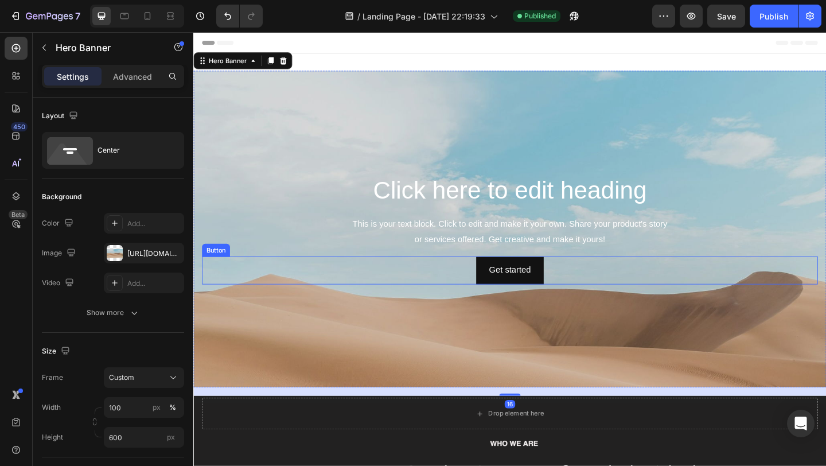
scroll to position [51, 0]
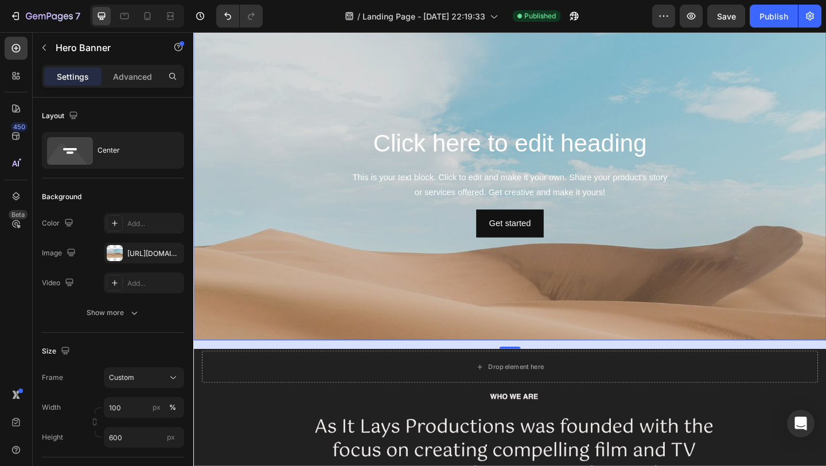
click at [390, 280] on div "Background Image" at bounding box center [537, 280] width 688 height 516
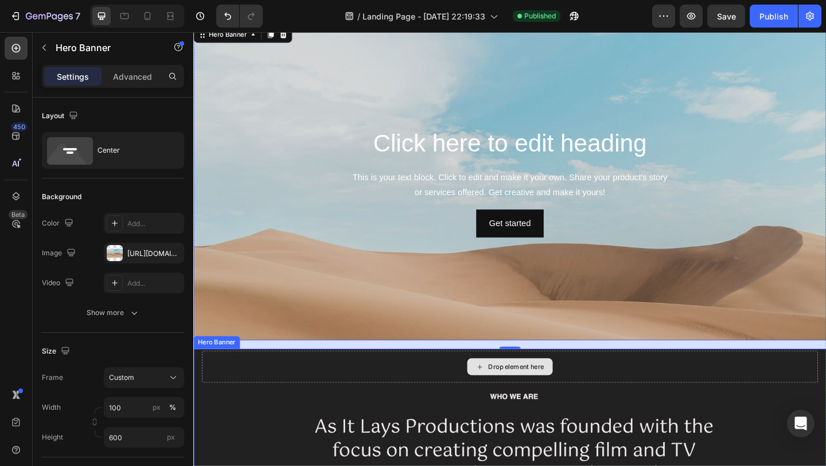
click at [371, 398] on div "Drop element here" at bounding box center [537, 395] width 670 height 34
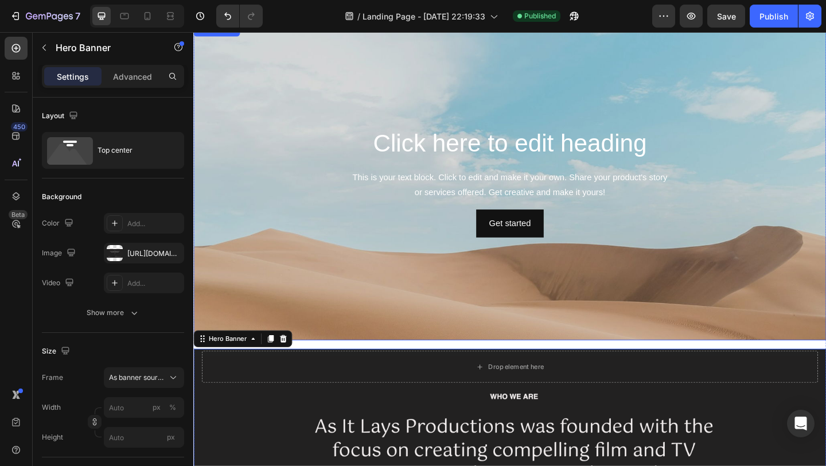
click at [365, 323] on div "Background Image" at bounding box center [537, 280] width 688 height 516
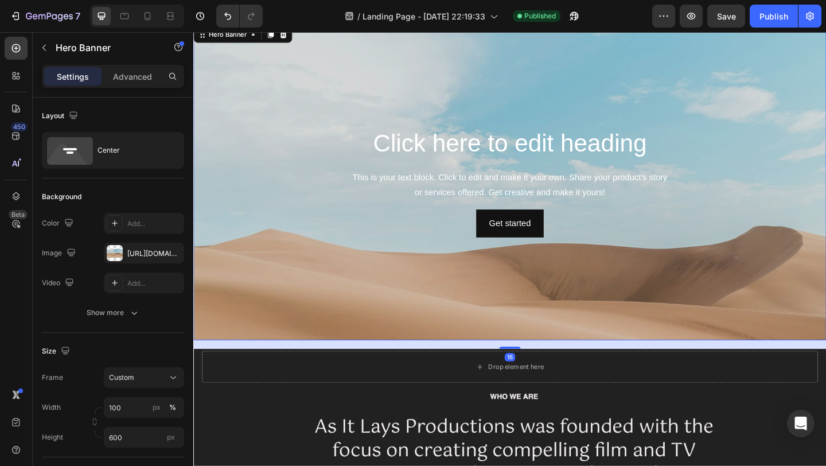
click at [344, 372] on div "16" at bounding box center [537, 371] width 688 height 9
click at [349, 120] on div "Background Image" at bounding box center [537, 280] width 688 height 516
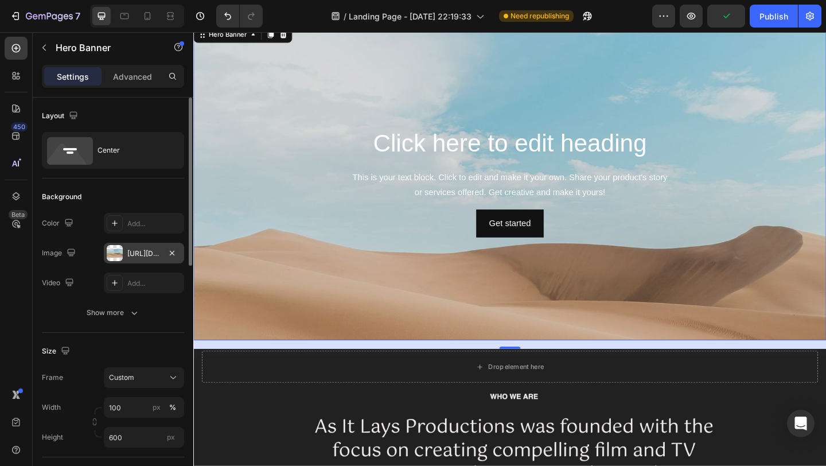
click at [124, 243] on div "https://cdn.shopify.com/s/files/1/2005/9307/files/background_settings.jpg" at bounding box center [144, 253] width 80 height 21
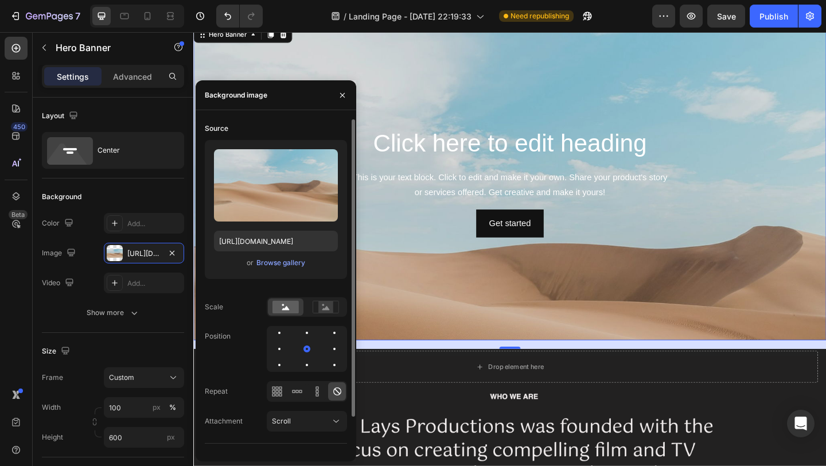
click at [290, 268] on div "or Browse gallery" at bounding box center [276, 263] width 124 height 14
click at [290, 261] on div "Browse gallery" at bounding box center [280, 262] width 49 height 10
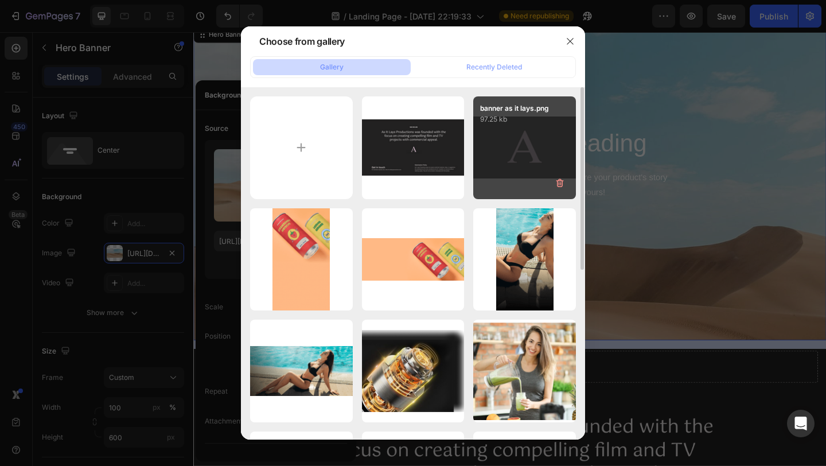
click at [512, 158] on div "banner as it lays.png 97.25 kb" at bounding box center [524, 147] width 103 height 103
type input "https://cdn.shopify.com/s/files/1/0914/9448/2253/files/gempages_581827331354526…"
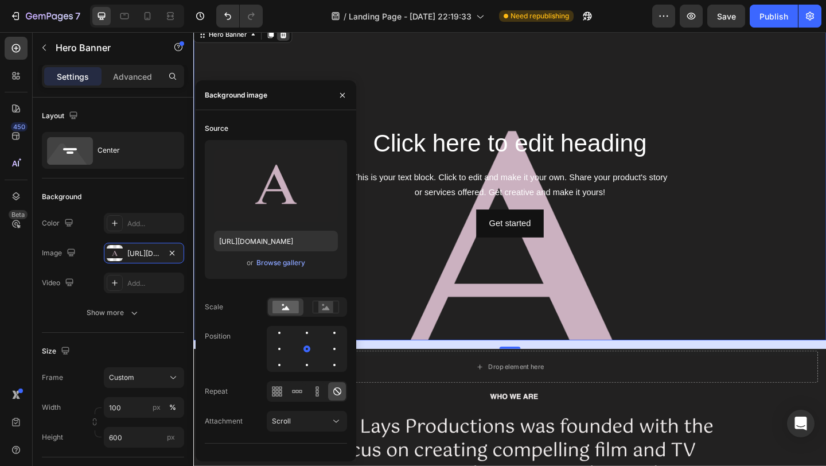
click at [296, 33] on div at bounding box center [291, 35] width 14 height 14
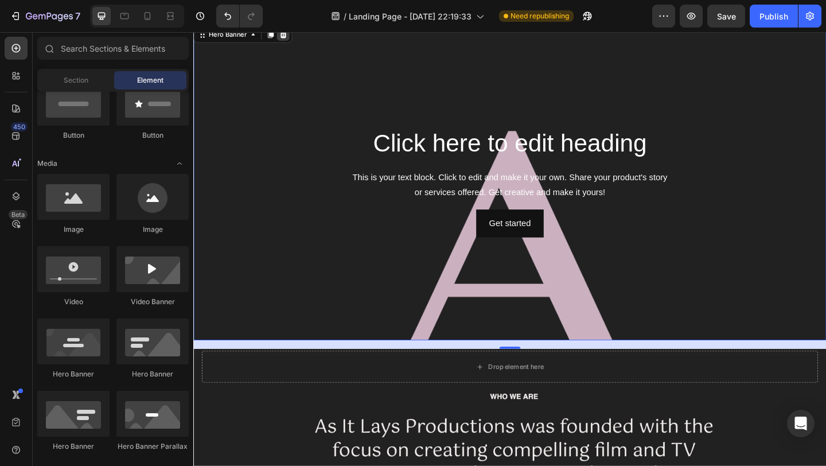
scroll to position [0, 0]
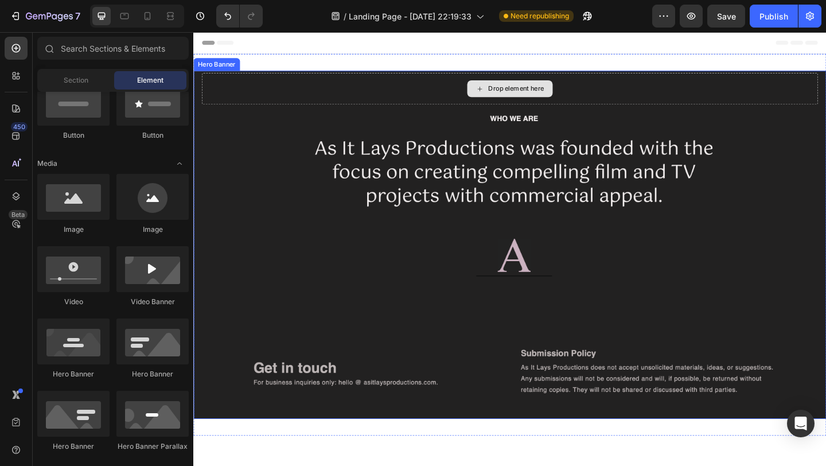
click at [519, 85] on div "Drop element here" at bounding box center [537, 93] width 93 height 18
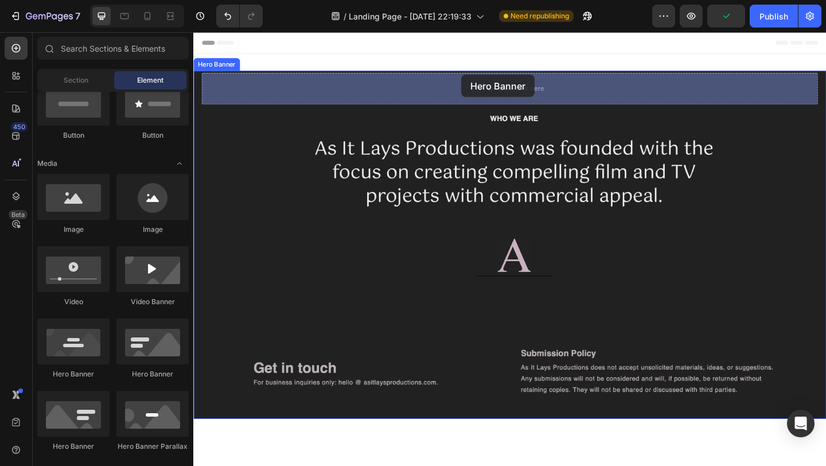
drag, startPoint x: 284, startPoint y: 381, endPoint x: 484, endPoint y: 79, distance: 362.4
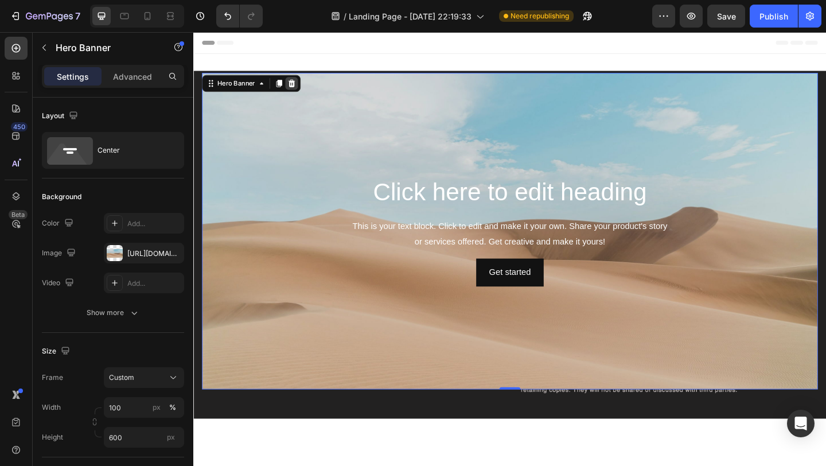
click at [297, 87] on icon at bounding box center [299, 88] width 7 height 8
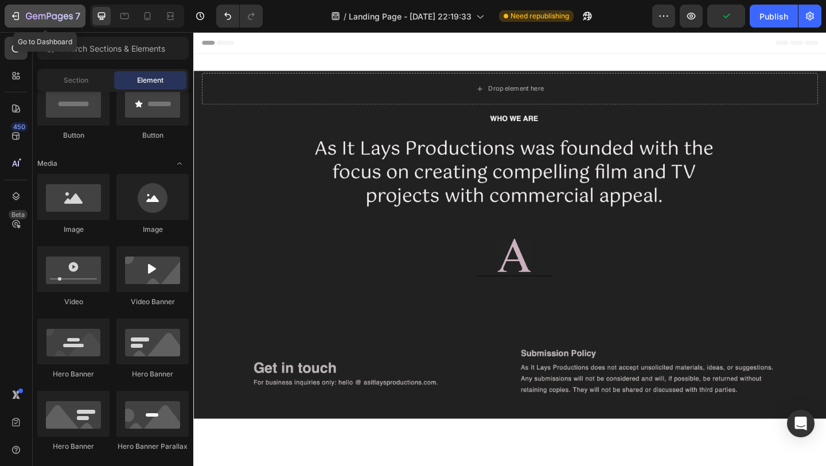
click at [5, 11] on button "7" at bounding box center [45, 16] width 81 height 23
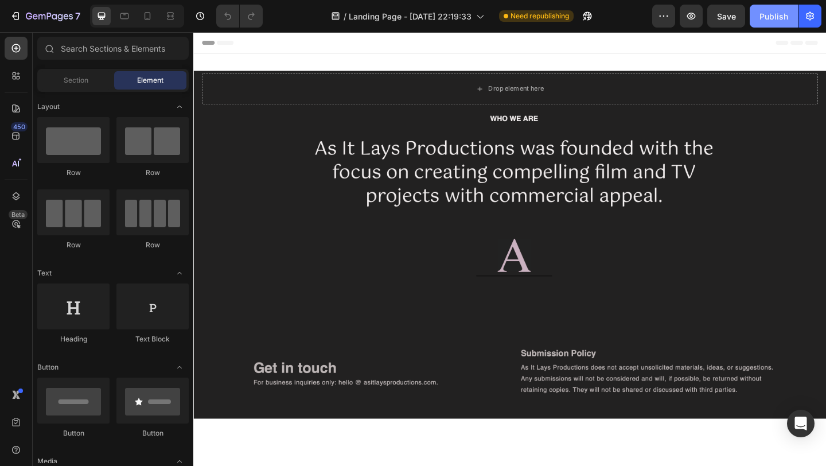
click at [782, 18] on div "Publish" at bounding box center [773, 16] width 29 height 12
click at [662, 21] on icon "button" at bounding box center [663, 15] width 11 height 11
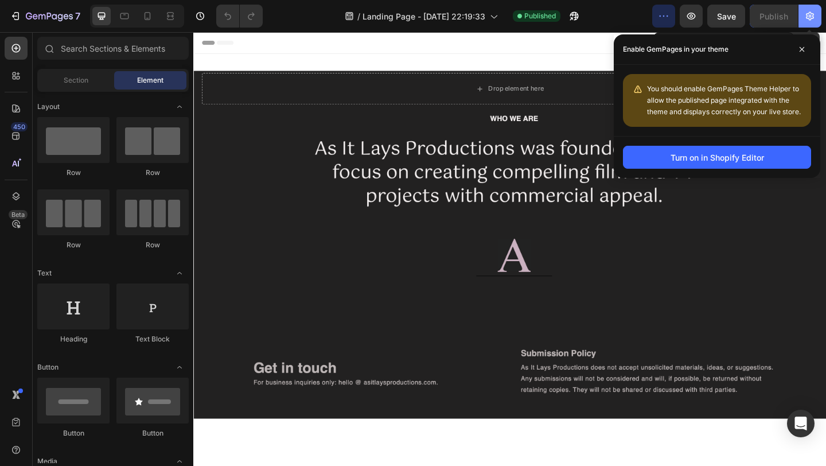
click at [807, 16] on icon "button" at bounding box center [809, 15] width 11 height 11
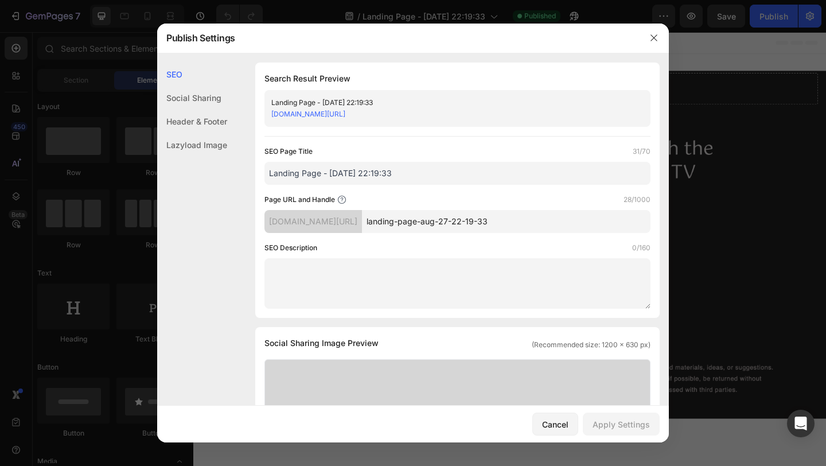
click at [518, 227] on input "landing-page-aug-27-22-19-33" at bounding box center [506, 221] width 288 height 23
drag, startPoint x: 577, startPoint y: 225, endPoint x: 381, endPoint y: 215, distance: 195.8
click at [381, 216] on div "8v7mbh-bp.myshopify.com/pages/ landing-page-aug-27-22-19-33" at bounding box center [457, 221] width 386 height 23
click at [539, 68] on div "Search Result Preview Landing Page - Aug 27, 22:19:33 8v7mbh-bp.myshopify.com/p…" at bounding box center [457, 189] width 404 height 255
click at [818, 181] on div at bounding box center [413, 233] width 826 height 466
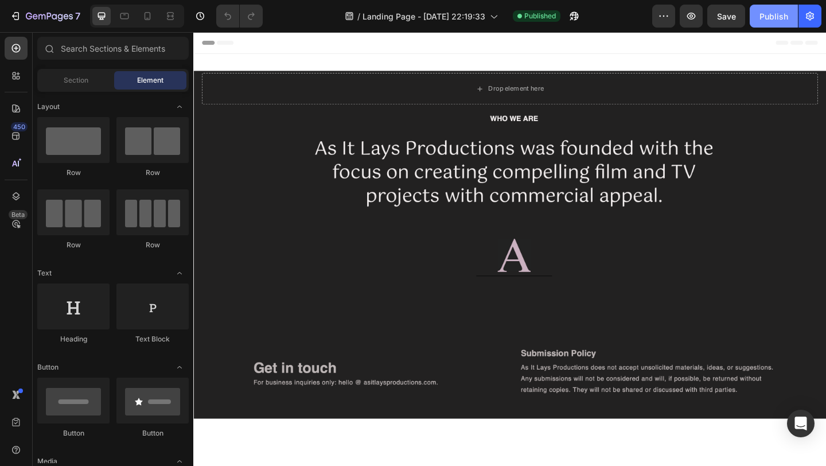
click at [760, 21] on div "Publish" at bounding box center [773, 16] width 29 height 12
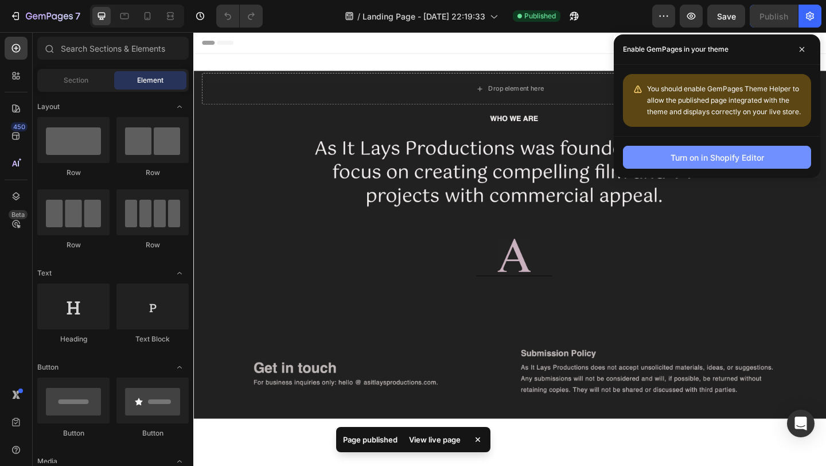
click at [702, 154] on div "Turn on in Shopify Editor" at bounding box center [716, 157] width 93 height 12
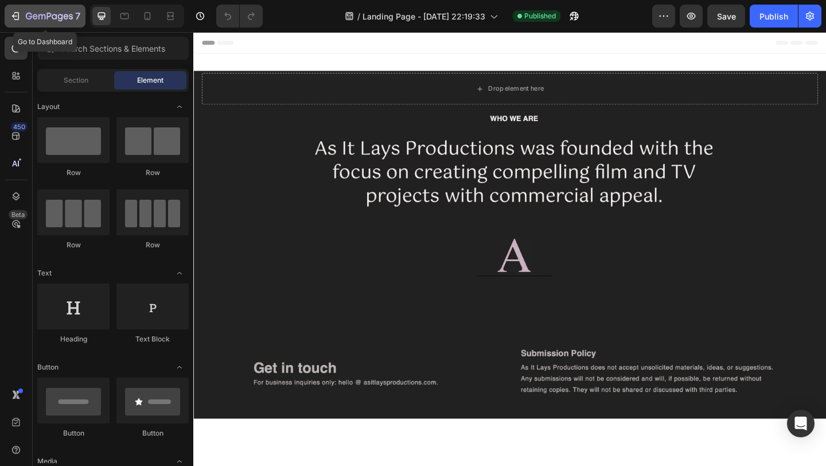
click at [9, 18] on button "7" at bounding box center [45, 16] width 81 height 23
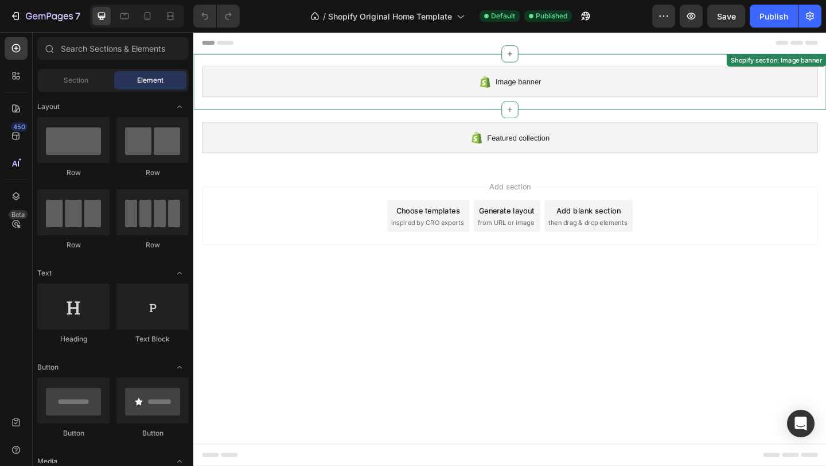
click at [456, 93] on div "Image banner" at bounding box center [537, 85] width 670 height 33
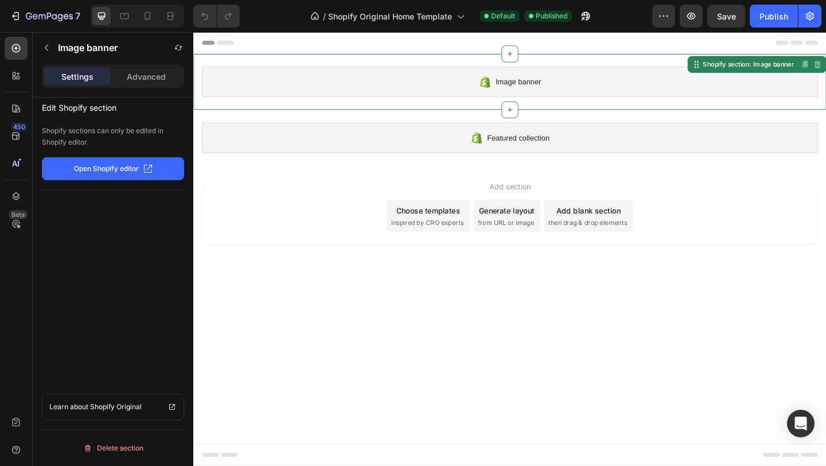
click at [120, 458] on div "Delete section" at bounding box center [113, 447] width 142 height 37
click at [97, 442] on div "Delete section" at bounding box center [113, 448] width 60 height 14
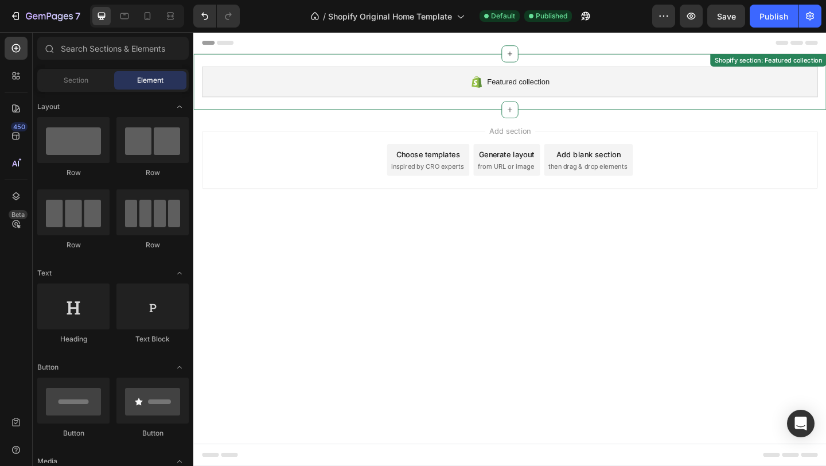
click at [382, 93] on div "Featured collection" at bounding box center [537, 85] width 670 height 33
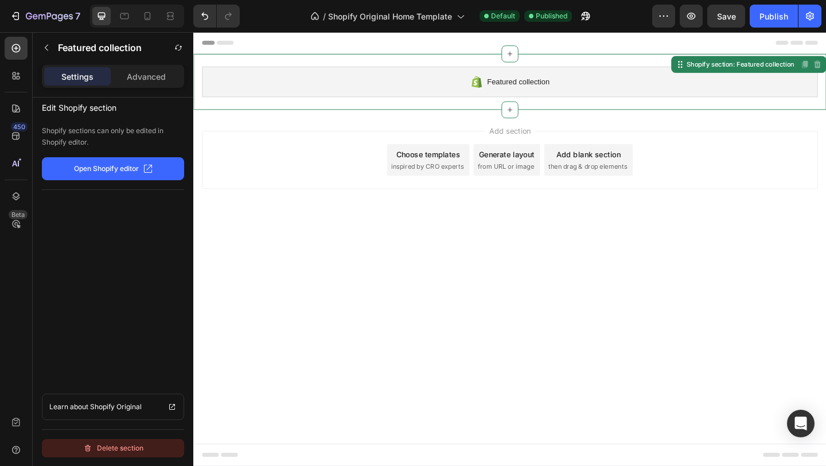
click at [140, 453] on div "Delete section" at bounding box center [113, 448] width 60 height 14
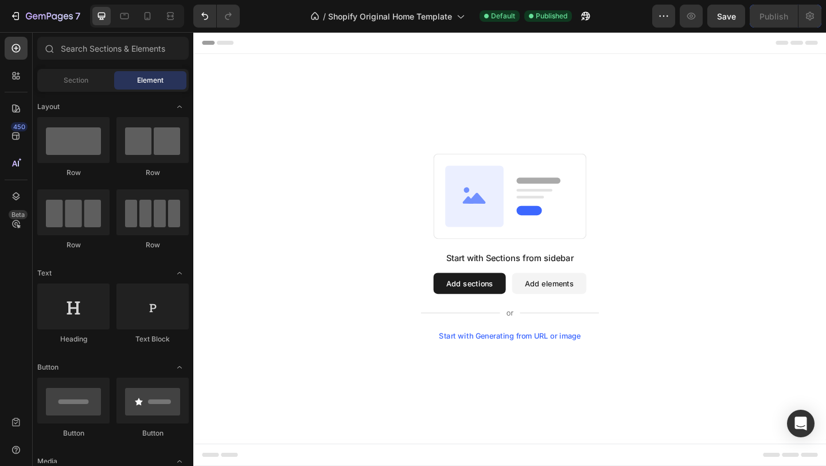
click at [511, 311] on button "Add sections" at bounding box center [493, 305] width 79 height 23
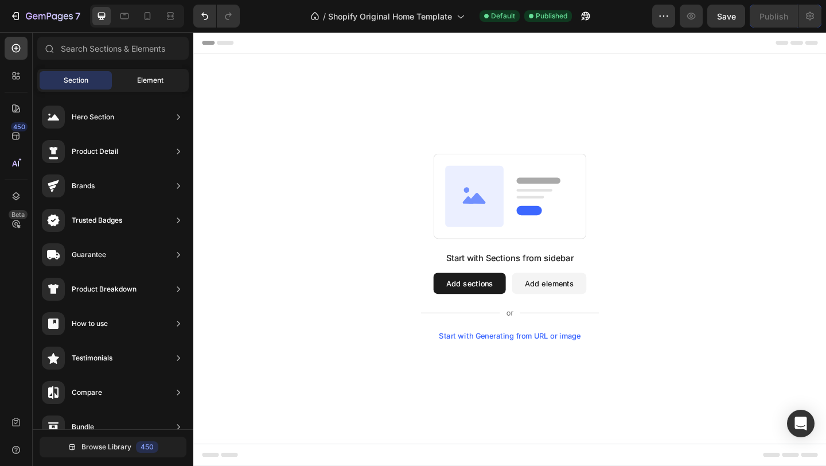
click at [136, 75] on div "Element" at bounding box center [150, 80] width 72 height 18
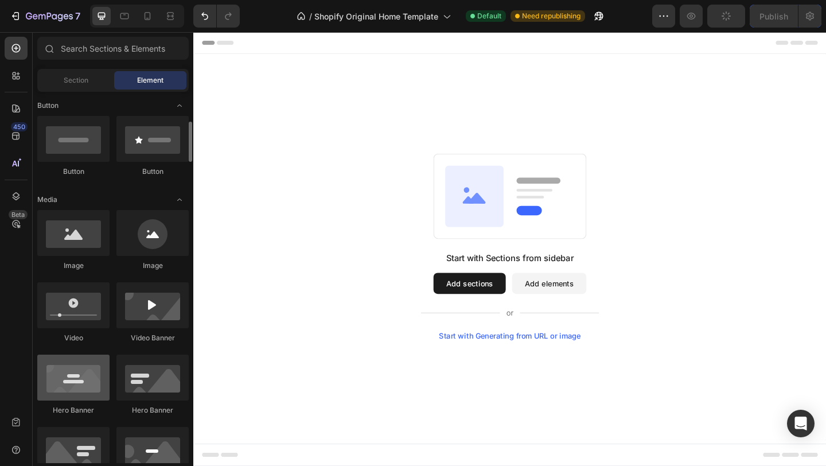
scroll to position [340, 0]
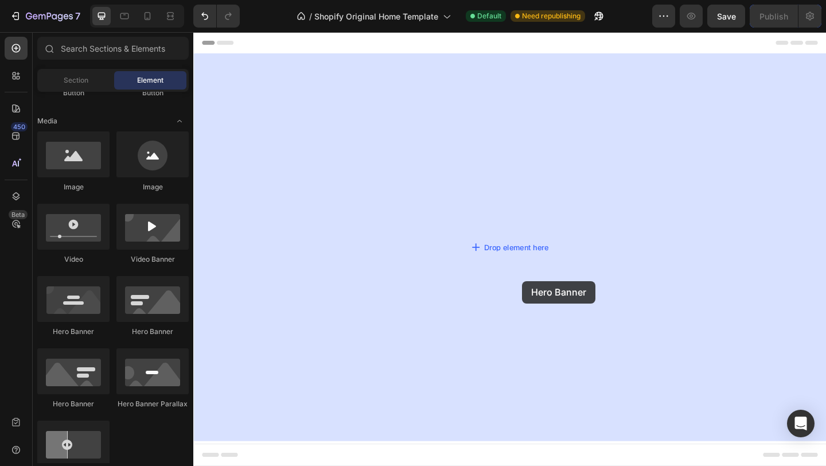
drag, startPoint x: 261, startPoint y: 334, endPoint x: 550, endPoint y: 303, distance: 290.6
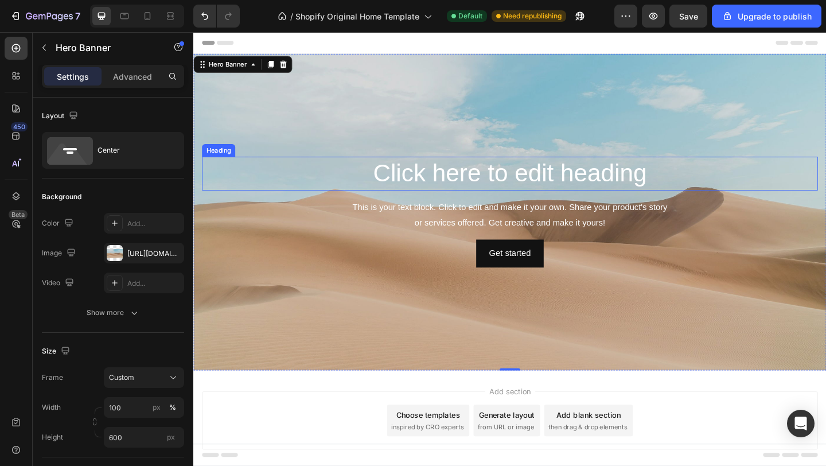
click at [479, 198] on h2 "Click here to edit heading" at bounding box center [537, 185] width 670 height 37
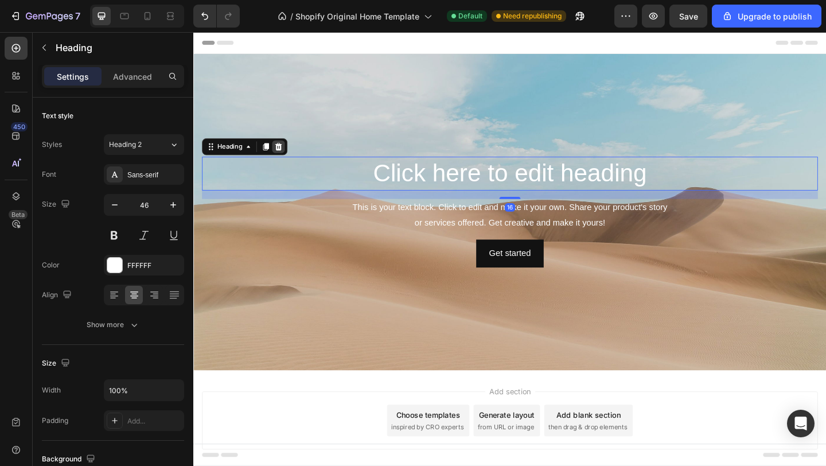
click at [283, 159] on icon at bounding box center [285, 156] width 9 height 9
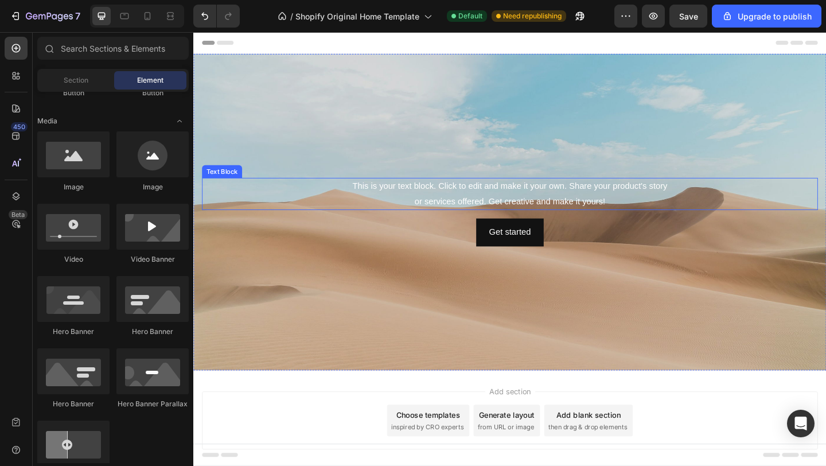
click at [425, 205] on div "This is your text block. Click to edit and make it your own. Share your product…" at bounding box center [537, 208] width 670 height 36
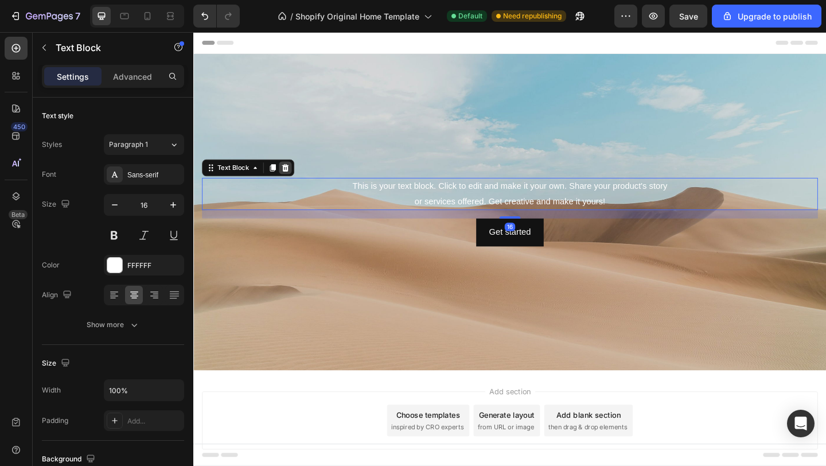
click at [291, 183] on icon at bounding box center [292, 179] width 9 height 9
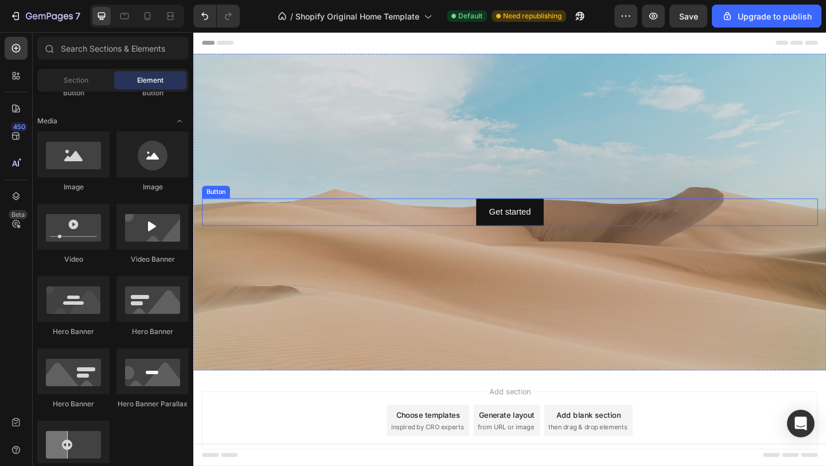
click at [497, 238] on div "Get started Button" at bounding box center [537, 228] width 670 height 30
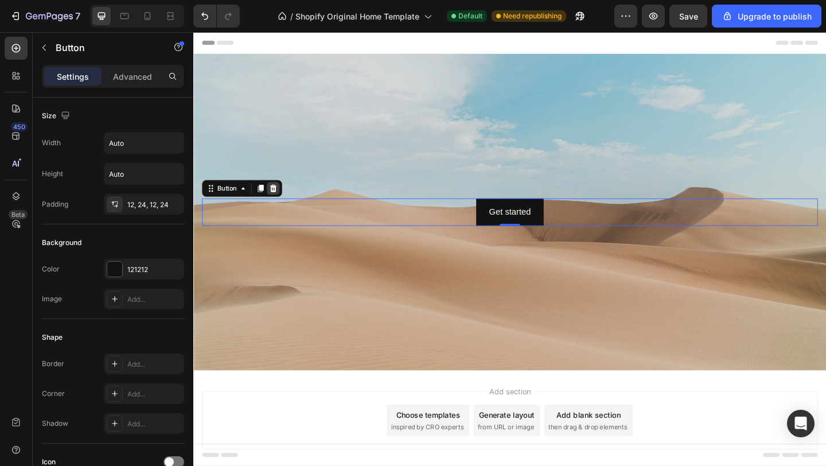
click at [279, 201] on icon at bounding box center [279, 201] width 9 height 9
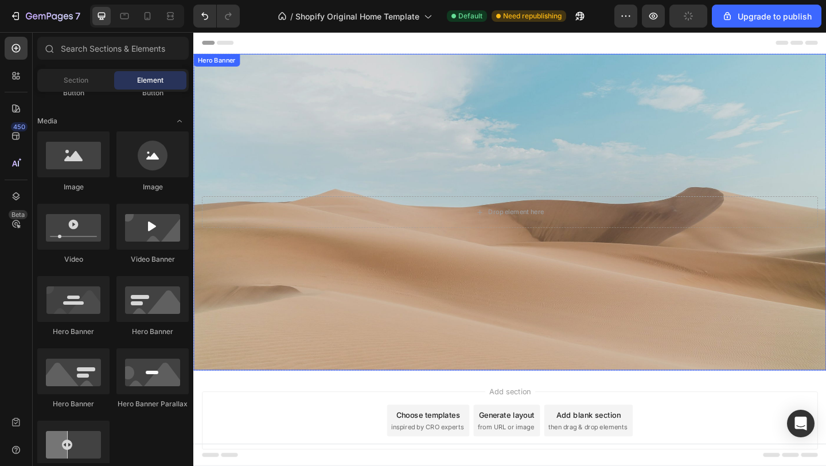
click at [269, 169] on div "Background Image" at bounding box center [537, 228] width 688 height 344
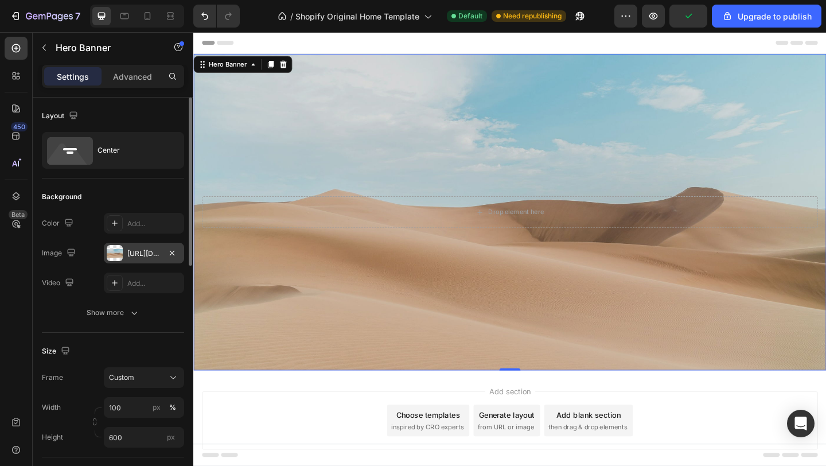
click at [127, 253] on div "https://cdn.shopify.com/s/files/1/2005/9307/files/background_settings.jpg" at bounding box center [143, 253] width 33 height 10
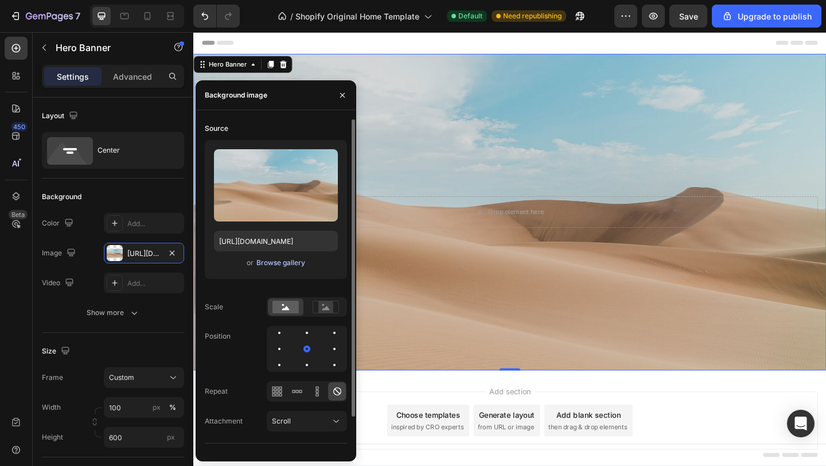
click at [269, 260] on div "Browse gallery" at bounding box center [280, 262] width 49 height 10
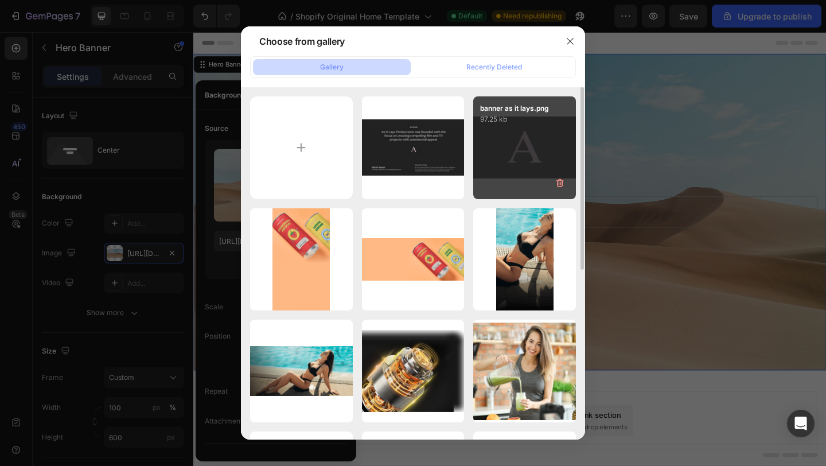
click at [505, 158] on div "banner as it lays.png 97.25 kb" at bounding box center [524, 147] width 103 height 103
type input "[URL][DOMAIN_NAME]"
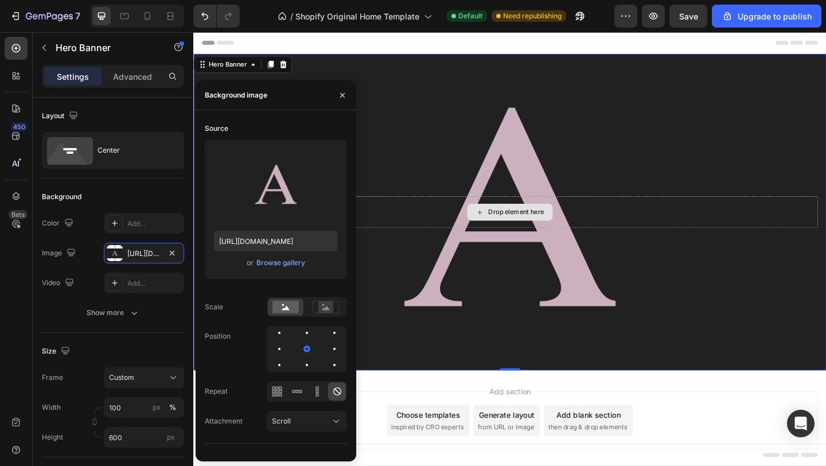
click at [431, 450] on div "Choose templates" at bounding box center [448, 448] width 69 height 12
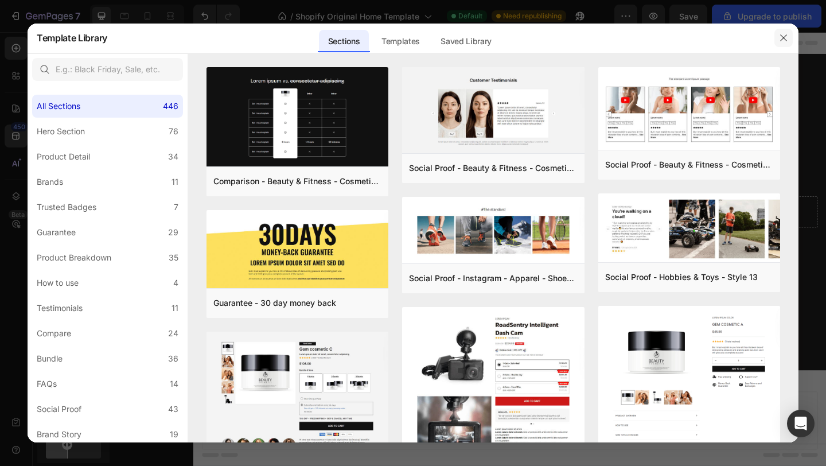
click at [788, 32] on button "button" at bounding box center [783, 38] width 18 height 18
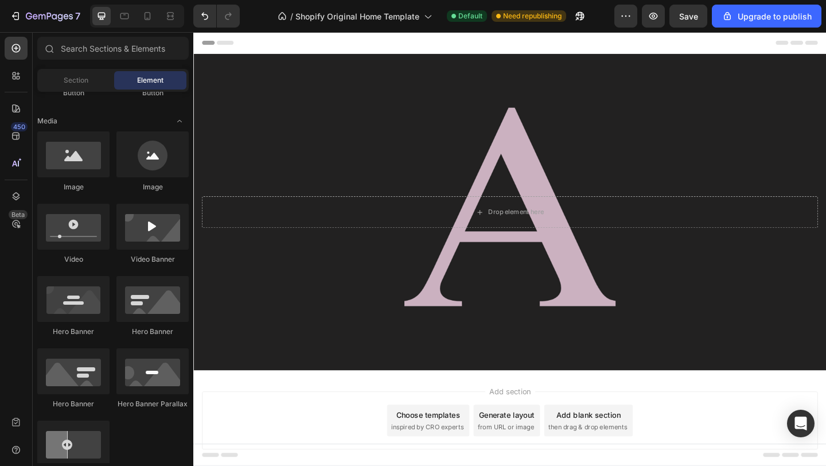
click at [311, 430] on div "Add section Choose templates inspired by CRO experts Generate layout from URL o…" at bounding box center [537, 454] width 670 height 63
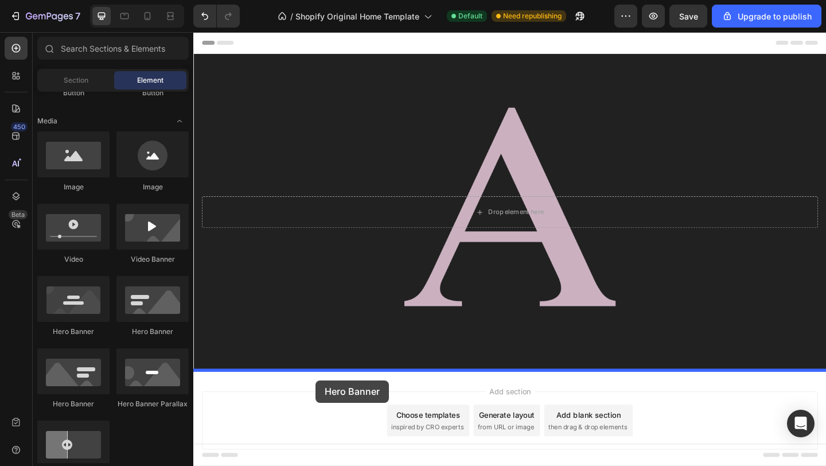
drag, startPoint x: 261, startPoint y: 399, endPoint x: 326, endPoint y: 411, distance: 66.4
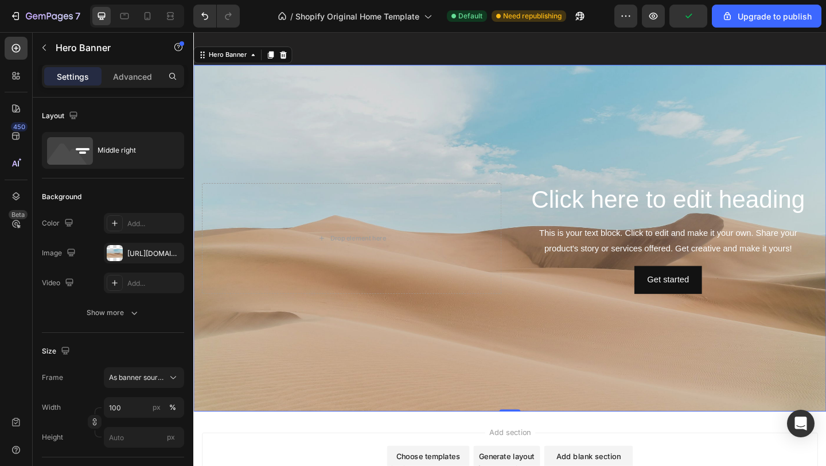
scroll to position [339, 0]
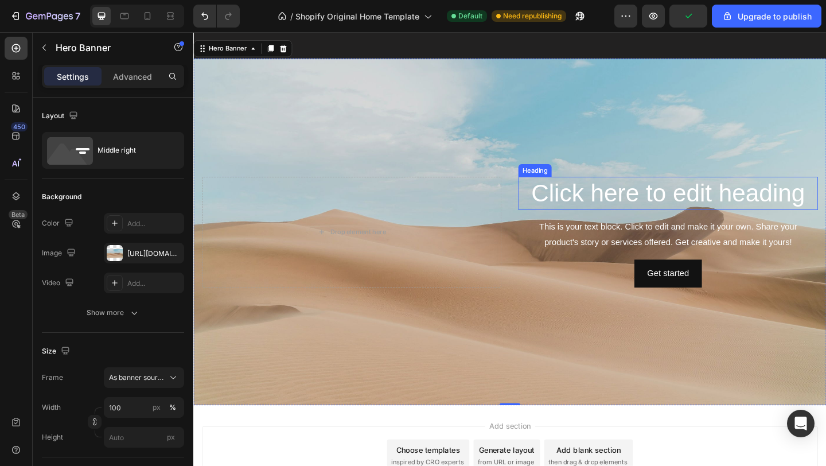
click at [632, 206] on h2 "Click here to edit heading" at bounding box center [709, 207] width 326 height 37
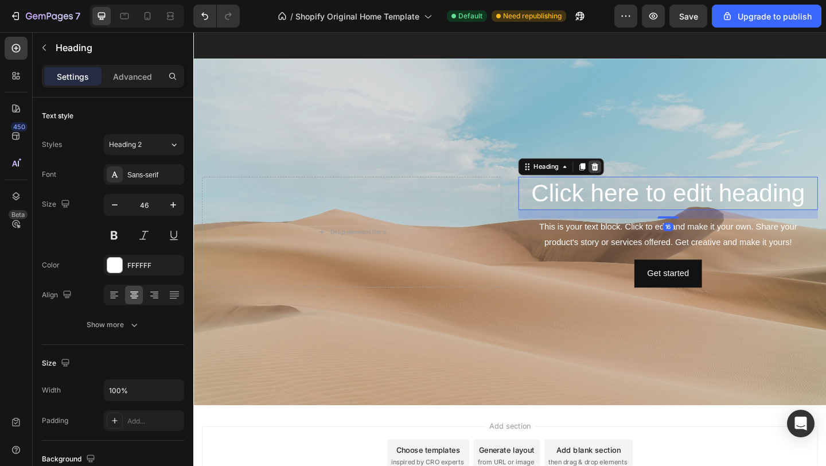
click at [630, 175] on icon at bounding box center [629, 178] width 7 height 8
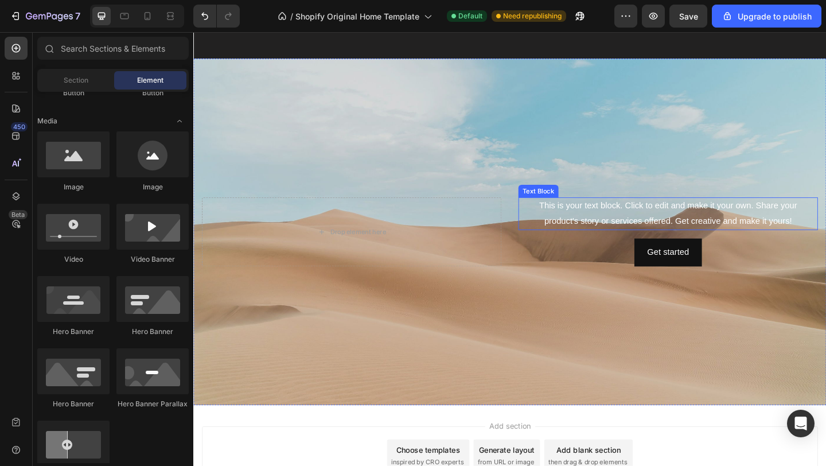
click at [636, 227] on div "This is your text block. Click to edit and make it your own. Share your product…" at bounding box center [709, 230] width 326 height 36
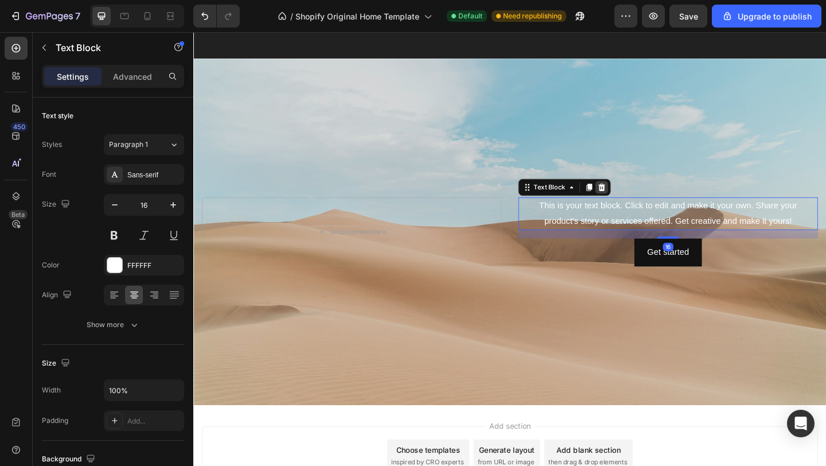
click at [638, 200] on icon at bounding box center [637, 201] width 7 height 8
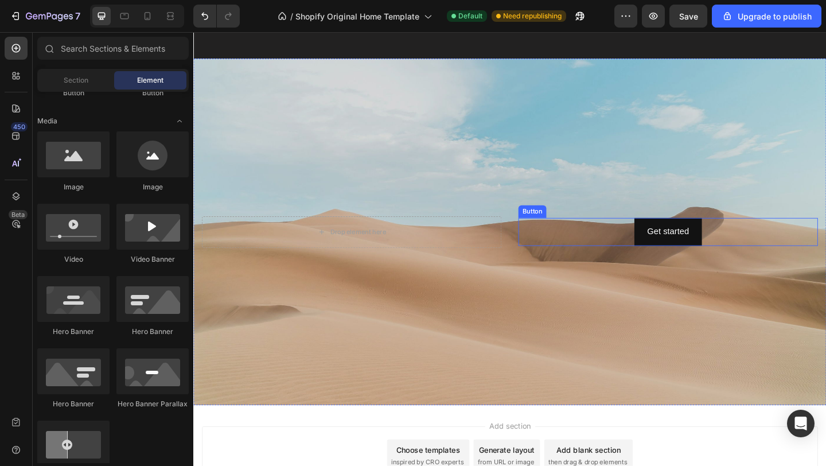
click at [636, 255] on div "Get started Button" at bounding box center [709, 249] width 326 height 30
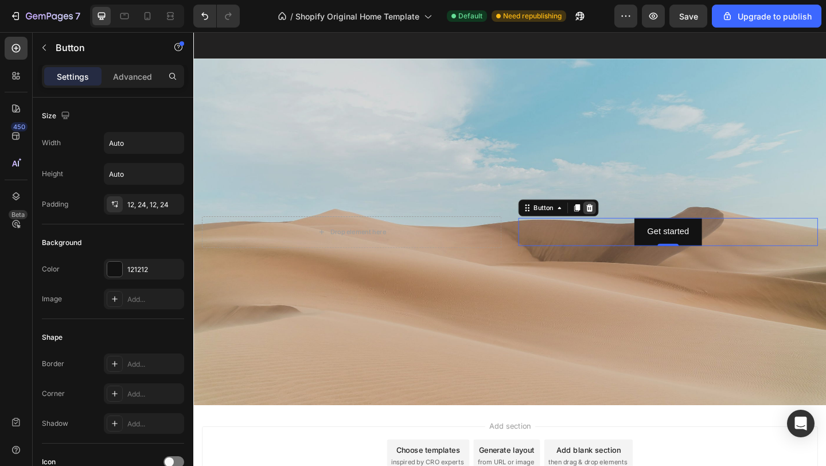
click at [620, 222] on icon at bounding box center [623, 222] width 9 height 9
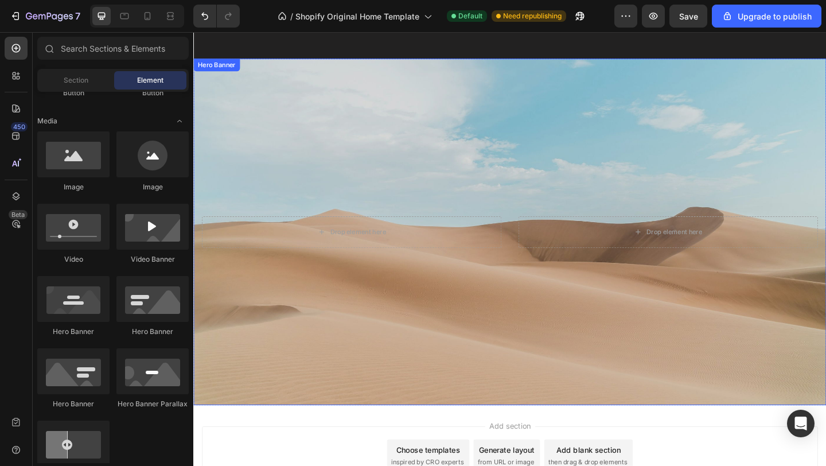
click at [353, 167] on div "Background Image" at bounding box center [537, 249] width 688 height 377
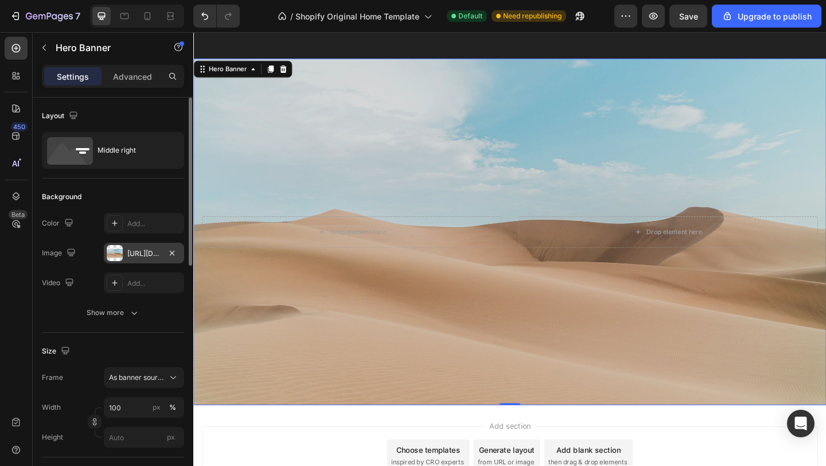
click at [111, 260] on div at bounding box center [115, 253] width 16 height 16
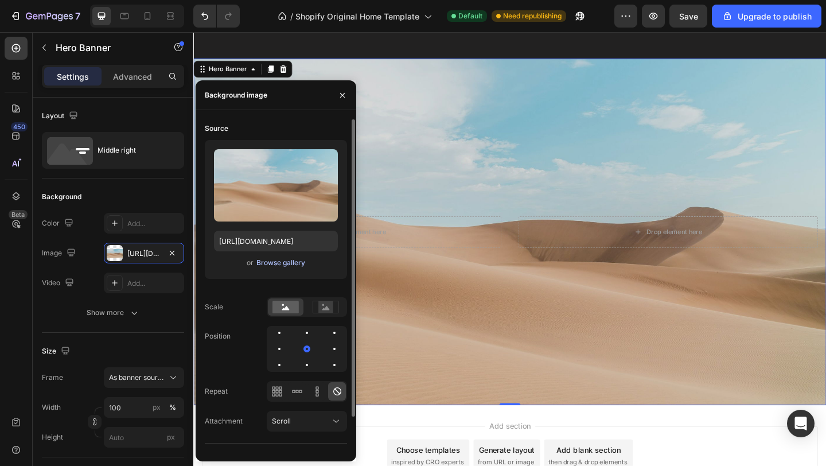
click at [291, 262] on div "Browse gallery" at bounding box center [280, 262] width 49 height 10
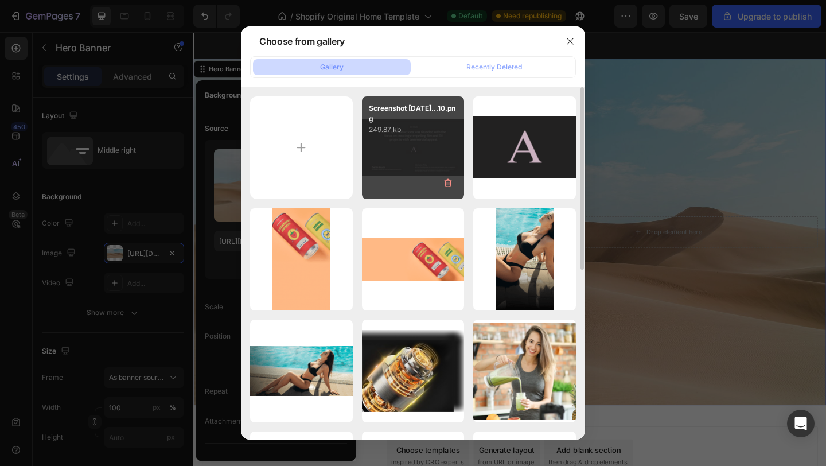
click at [429, 151] on div "Screenshot 2025-03-29...10.png 249.87 kb" at bounding box center [413, 147] width 103 height 103
type input "https://cdn.shopify.com/s/files/1/0914/9448/2253/files/gempages_581827331354526…"
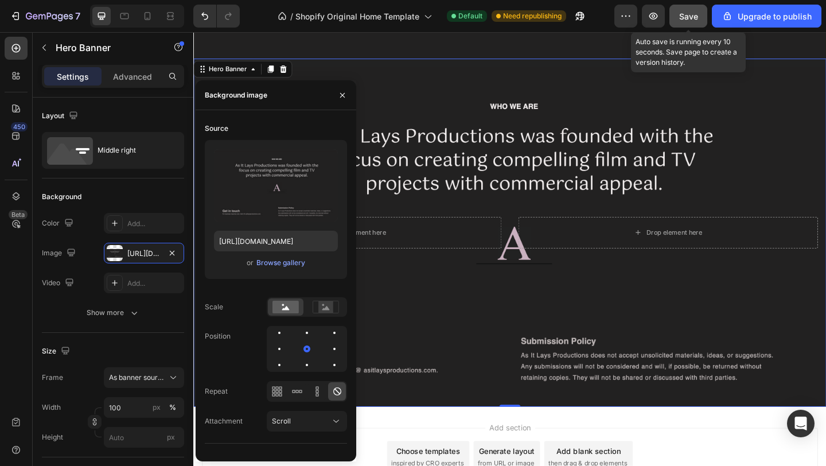
click at [699, 14] on button "Save" at bounding box center [688, 16] width 38 height 23
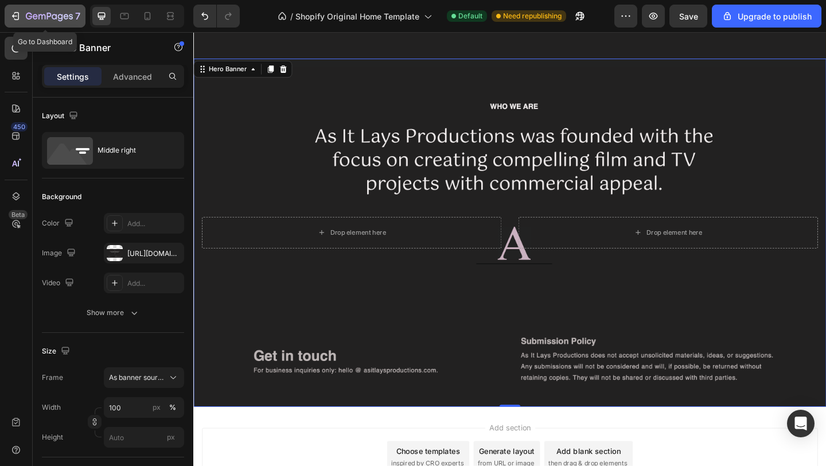
click at [11, 17] on icon "button" at bounding box center [15, 15] width 11 height 11
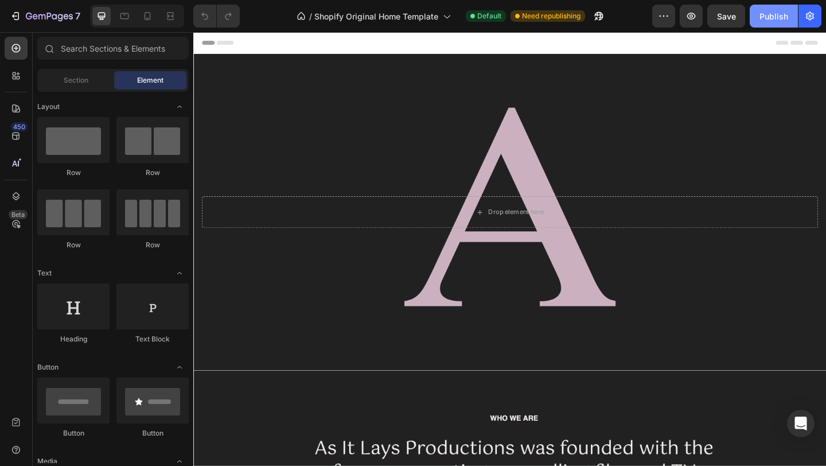
click at [784, 21] on div "Publish" at bounding box center [773, 16] width 29 height 12
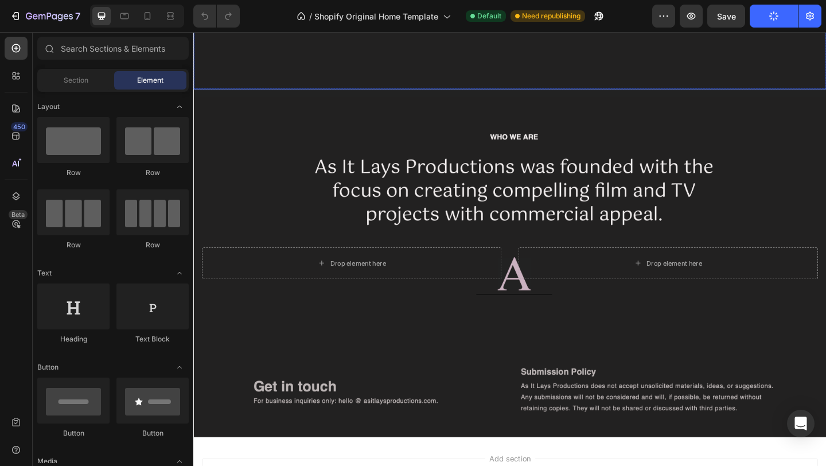
scroll to position [306, 0]
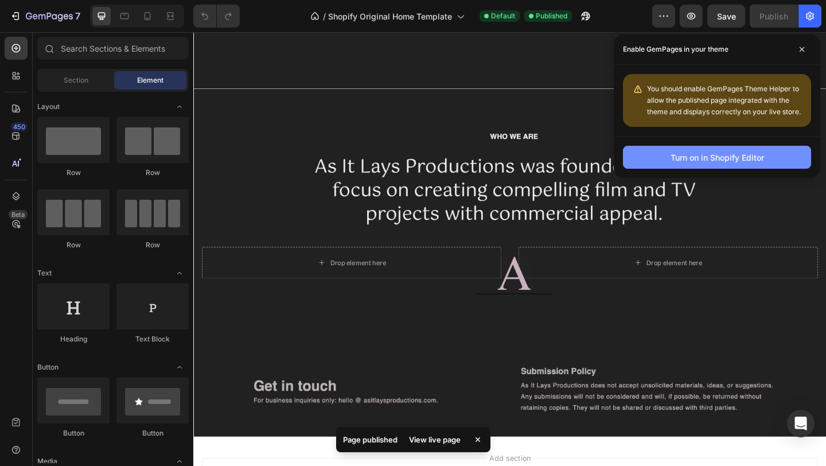
click at [659, 153] on button "Turn on in Shopify Editor" at bounding box center [717, 157] width 188 height 23
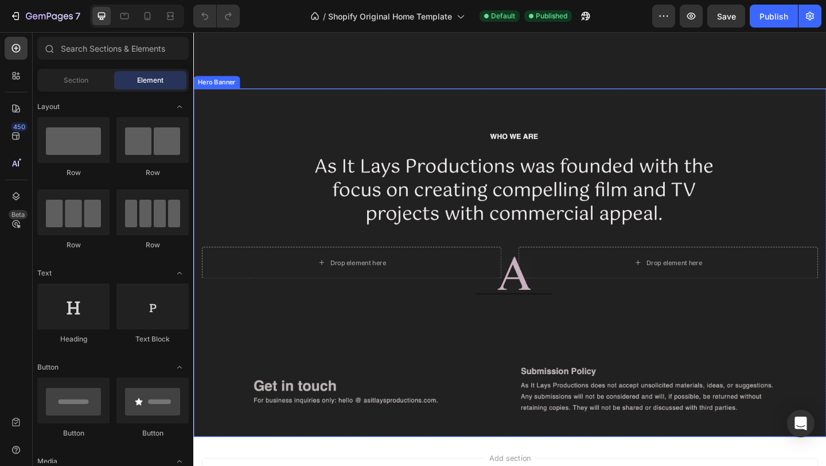
scroll to position [412, 0]
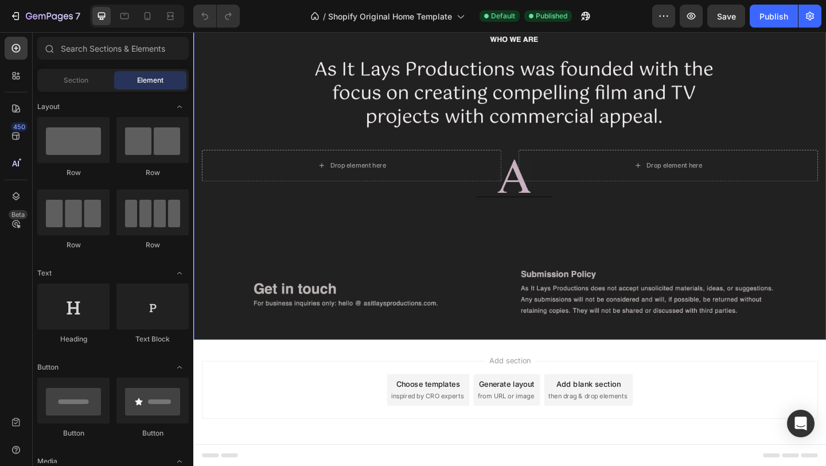
click at [281, 424] on div "Add section Choose templates inspired by CRO experts Generate layout from URL o…" at bounding box center [537, 420] width 670 height 63
click at [435, 428] on span "inspired by CRO experts" at bounding box center [447, 428] width 79 height 10
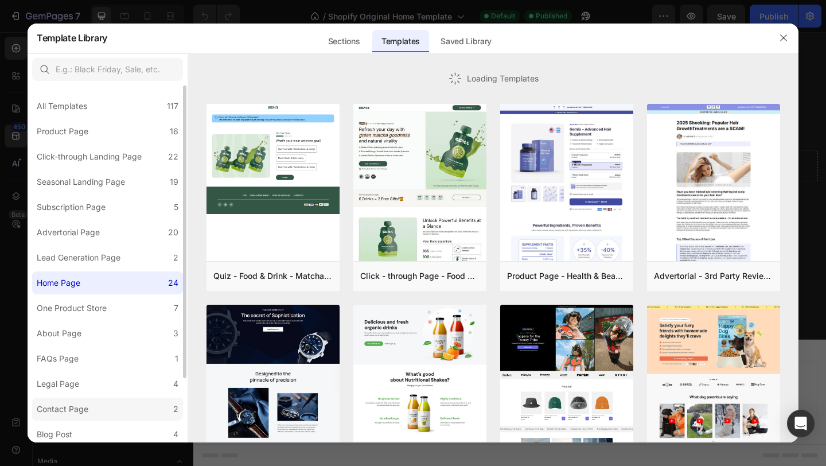
click at [108, 402] on label "Contact Page 2" at bounding box center [107, 408] width 151 height 23
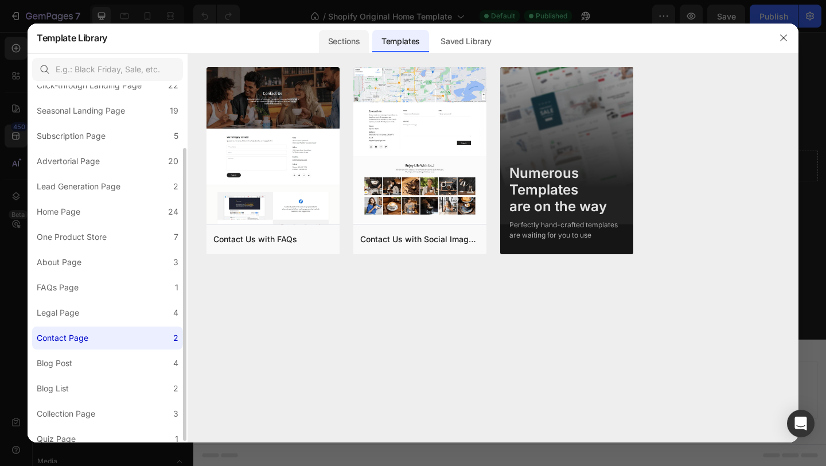
scroll to position [73, 0]
click at [358, 33] on div "Sections" at bounding box center [344, 41] width 50 height 23
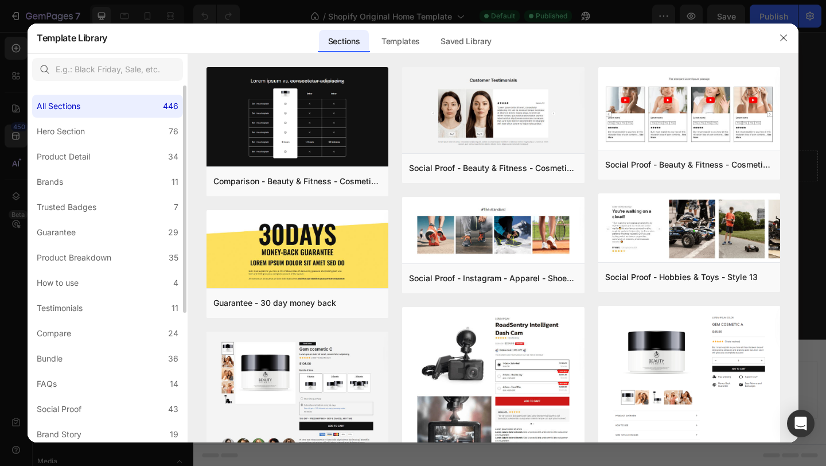
scroll to position [205, 0]
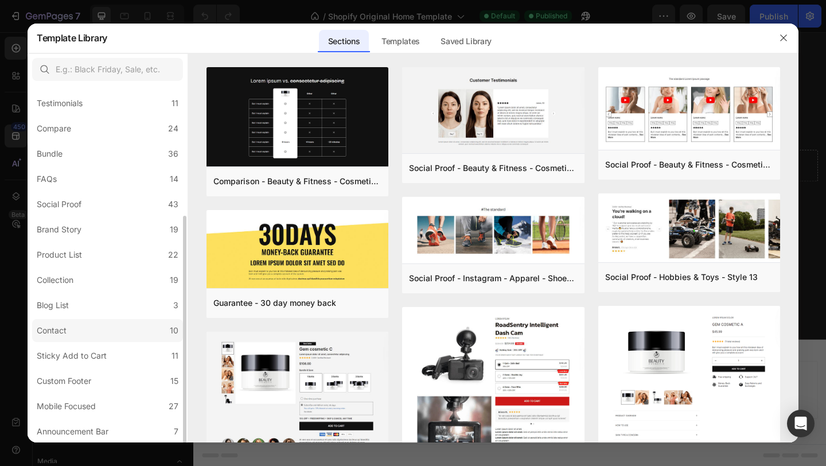
click at [92, 333] on label "Contact 10" at bounding box center [107, 330] width 151 height 23
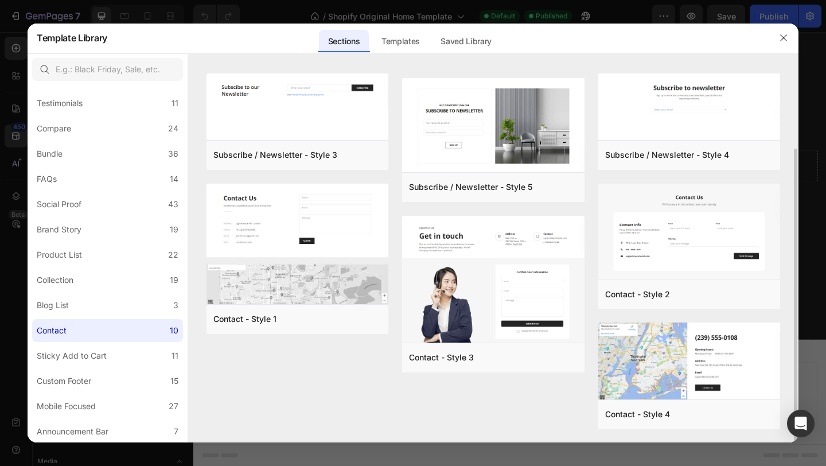
scroll to position [0, 0]
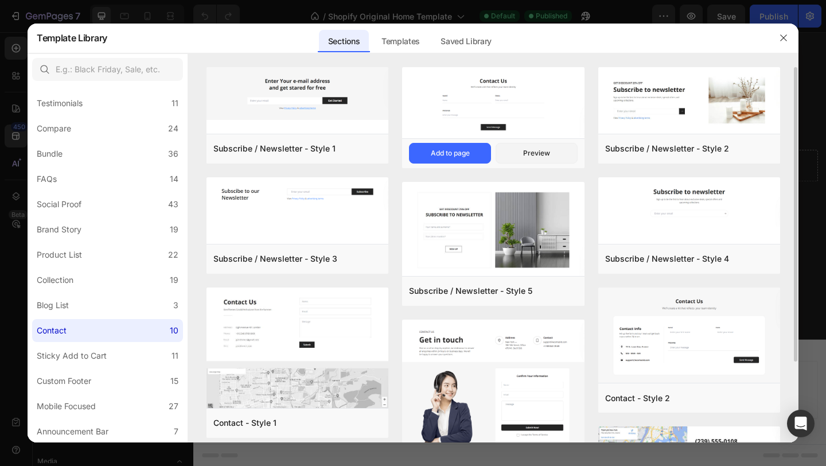
click at [486, 117] on img at bounding box center [493, 103] width 182 height 73
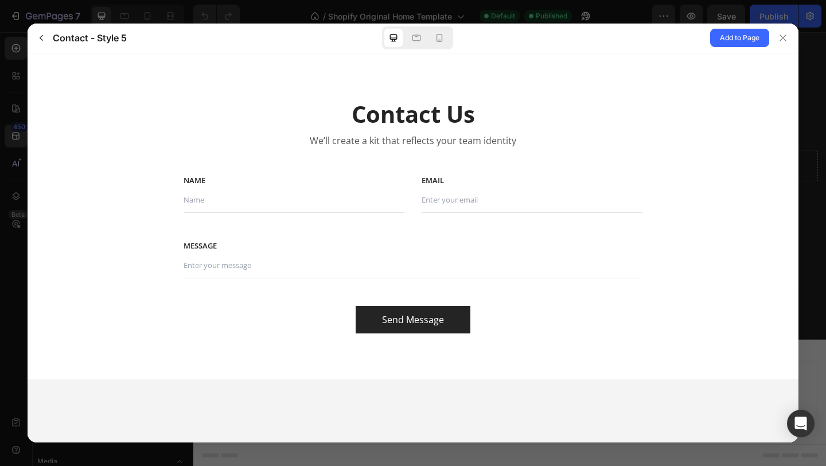
click at [352, 144] on p "We’ll create a kit that reflects your team identity" at bounding box center [413, 140] width 206 height 13
click at [736, 40] on span "Add to Page" at bounding box center [740, 38] width 40 height 14
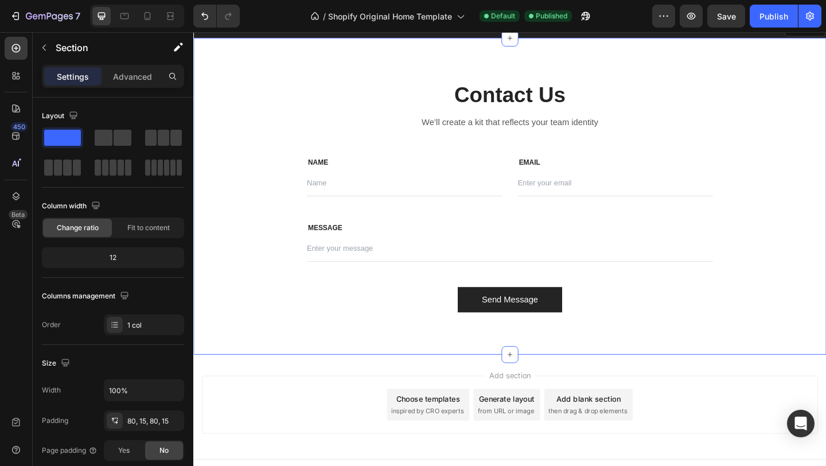
scroll to position [745, 0]
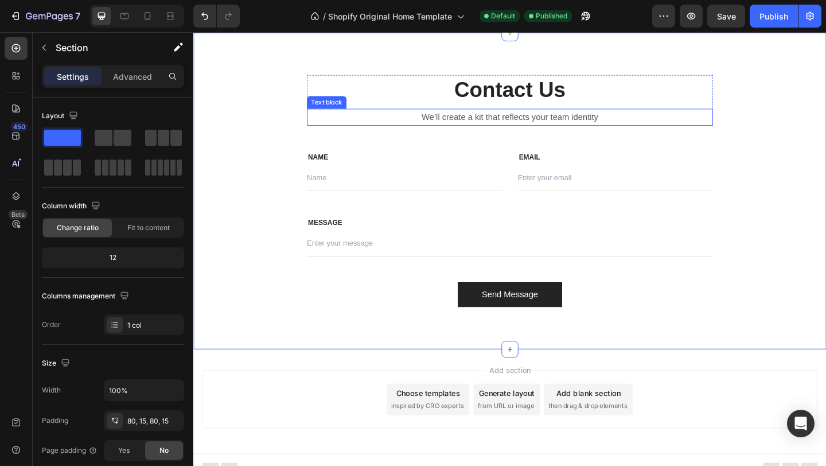
click at [490, 124] on p "We’ll create a kit that reflects your team identity" at bounding box center [537, 124] width 439 height 17
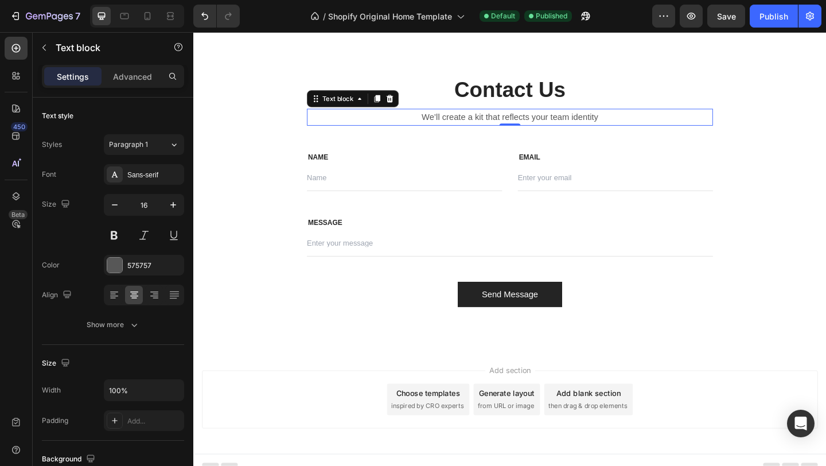
click at [490, 124] on p "We’ll create a kit that reflects your team identity" at bounding box center [537, 124] width 439 height 17
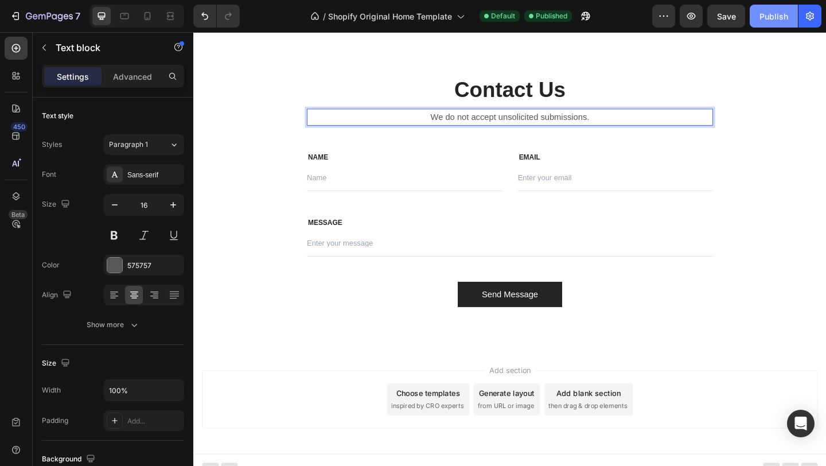
click at [784, 25] on button "Publish" at bounding box center [773, 16] width 48 height 23
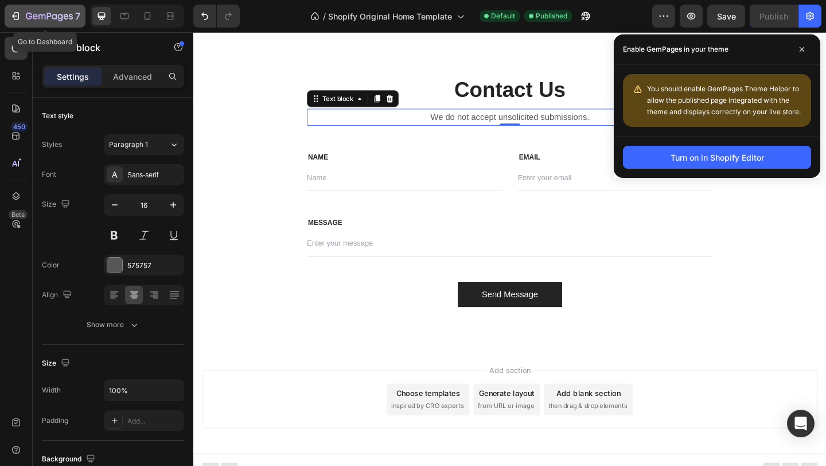
click at [21, 15] on icon "button" at bounding box center [15, 15] width 11 height 11
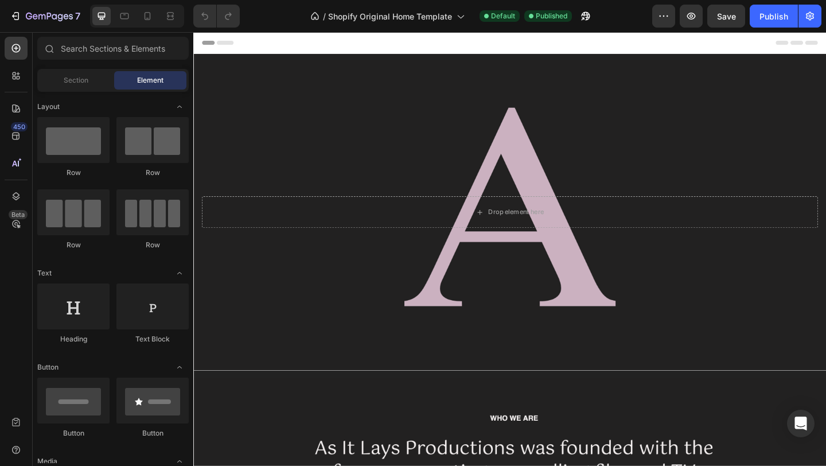
click at [343, 39] on div at bounding box center [537, 43] width 670 height 23
click at [347, 45] on div at bounding box center [537, 43] width 670 height 23
click at [244, 48] on div at bounding box center [537, 43] width 670 height 23
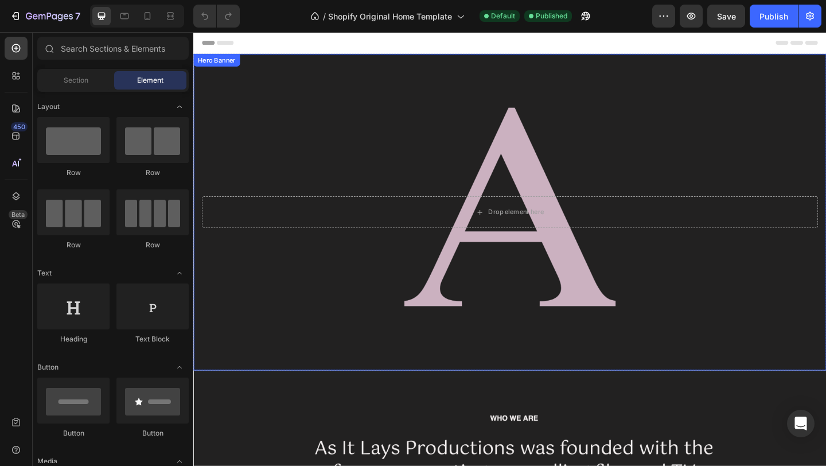
click at [233, 65] on div "Hero Banner" at bounding box center [219, 62] width 46 height 10
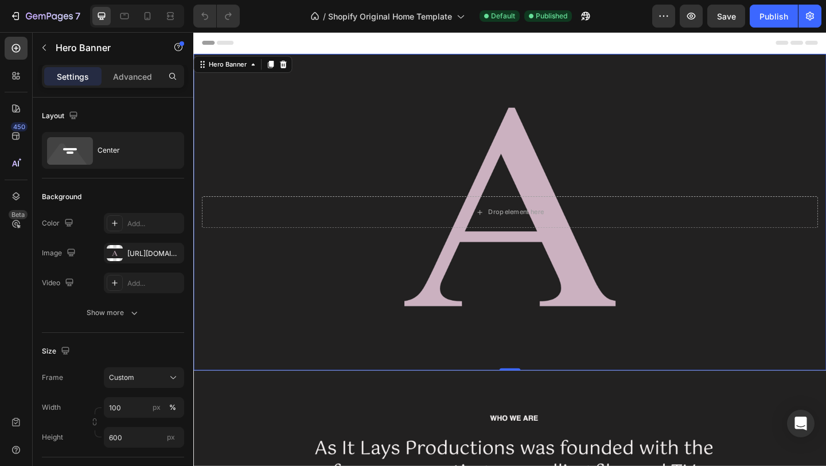
click at [308, 52] on div at bounding box center [537, 43] width 670 height 23
